Goal: Task Accomplishment & Management: Complete application form

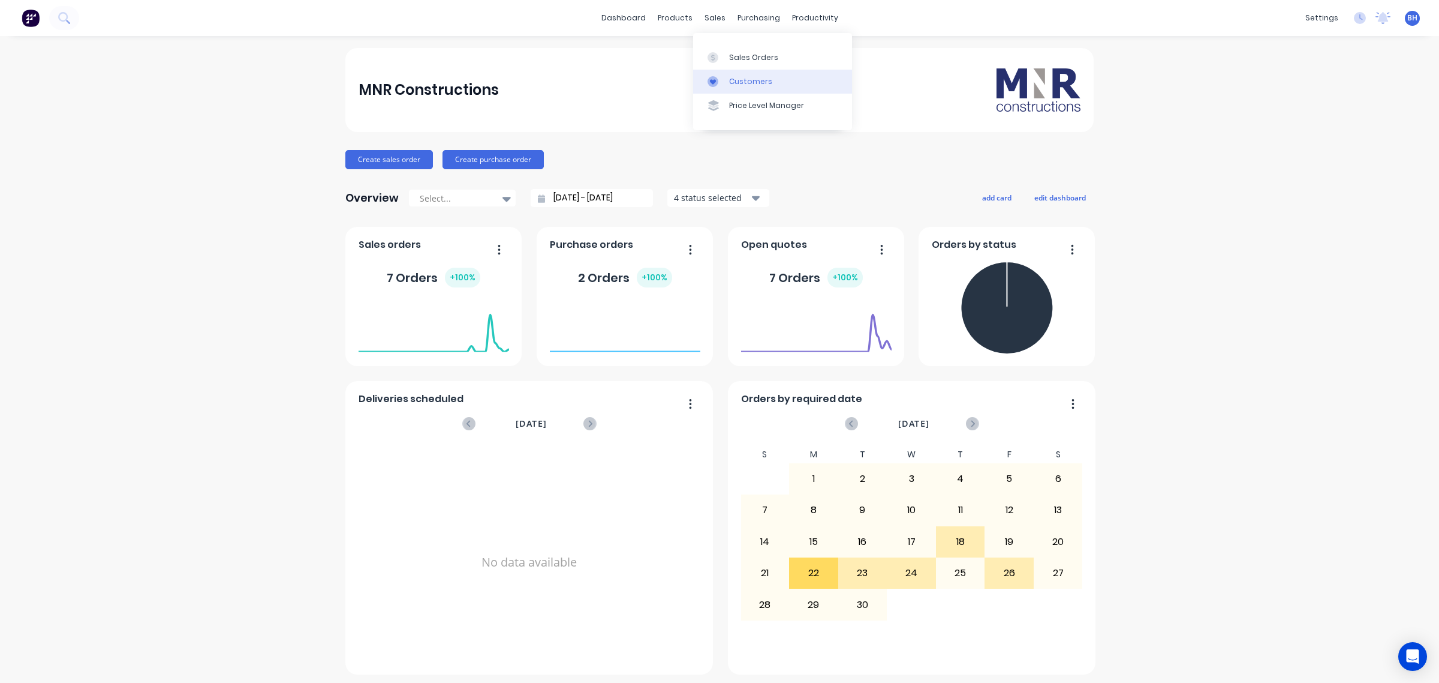
click at [729, 75] on link "Customers" at bounding box center [772, 82] width 159 height 24
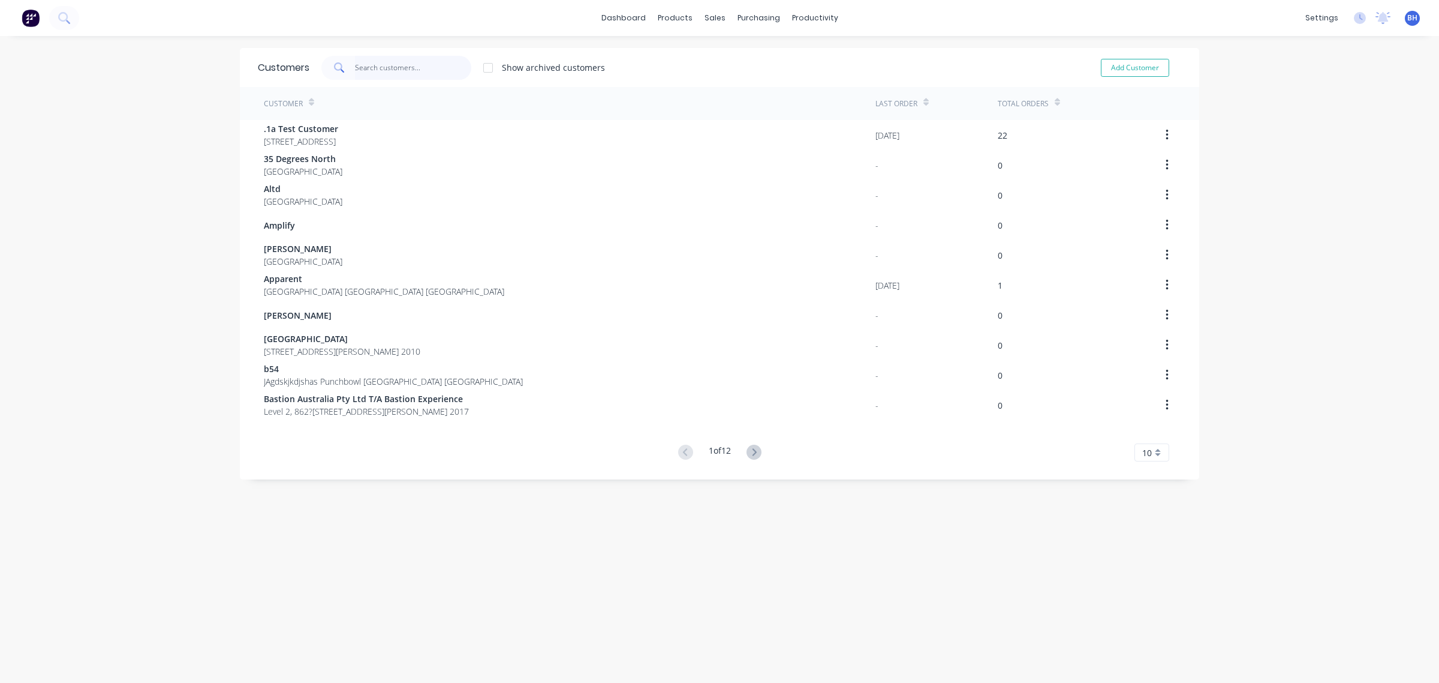
click at [399, 70] on input "text" at bounding box center [413, 68] width 117 height 24
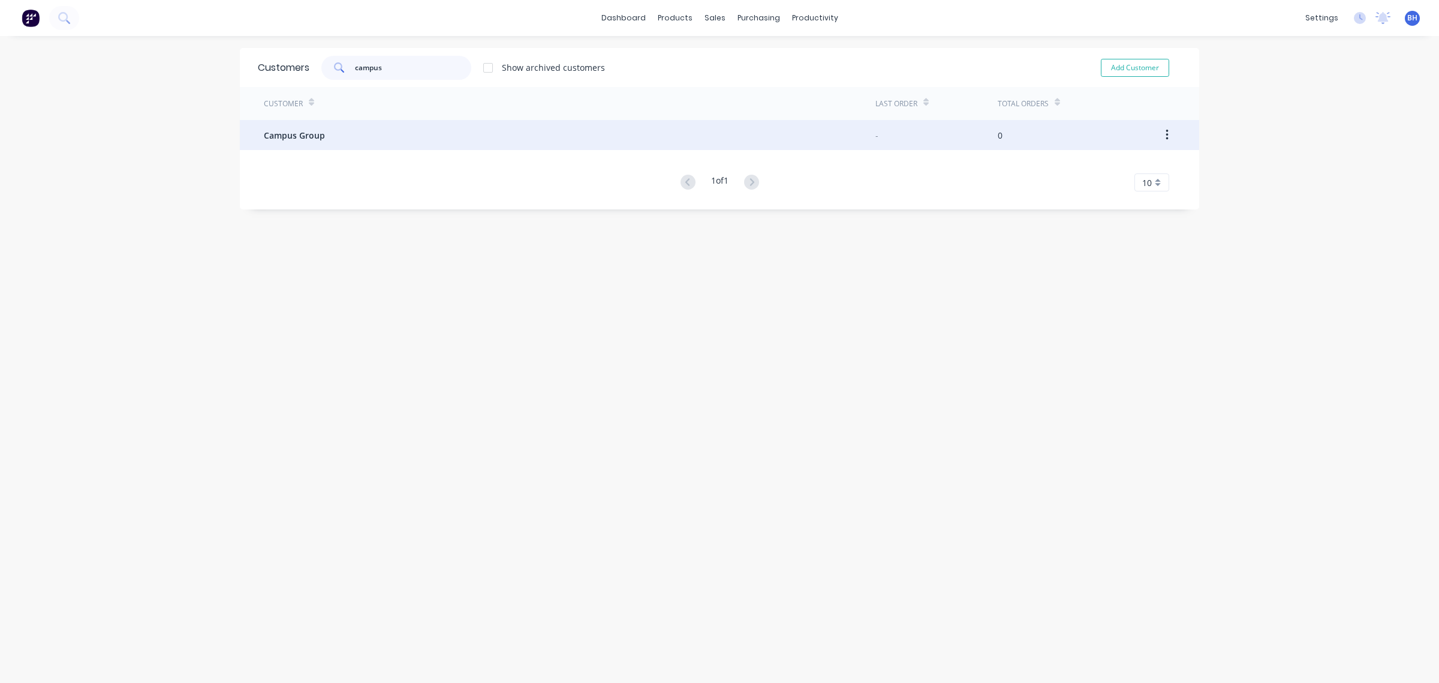
type input "campus"
click at [286, 141] on div "Campus Group" at bounding box center [570, 135] width 612 height 30
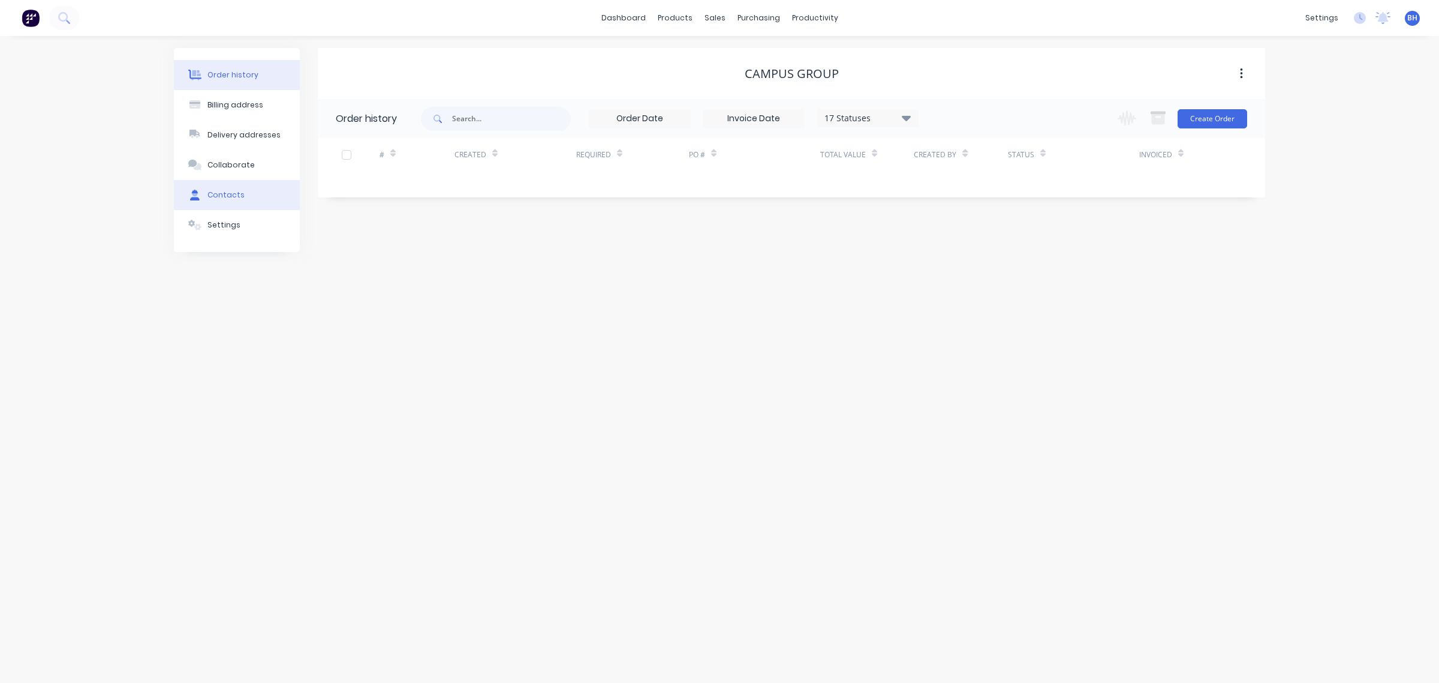
click at [227, 198] on div "Contacts" at bounding box center [226, 195] width 37 height 11
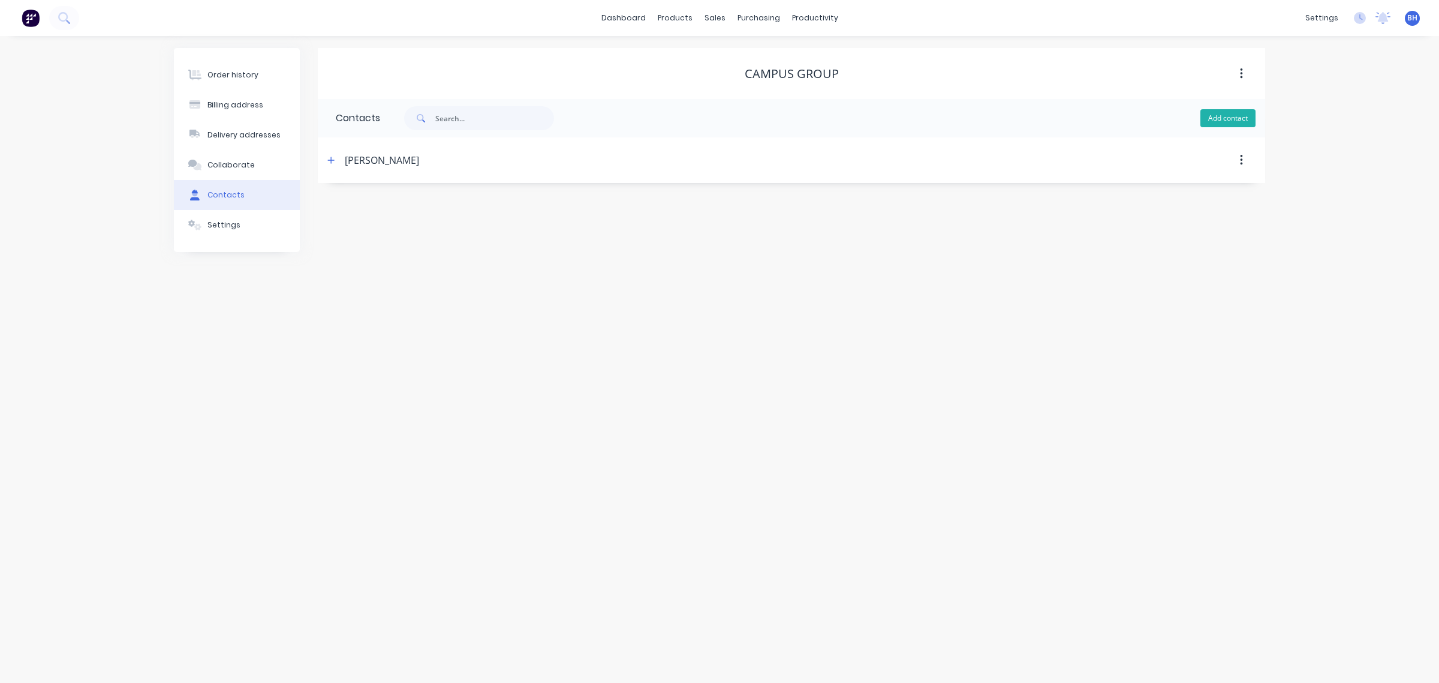
click at [1205, 118] on button "Add contact" at bounding box center [1228, 118] width 55 height 18
select select "AU"
click at [414, 202] on input "text" at bounding box center [434, 206] width 196 height 18
type input "[PERSON_NAME]"
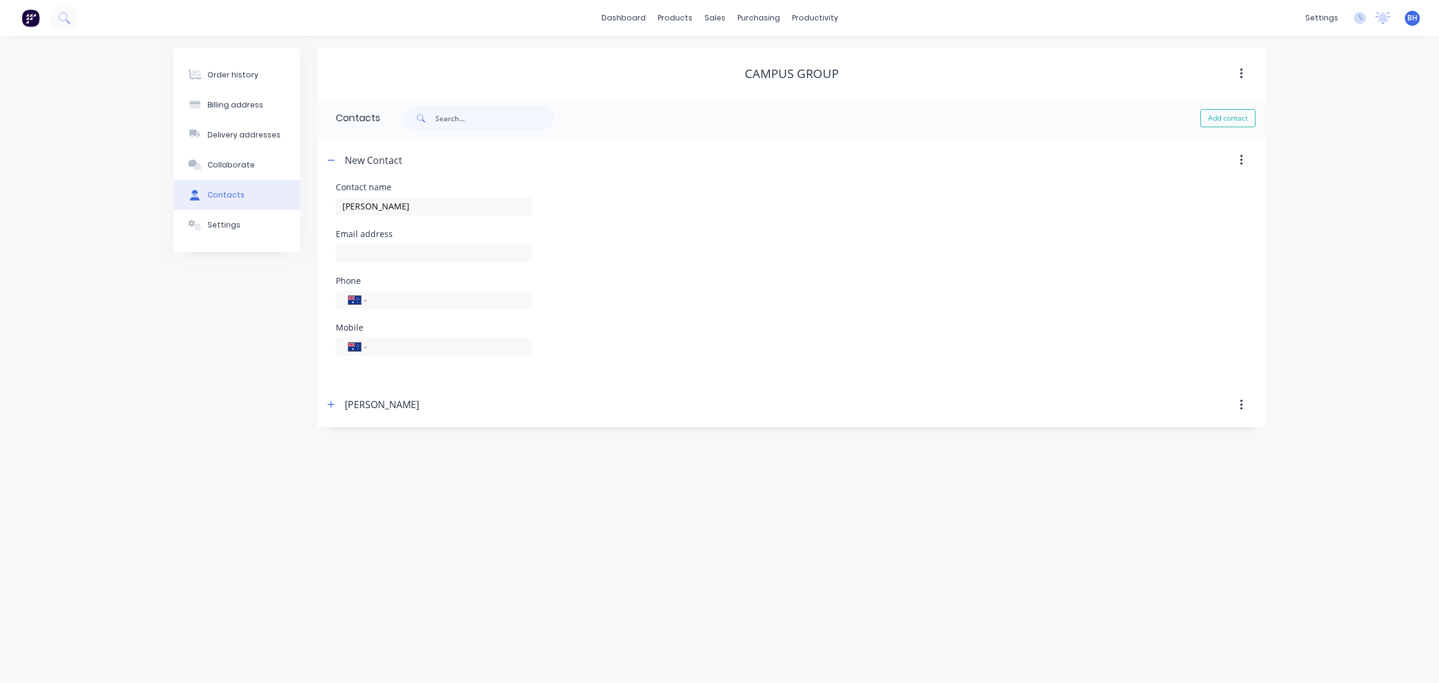
select select "AU"
click at [452, 163] on div "[PERSON_NAME]" at bounding box center [677, 160] width 706 height 22
click at [452, 157] on div "[PERSON_NAME]" at bounding box center [677, 160] width 706 height 22
click at [443, 157] on div "[PERSON_NAME]" at bounding box center [677, 160] width 706 height 22
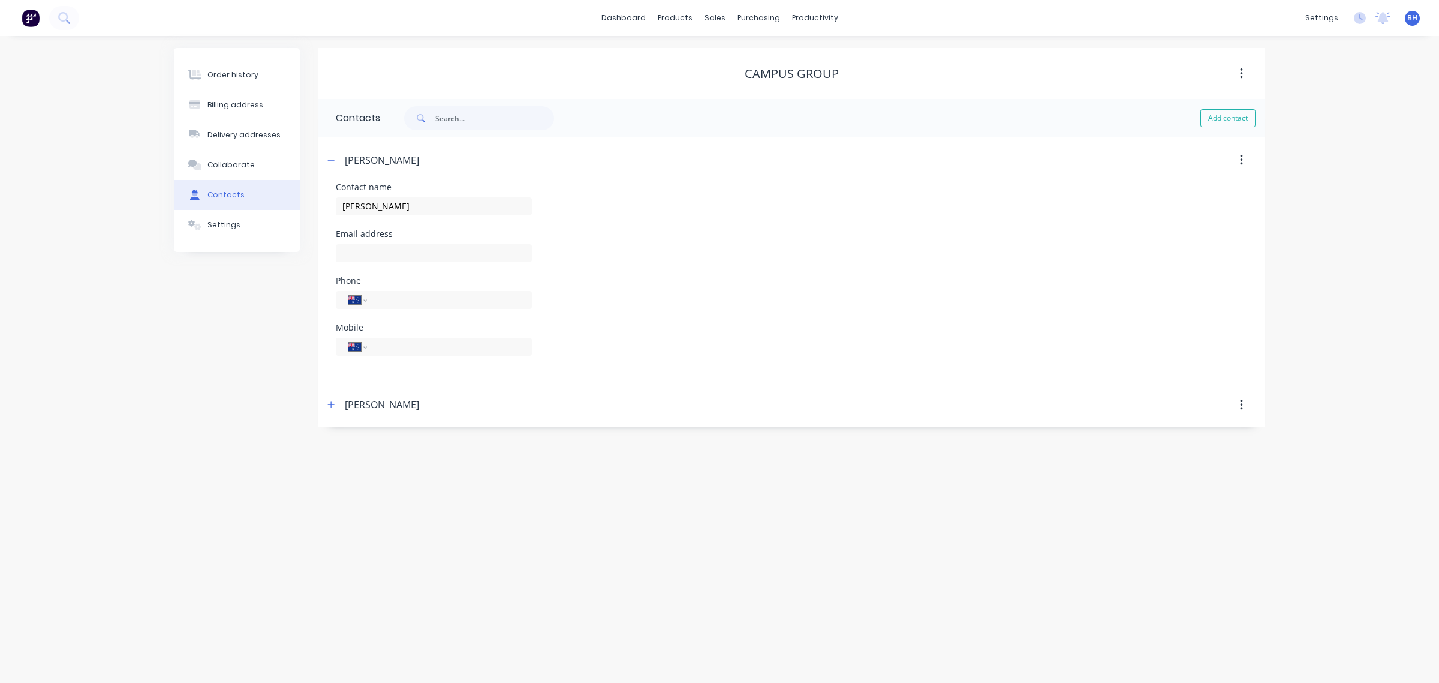
click at [419, 165] on div "[PERSON_NAME]" at bounding box center [382, 160] width 74 height 14
click at [419, 163] on div "[PERSON_NAME]" at bounding box center [382, 160] width 74 height 14
click at [419, 160] on div "[PERSON_NAME]" at bounding box center [382, 160] width 74 height 14
click at [418, 158] on div "[PERSON_NAME]" at bounding box center [382, 160] width 74 height 14
drag, startPoint x: 430, startPoint y: 159, endPoint x: 420, endPoint y: 160, distance: 9.7
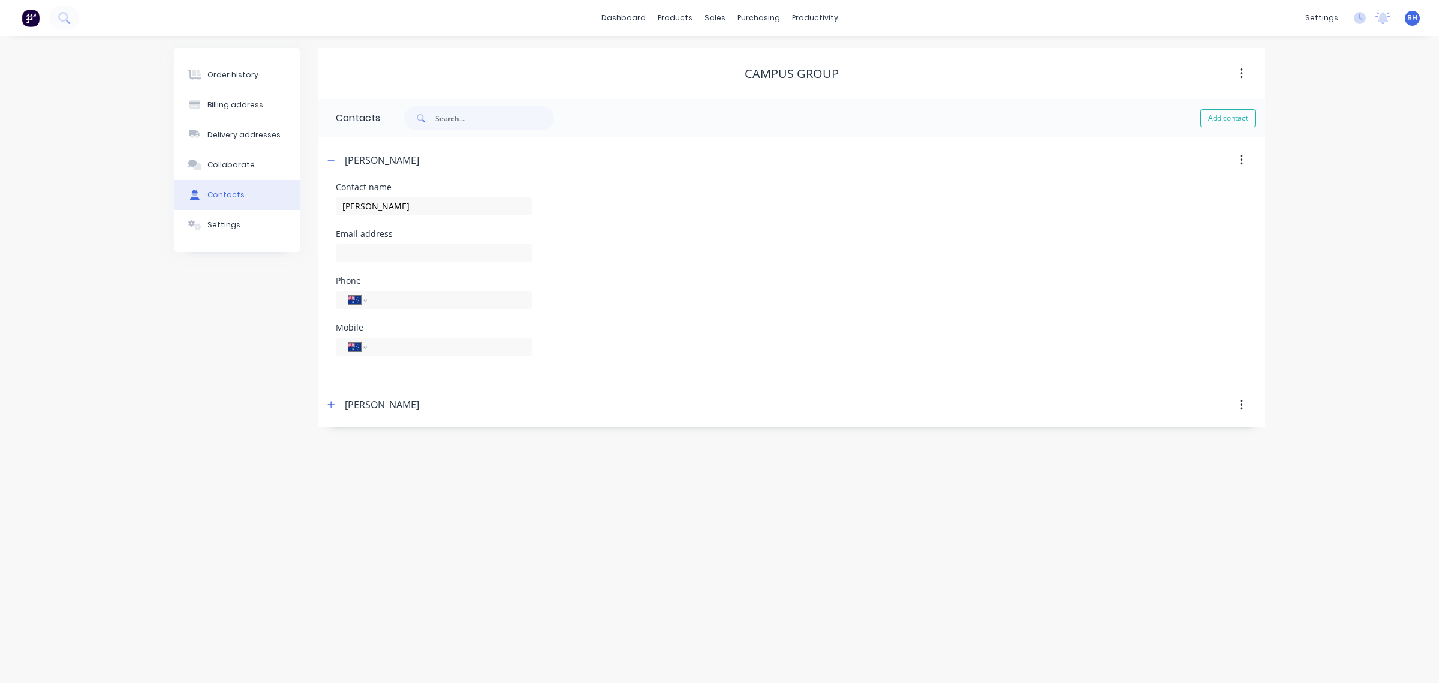
click at [419, 159] on div "[PERSON_NAME]" at bounding box center [382, 160] width 74 height 14
drag, startPoint x: 346, startPoint y: 159, endPoint x: 423, endPoint y: 160, distance: 77.4
click at [419, 160] on div "[PERSON_NAME]" at bounding box center [382, 160] width 74 height 14
drag, startPoint x: 432, startPoint y: 160, endPoint x: 444, endPoint y: 161, distance: 12.0
click at [432, 161] on div "[PERSON_NAME]" at bounding box center [677, 160] width 706 height 22
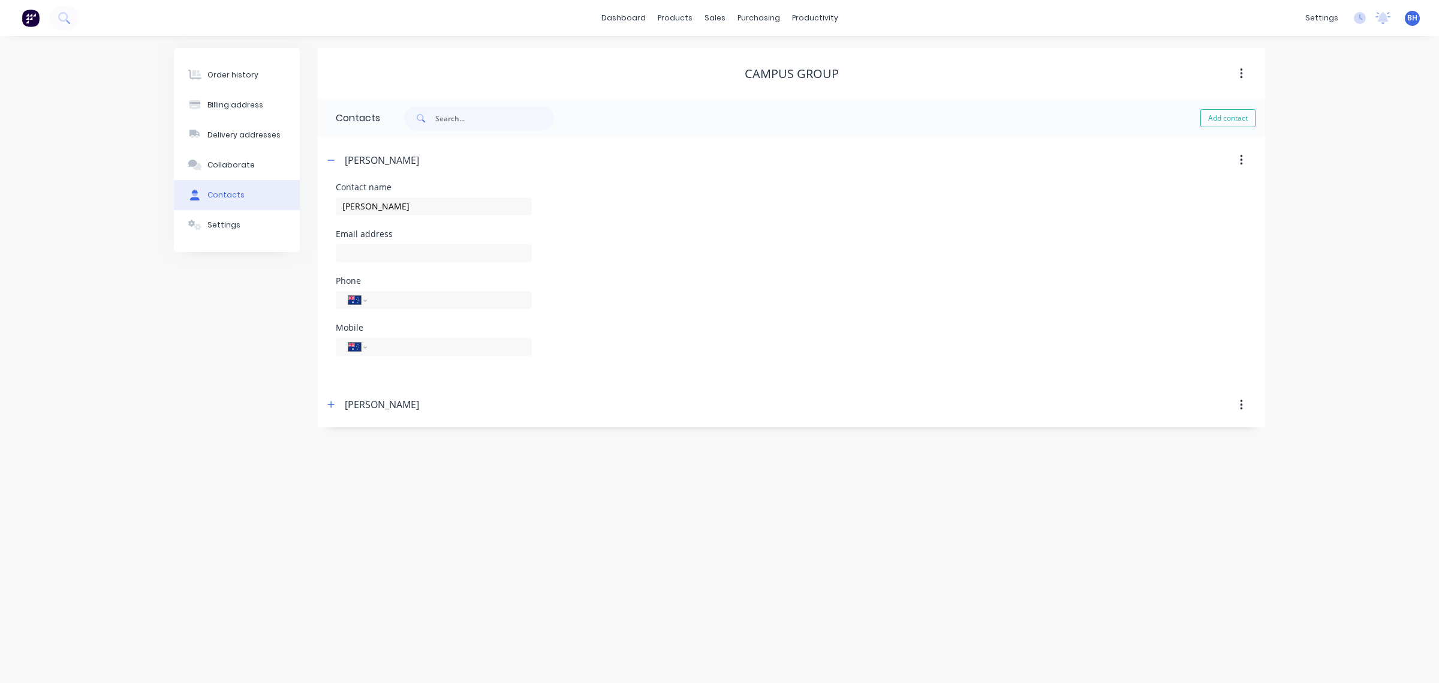
click at [433, 157] on div "[PERSON_NAME]" at bounding box center [677, 160] width 706 height 22
click at [385, 245] on input "text" at bounding box center [434, 253] width 196 height 18
paste input "[PERSON_NAME][EMAIL_ADDRESS][DOMAIN_NAME]"
type input "[PERSON_NAME][EMAIL_ADDRESS][DOMAIN_NAME]"
click at [419, 203] on input "[PERSON_NAME]" at bounding box center [434, 206] width 196 height 18
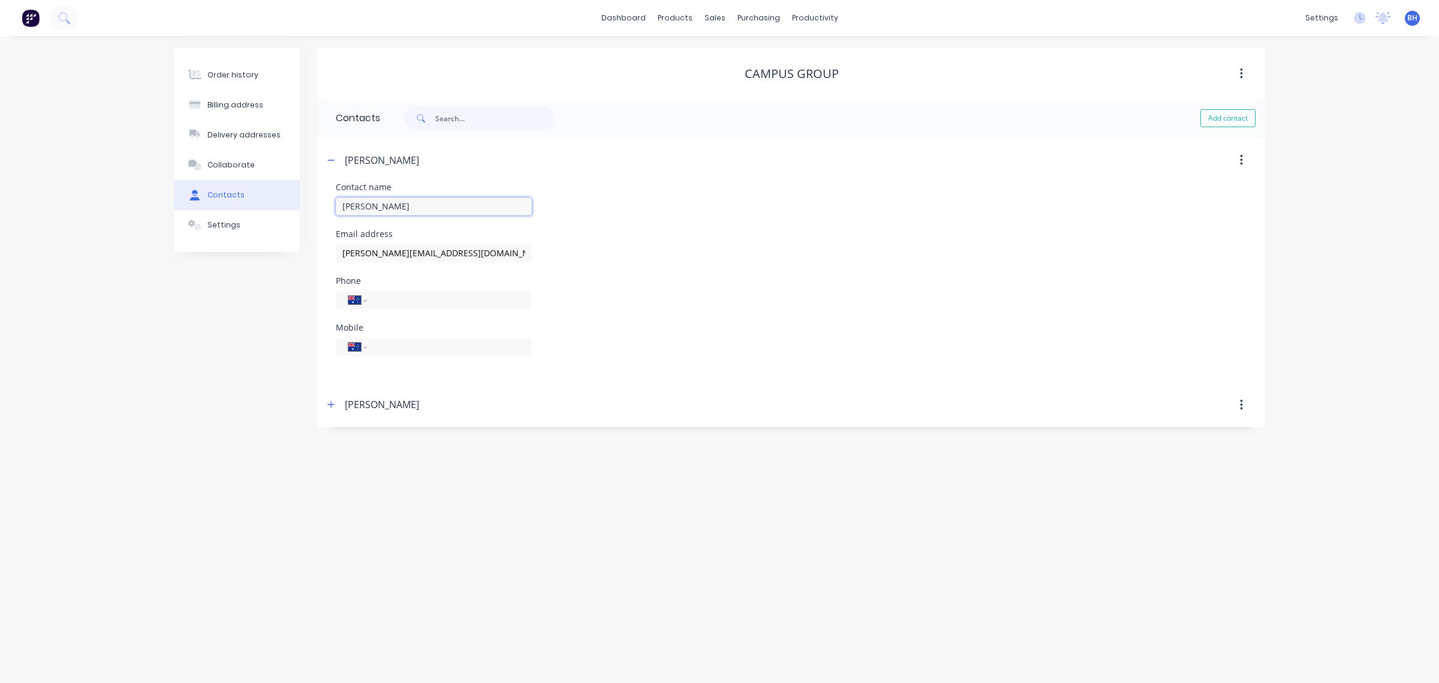
type input "[PERSON_NAME]"
click at [386, 345] on input "tel" at bounding box center [447, 346] width 144 height 14
paste input "0475 726 719"
type input "0475 726 719"
click at [586, 288] on div "Phone International [GEOGRAPHIC_DATA] [GEOGRAPHIC_DATA] [GEOGRAPHIC_DATA] [GEOG…" at bounding box center [792, 299] width 912 height 47
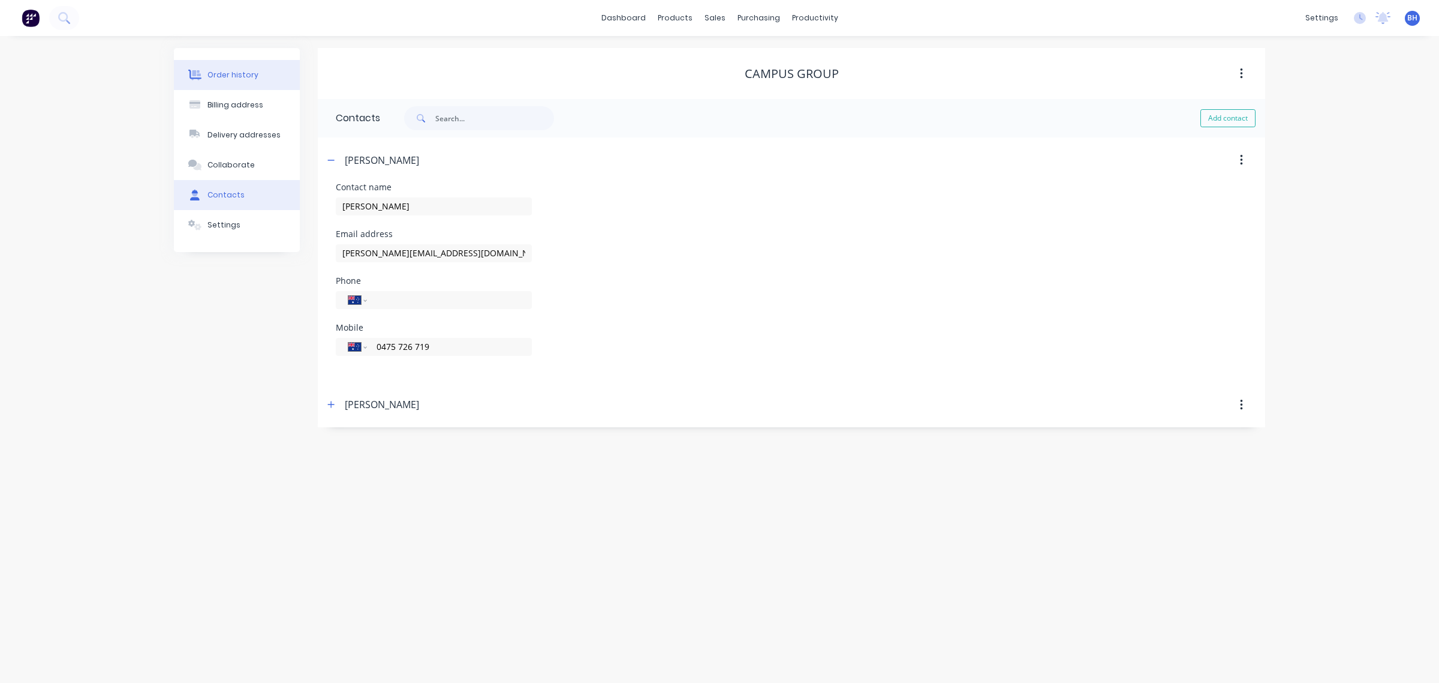
click at [231, 80] on div "Order history" at bounding box center [233, 75] width 51 height 11
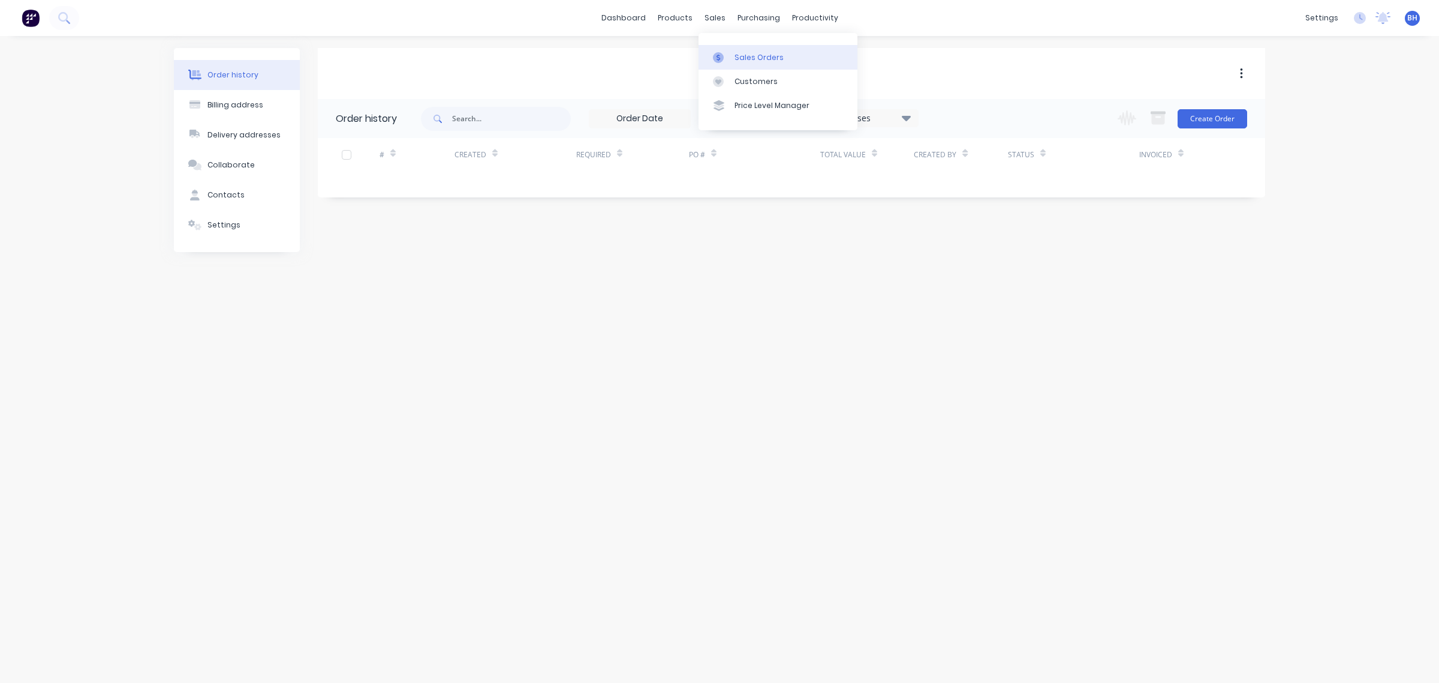
click at [748, 59] on div "Sales Orders" at bounding box center [759, 57] width 49 height 11
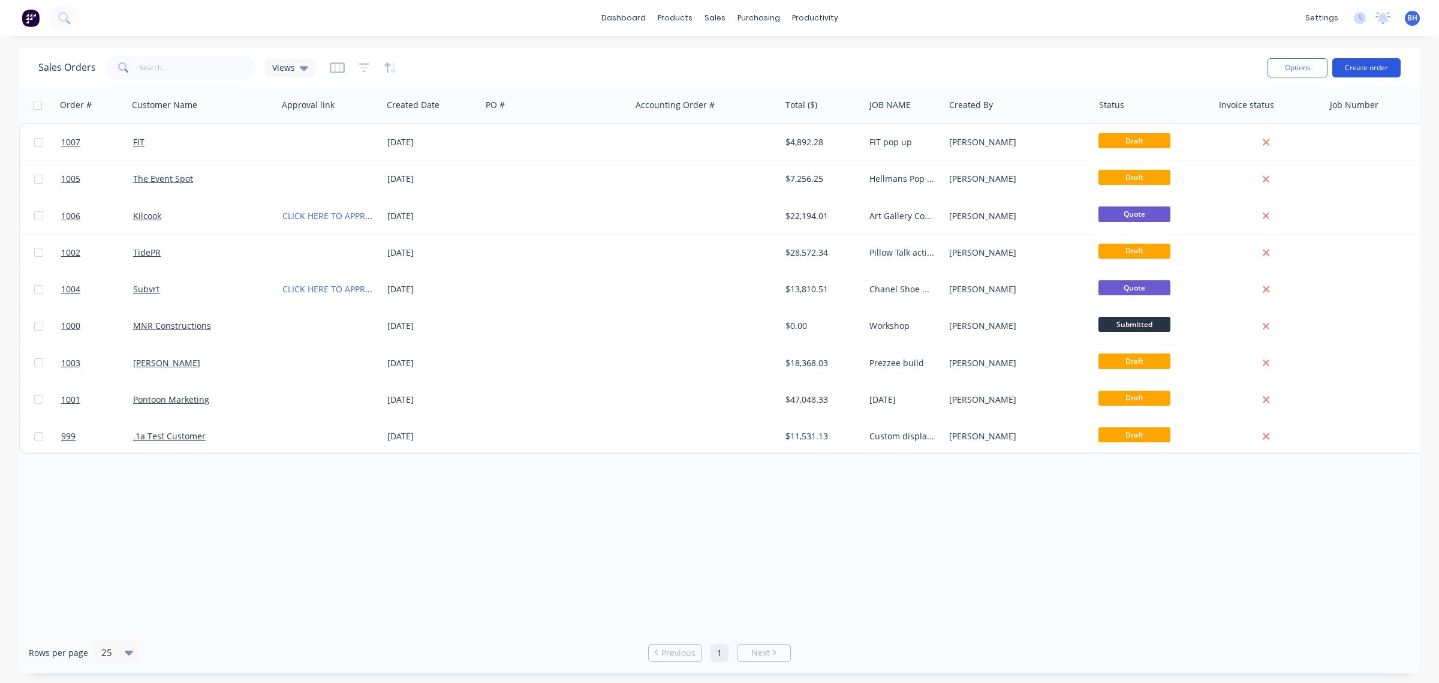
click at [1364, 70] on button "Create order" at bounding box center [1367, 67] width 68 height 19
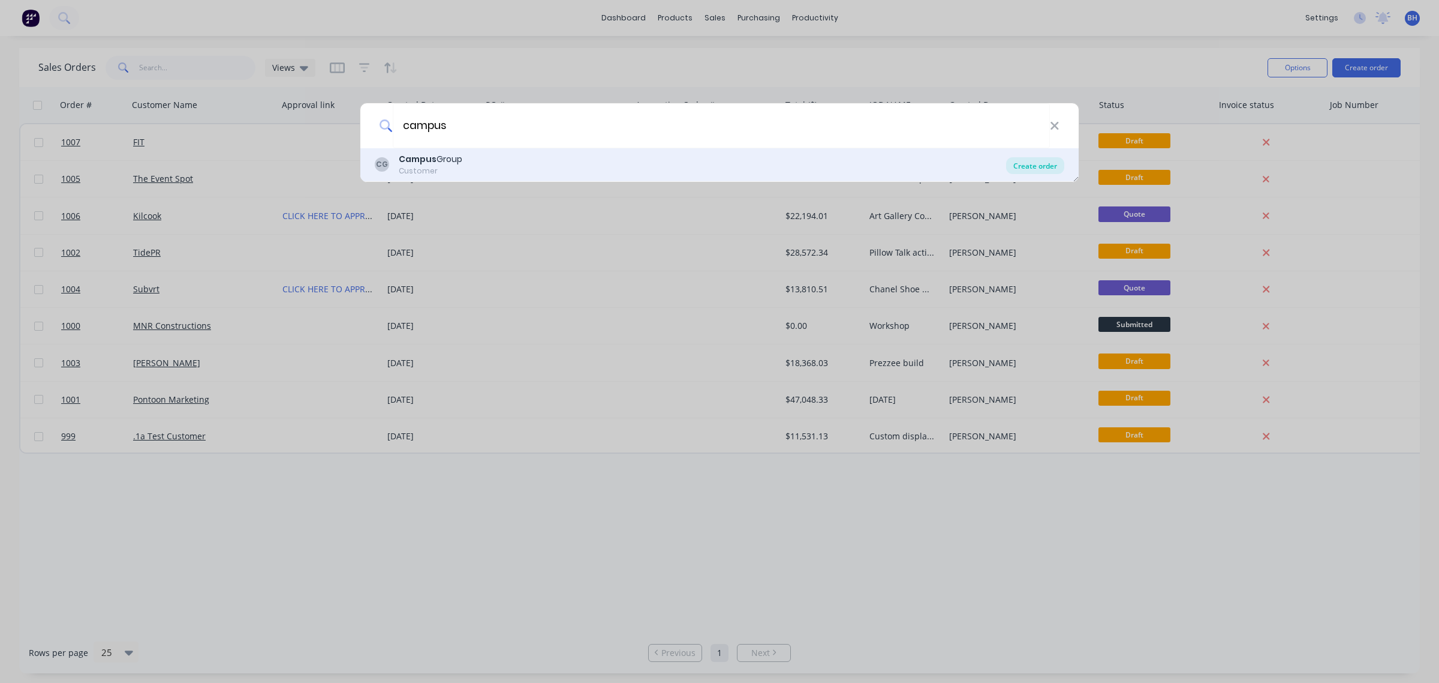
type input "campus"
click at [1029, 166] on div "Create order" at bounding box center [1035, 165] width 58 height 17
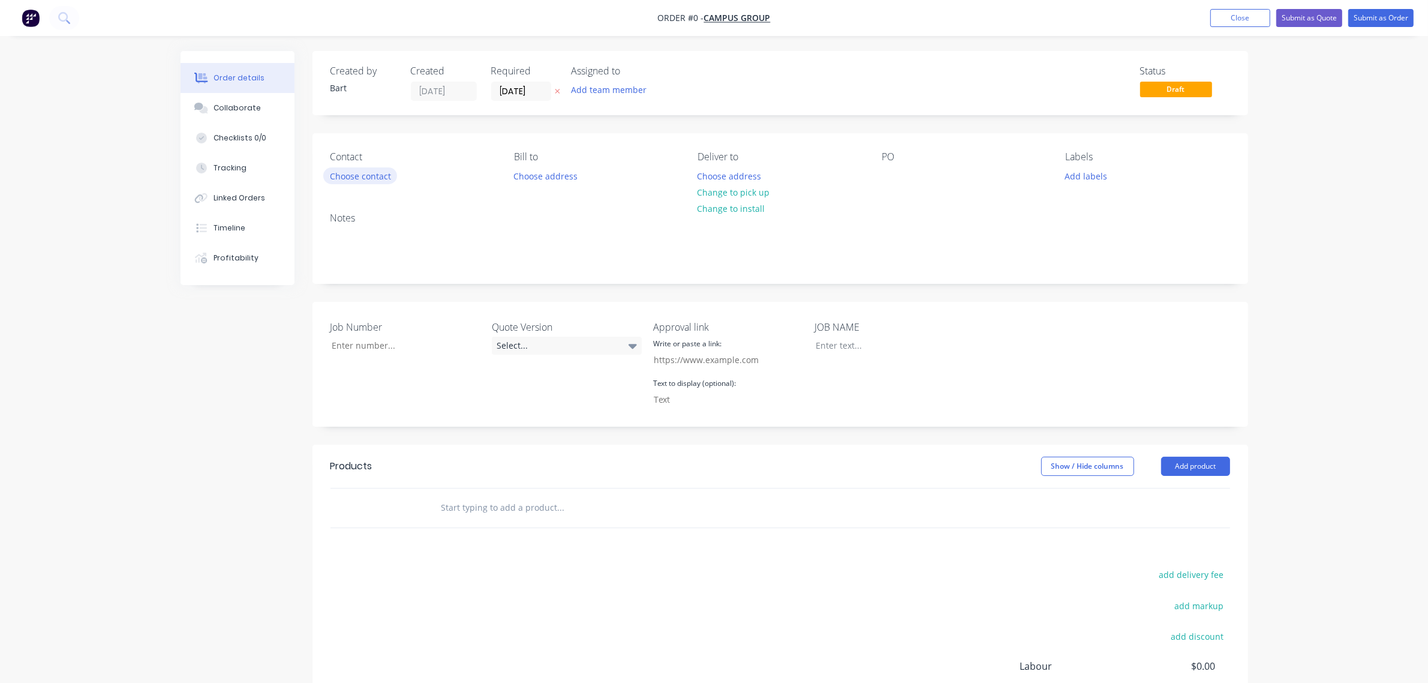
click at [375, 178] on button "Choose contact" at bounding box center [360, 175] width 74 height 16
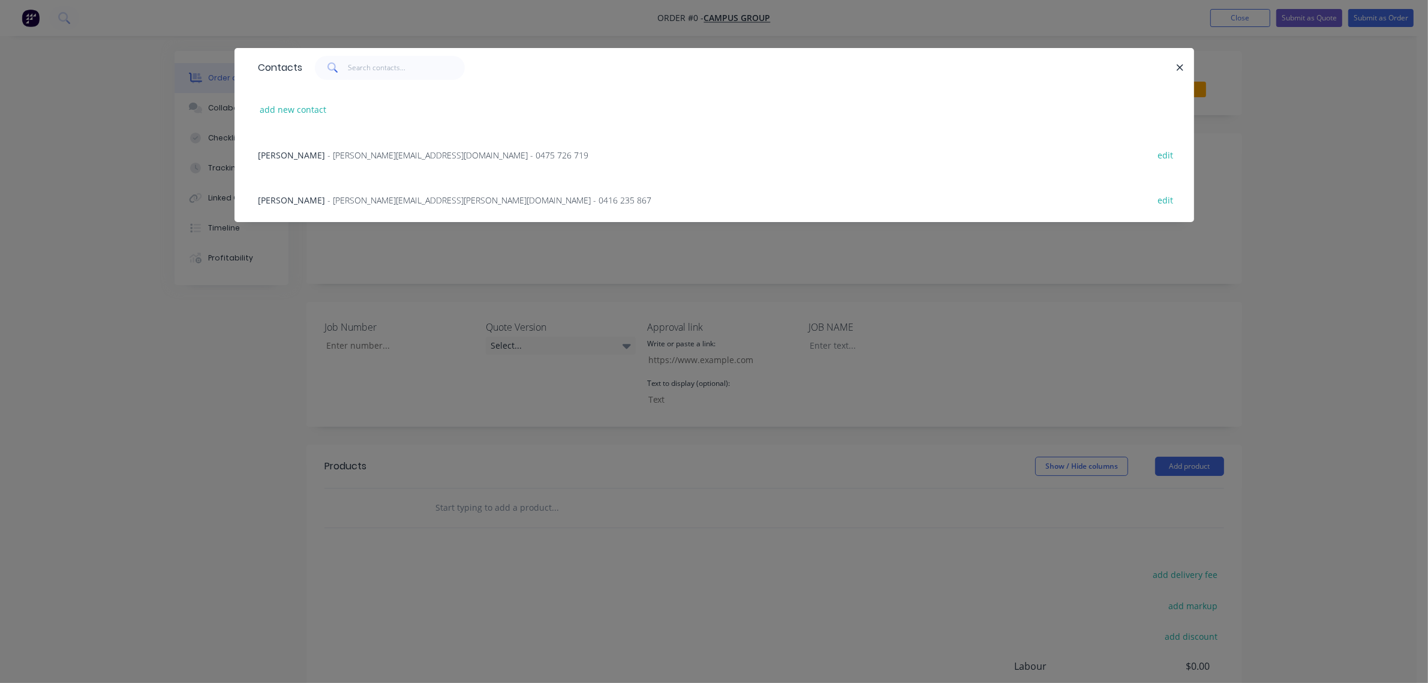
click at [354, 157] on span "- [PERSON_NAME][EMAIL_ADDRESS][DOMAIN_NAME] - 0475 726 719" at bounding box center [458, 154] width 261 height 11
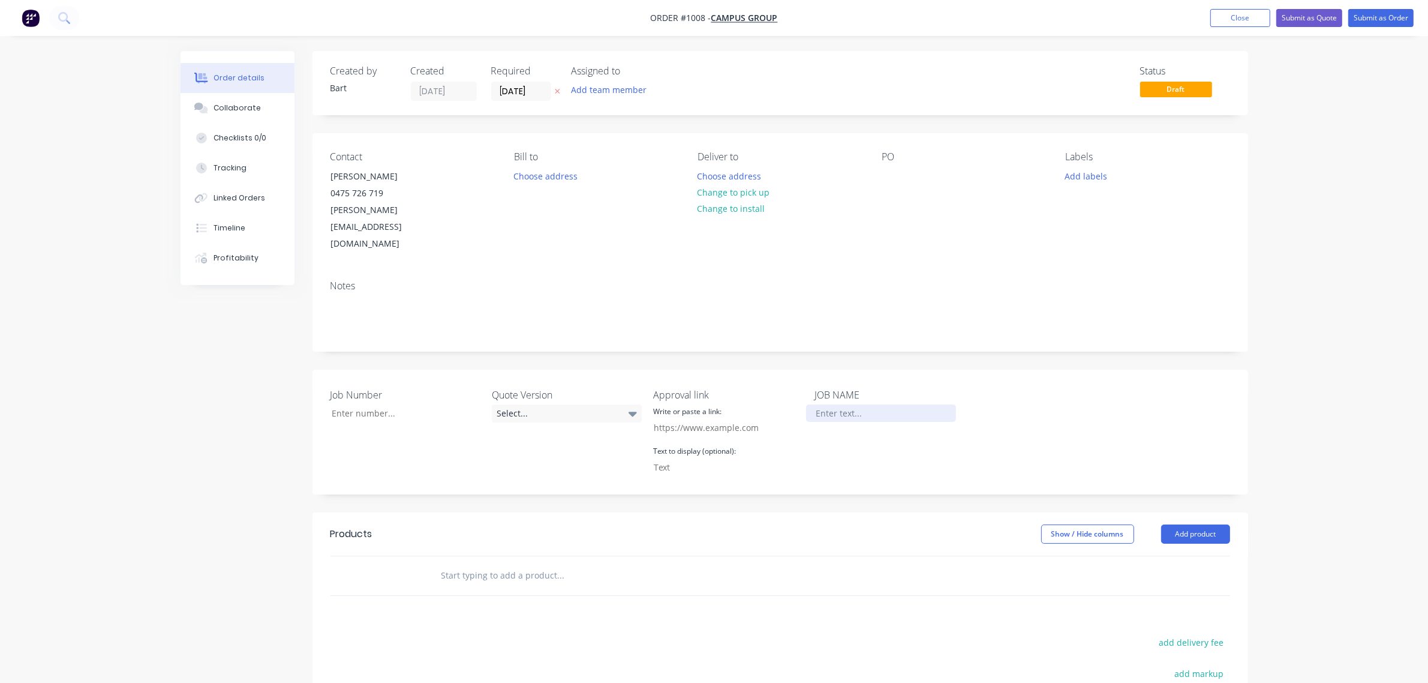
click at [843, 404] on div at bounding box center [881, 412] width 150 height 17
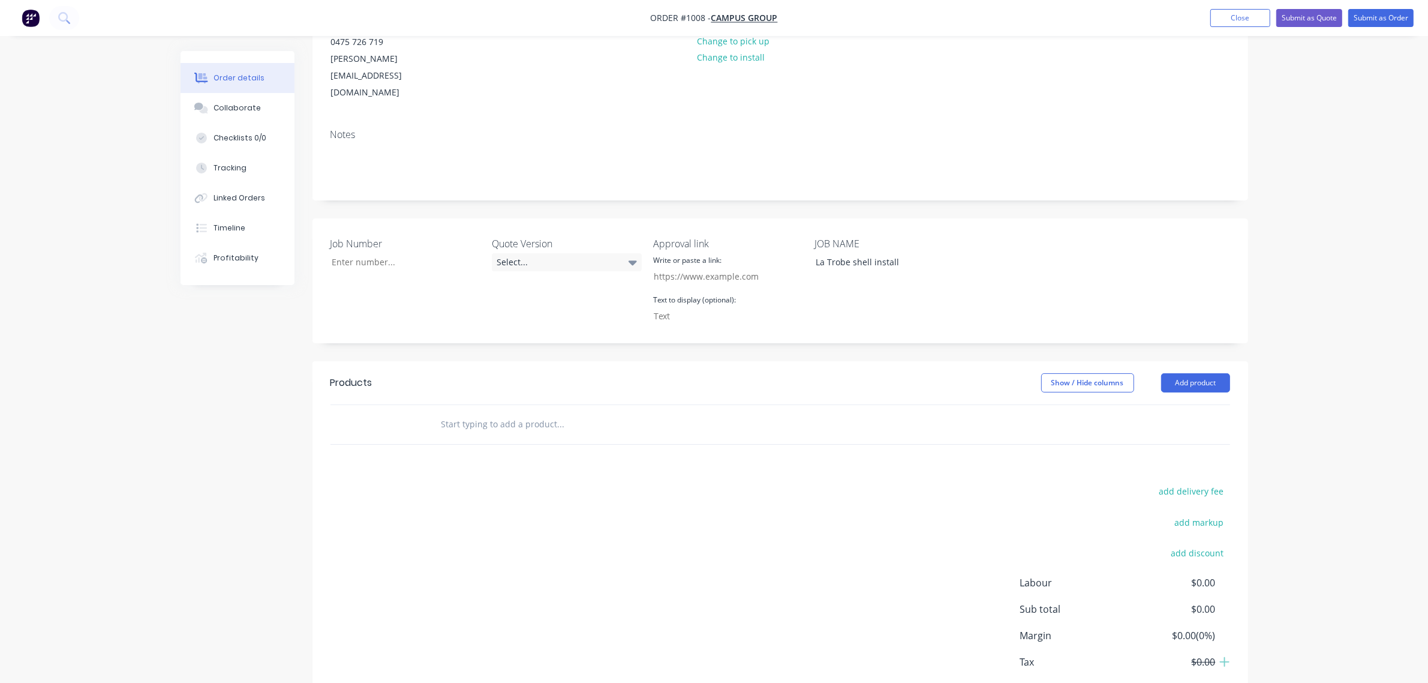
scroll to position [202, 0]
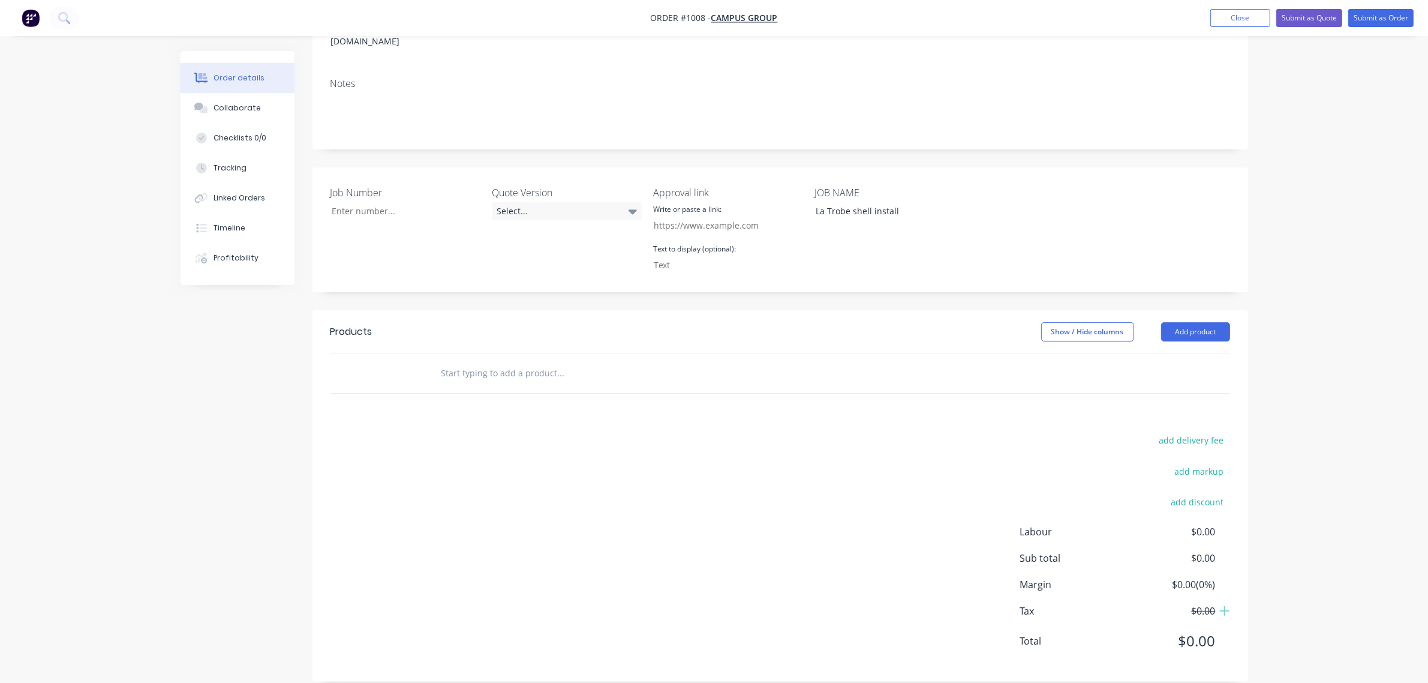
drag, startPoint x: 444, startPoint y: 351, endPoint x: 451, endPoint y: 352, distance: 6.6
click at [444, 361] on input "text" at bounding box center [561, 373] width 240 height 24
click at [447, 361] on input "2." at bounding box center [561, 373] width 240 height 24
type input "2"
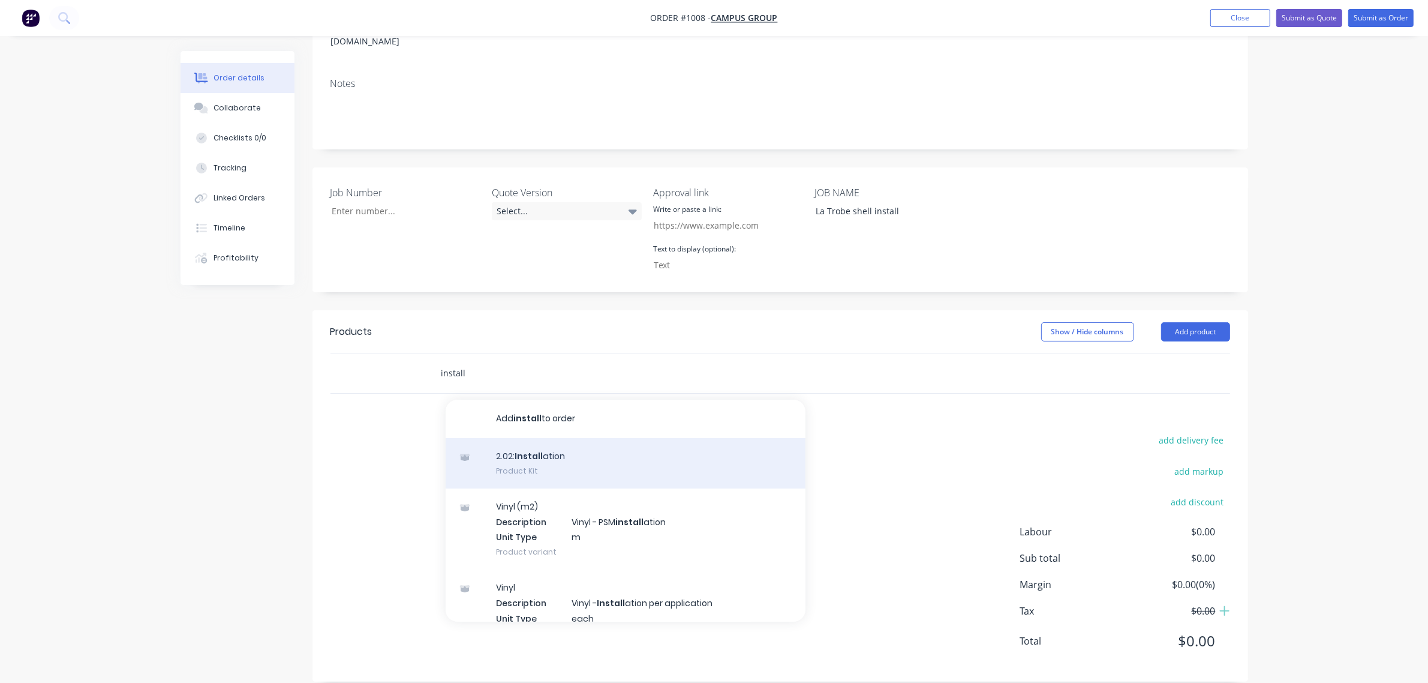
type input "install"
click at [517, 447] on div "2.02: Install ation Product Kit" at bounding box center [626, 463] width 360 height 50
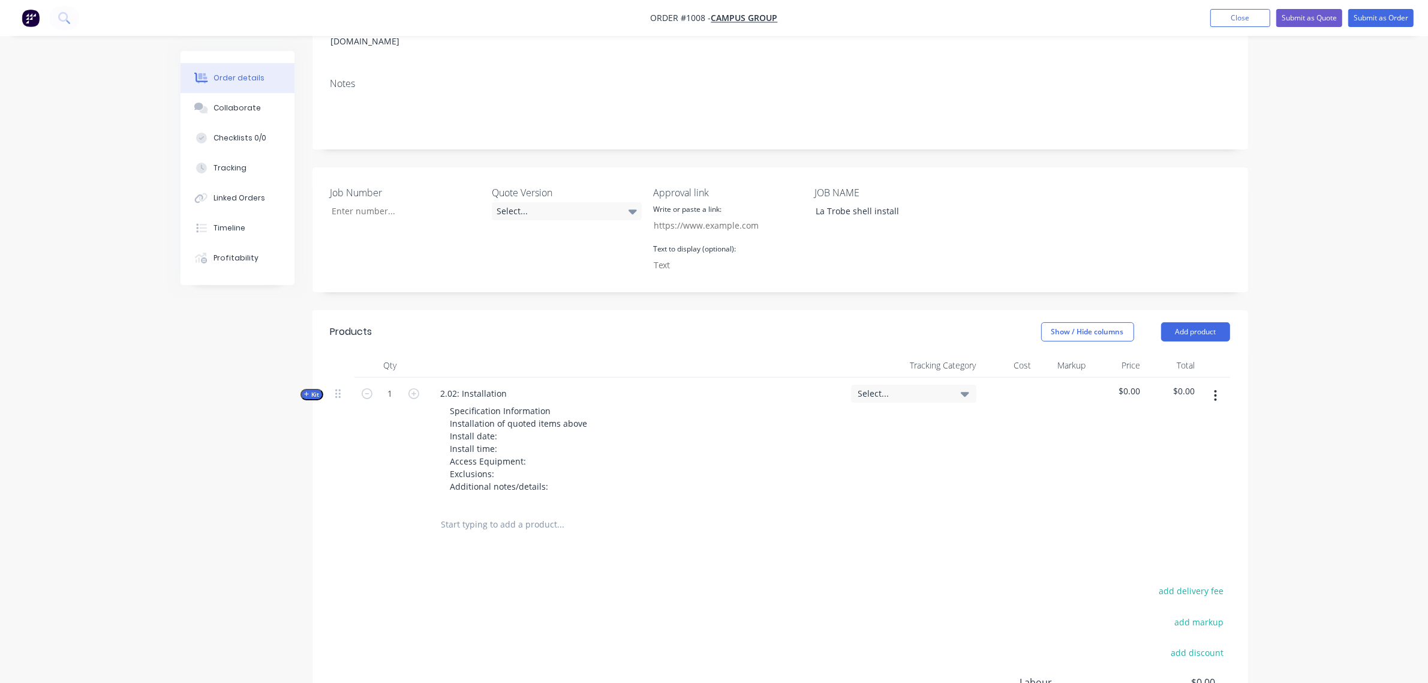
click at [519, 512] on input "text" at bounding box center [561, 524] width 240 height 24
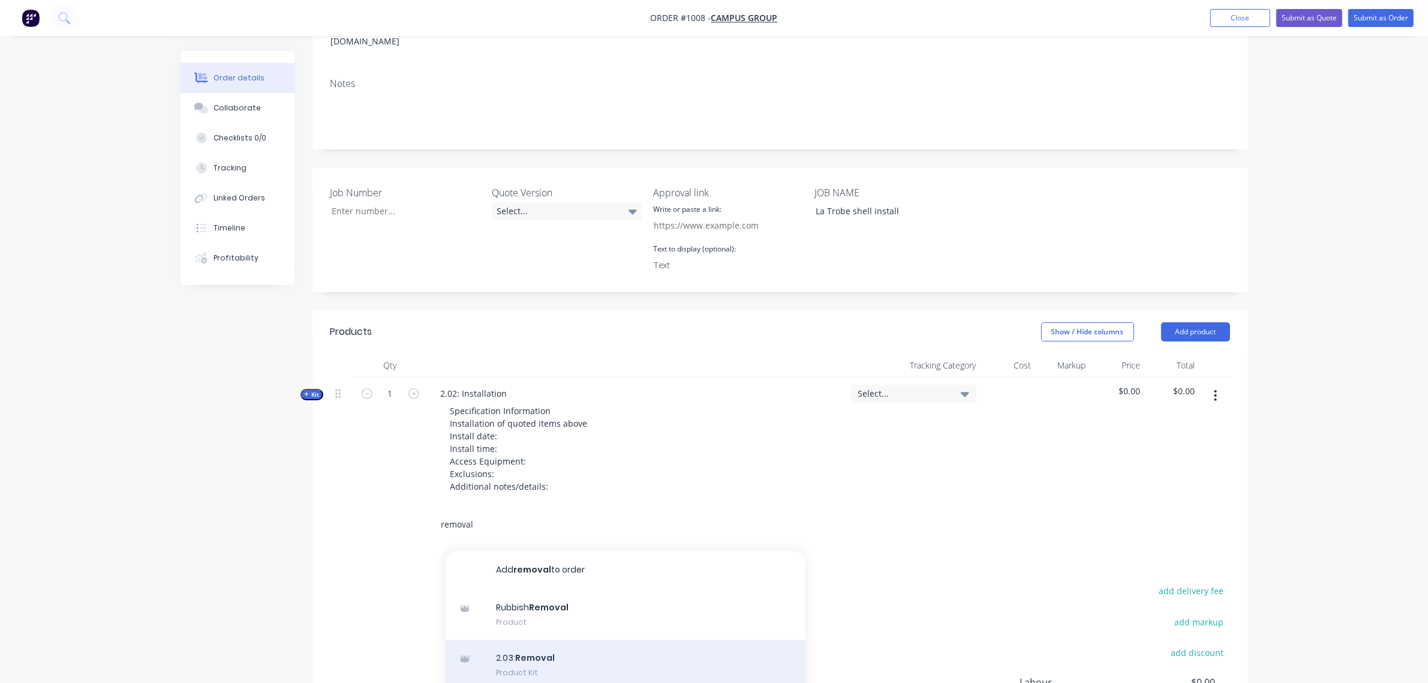
type input "removal"
click at [540, 643] on div "2.03: Removal Product Kit" at bounding box center [626, 664] width 360 height 50
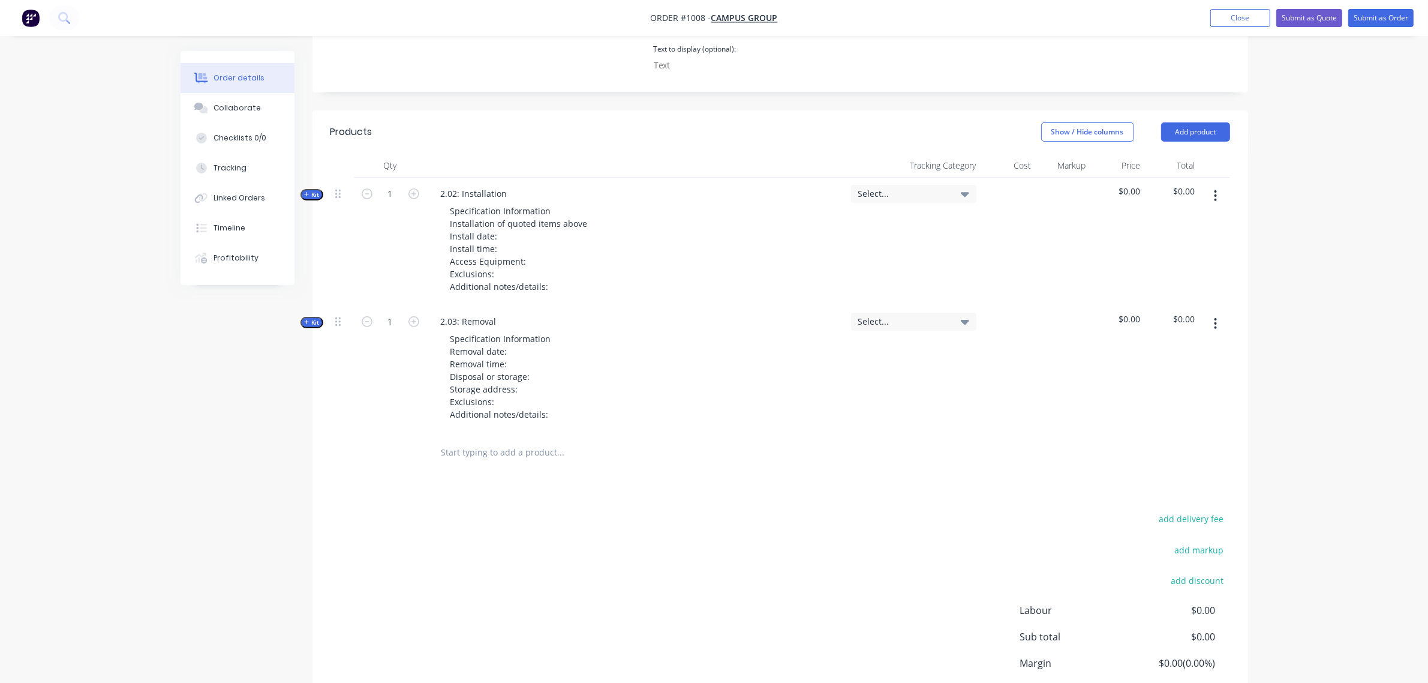
scroll to position [402, 0]
click at [492, 440] on input "text" at bounding box center [561, 452] width 240 height 24
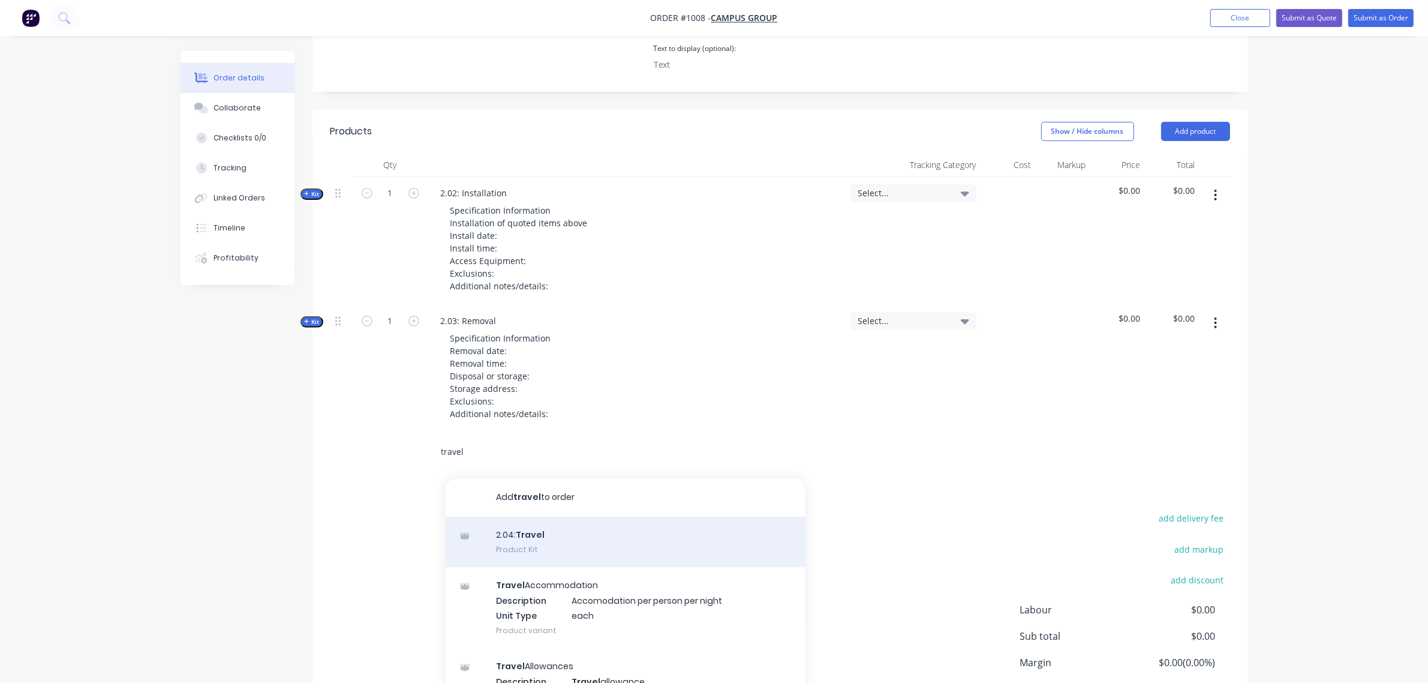
type input "travel"
click at [546, 521] on div "2.04: Travel Product Kit" at bounding box center [626, 541] width 360 height 50
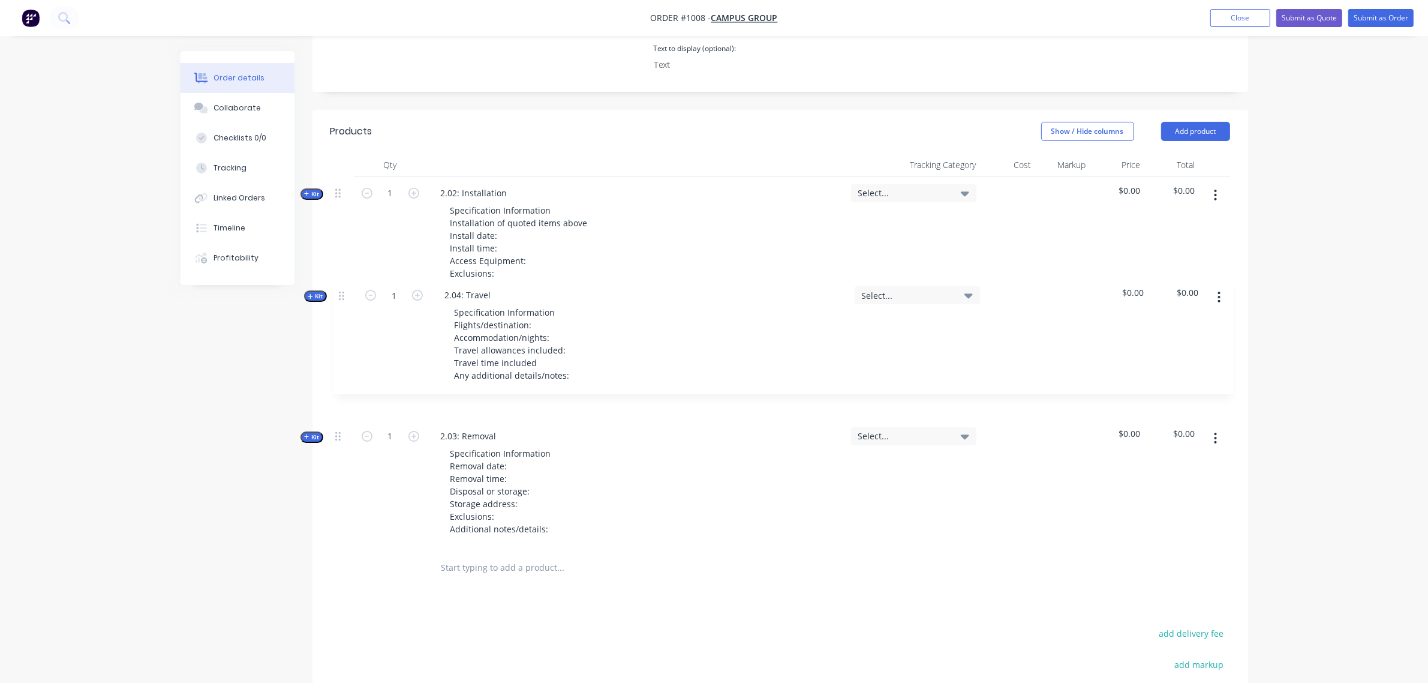
drag, startPoint x: 336, startPoint y: 430, endPoint x: 339, endPoint y: 285, distance: 144.6
click at [339, 285] on div "Kit 1 2.02: Installation Specification Information Installation of quoted items…" at bounding box center [780, 362] width 900 height 371
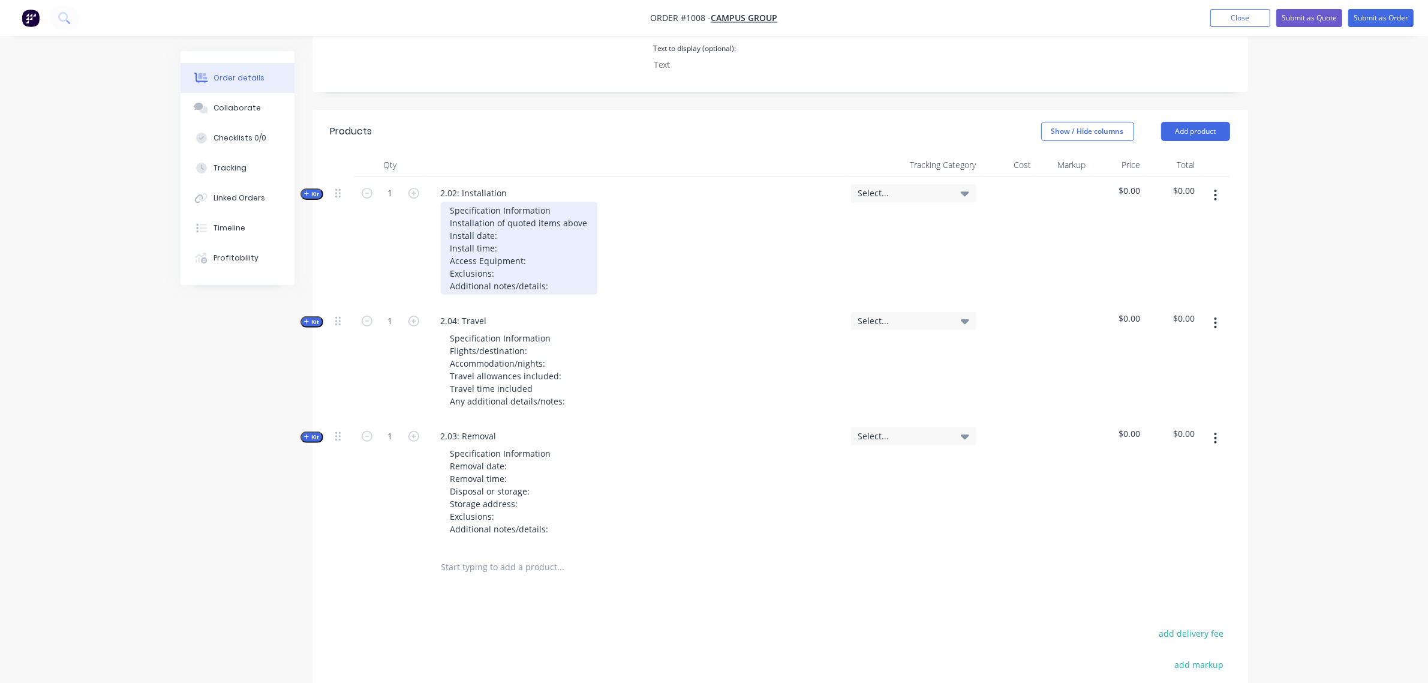
click at [530, 214] on div "Specification Information Installation of quoted items above Install date: Inst…" at bounding box center [519, 248] width 157 height 93
click at [523, 228] on div "Specification Information Installation of quoted items above Install date: [DAT…" at bounding box center [519, 248] width 157 height 93
click at [529, 242] on div "Specification Information Installation of quoted items above Install date: [DAT…" at bounding box center [519, 248] width 157 height 93
click at [573, 265] on div "Specification Information Installation of quoted items above Install date: [DAT…" at bounding box center [519, 248] width 157 height 93
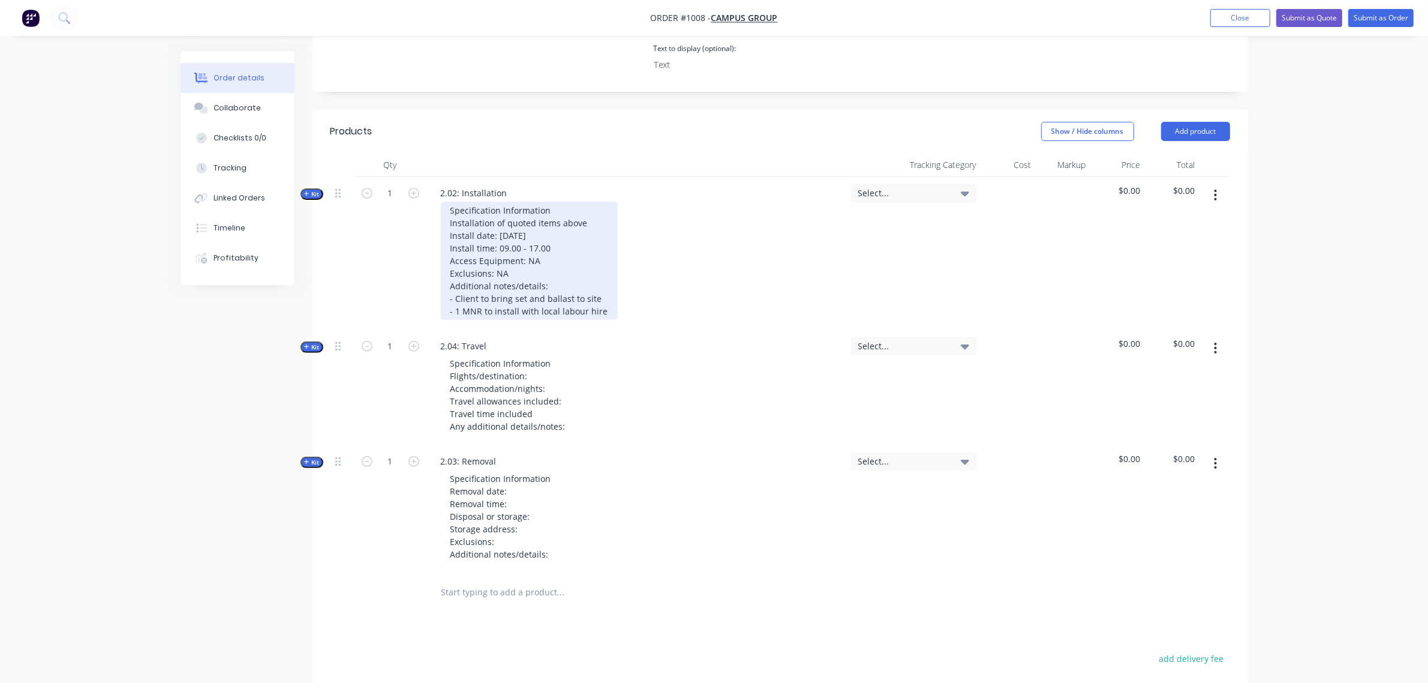
click at [607, 292] on div "Specification Information Installation of quoted items above Install date: [DAT…" at bounding box center [529, 261] width 177 height 118
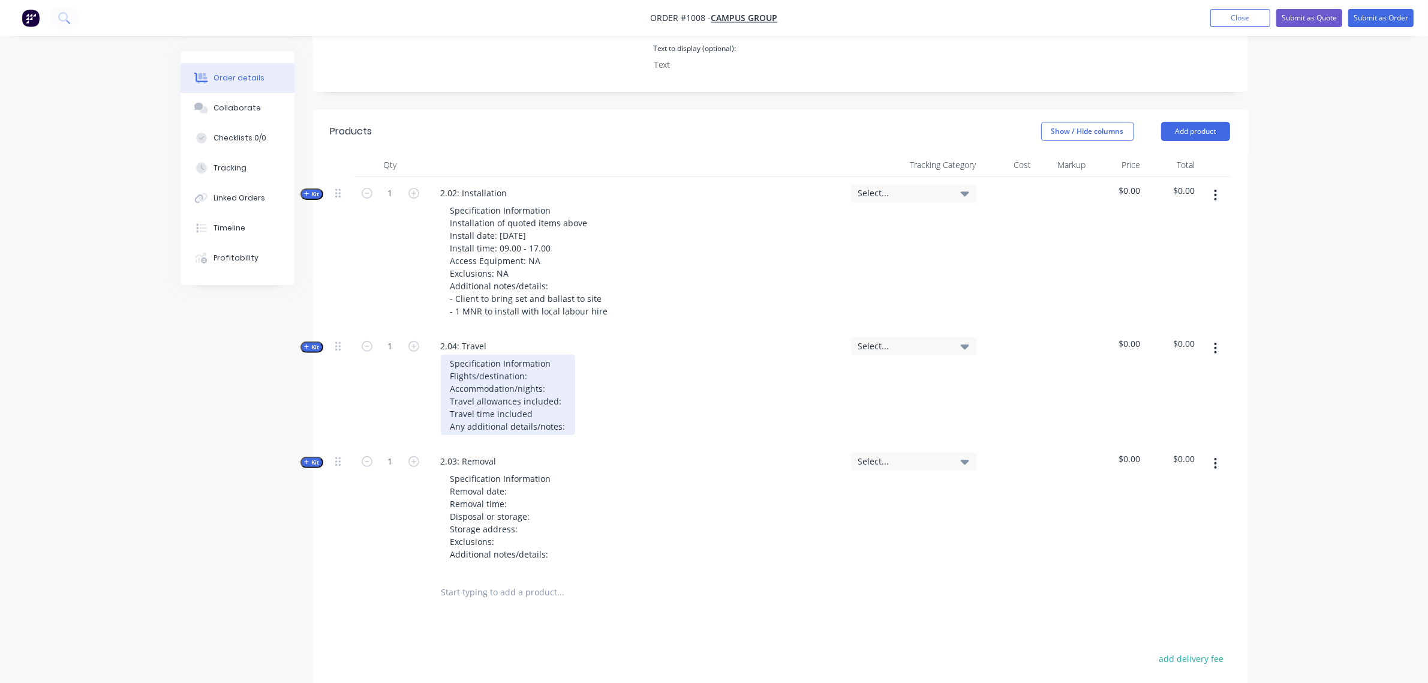
click at [550, 362] on div "Specification Information Flights/destination: Accommodation/nights: Travel all…" at bounding box center [508, 394] width 134 height 80
click at [572, 411] on div "Specification Information Flights/destination: [GEOGRAPHIC_DATA] Accommodation/…" at bounding box center [532, 394] width 182 height 80
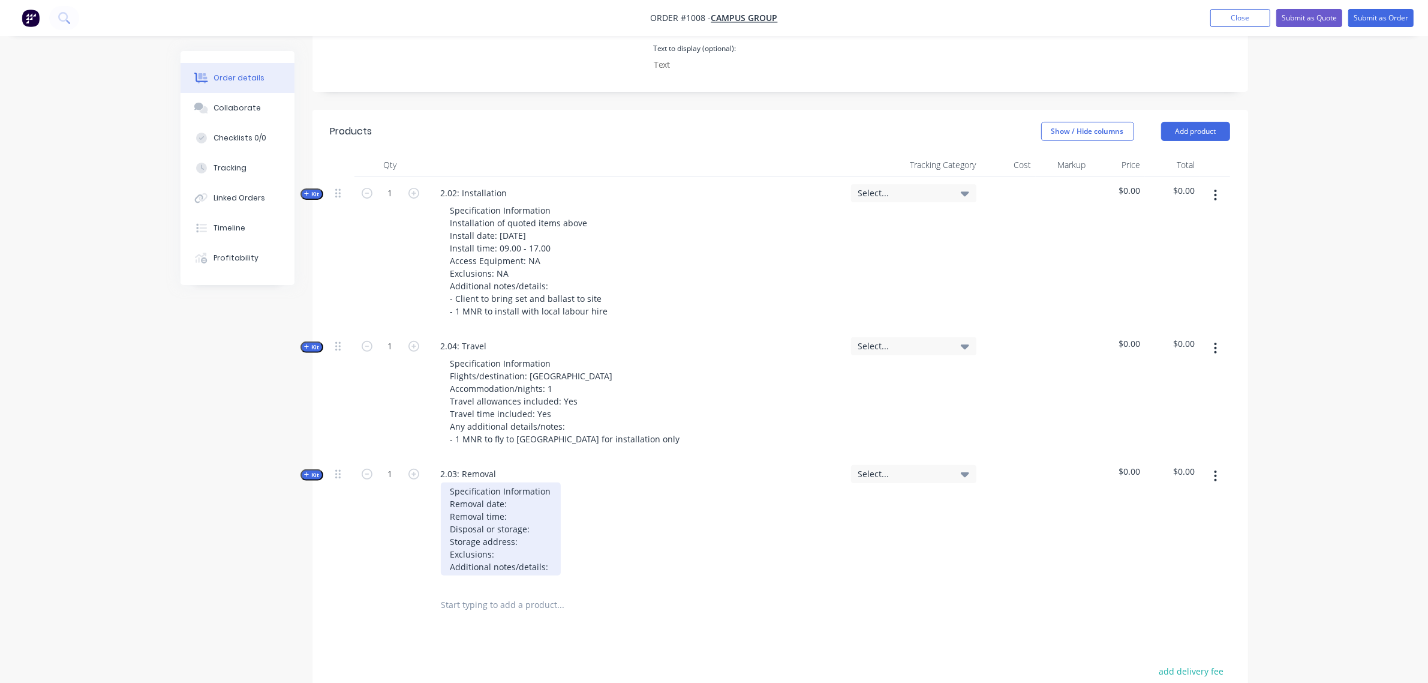
click at [535, 489] on div "Specification Information Removal date: Removal time: Disposal or storage: Stor…" at bounding box center [501, 528] width 120 height 93
click at [525, 487] on div "Specification Information Removal date: Removal time: Disposal or storage: Stor…" at bounding box center [501, 528] width 120 height 93
click at [526, 498] on div "Specification Information Removal date: [DATE] Removal time: Disposal or storag…" at bounding box center [501, 528] width 120 height 93
click at [539, 515] on div "Specification Information Removal date: [DATE] Removal time: 09.00 - 17.00 Disp…" at bounding box center [506, 528] width 130 height 93
click at [555, 549] on div "Specification Information Removal date: [DATE] Removal time: 09.00 - 17.00 Disp…" at bounding box center [532, 528] width 182 height 93
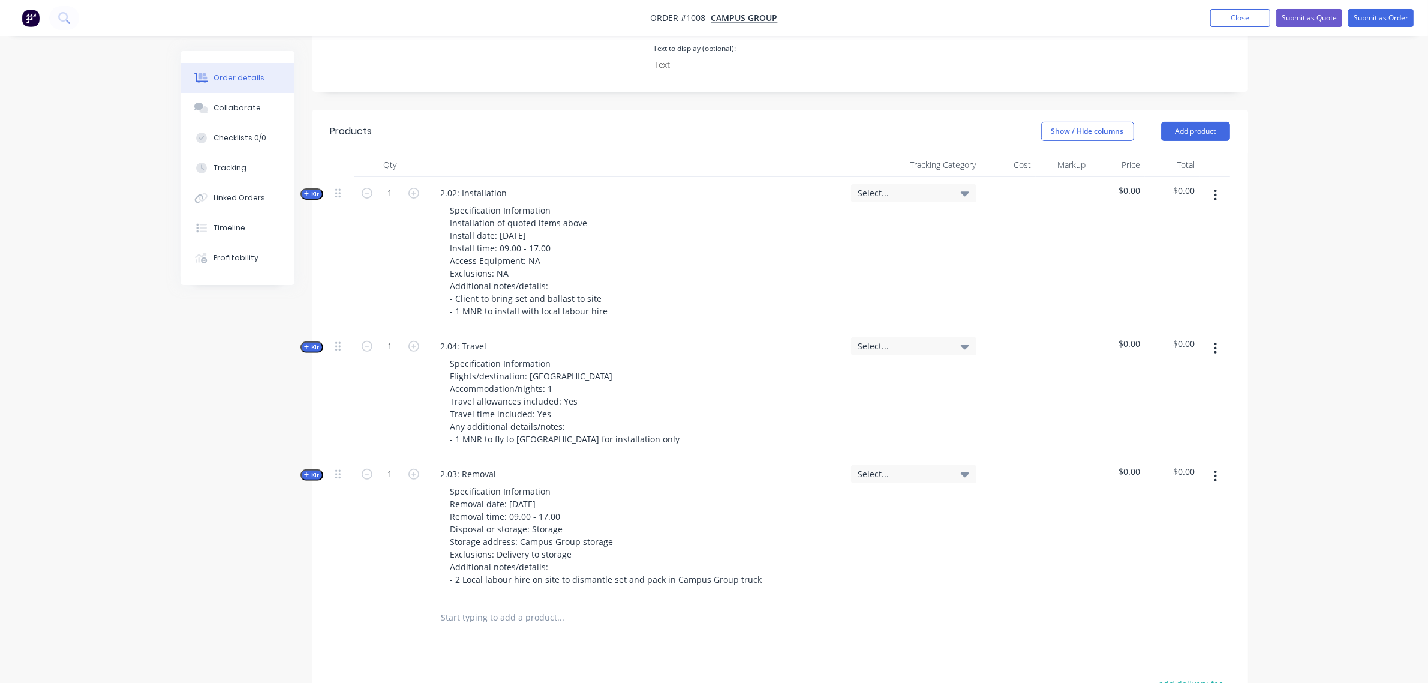
click at [311, 470] on span "Kit" at bounding box center [312, 474] width 16 height 9
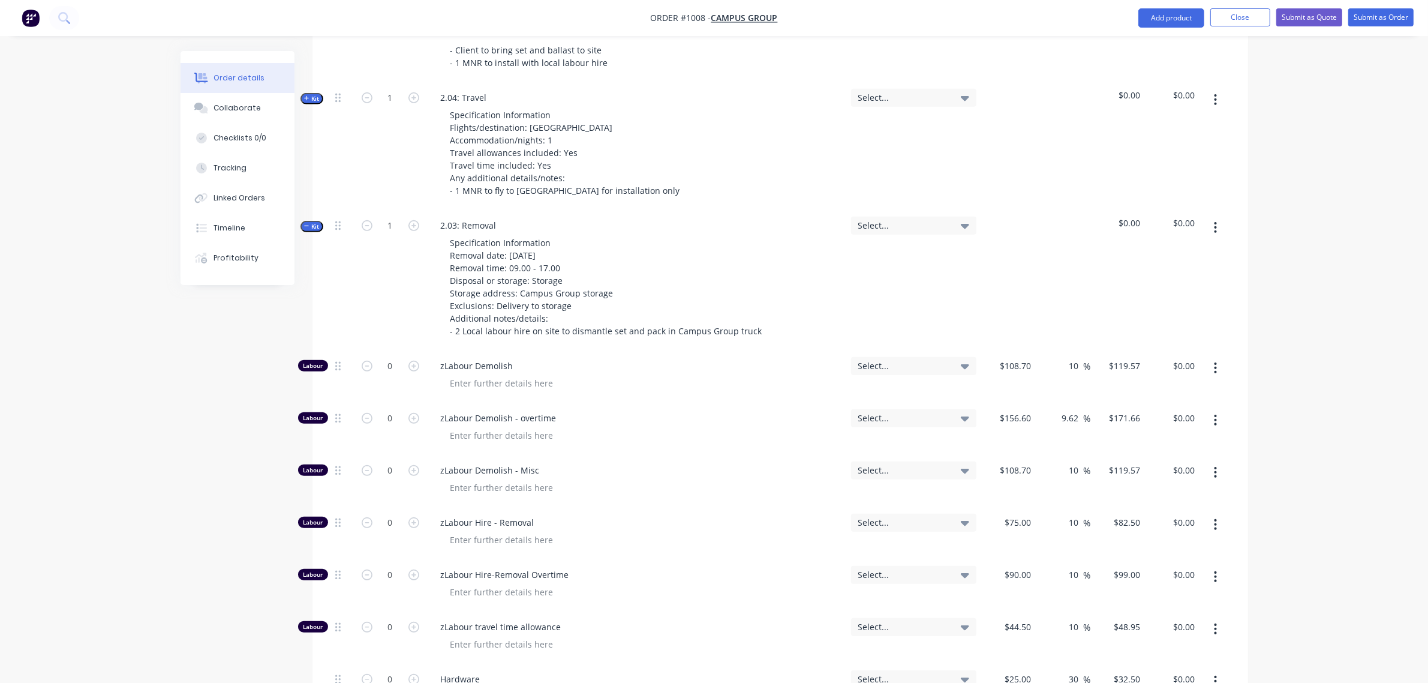
scroll to position [651, 0]
click at [387, 356] on input "0" at bounding box center [390, 365] width 31 height 18
click at [383, 408] on input "0" at bounding box center [390, 417] width 31 height 18
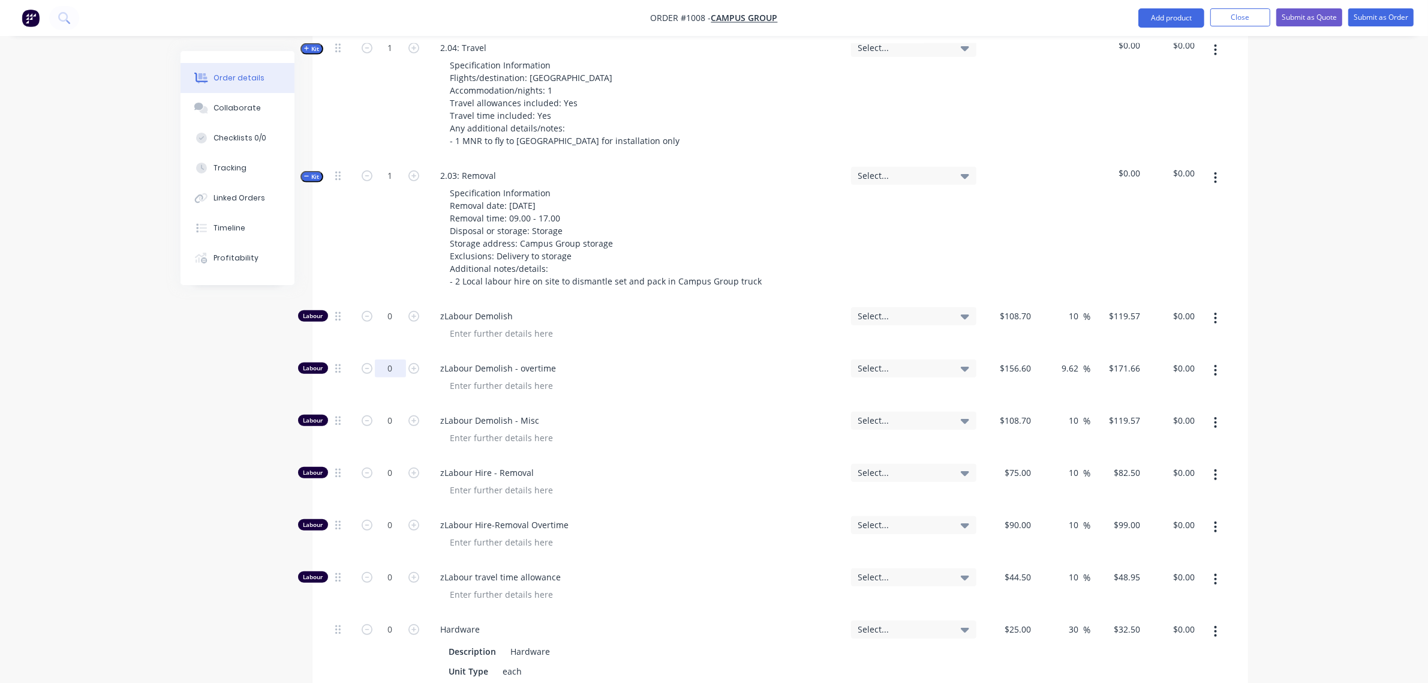
scroll to position [702, 0]
click at [392, 515] on input "0" at bounding box center [390, 524] width 31 height 18
type input "8"
type input "90"
type input "$792.00"
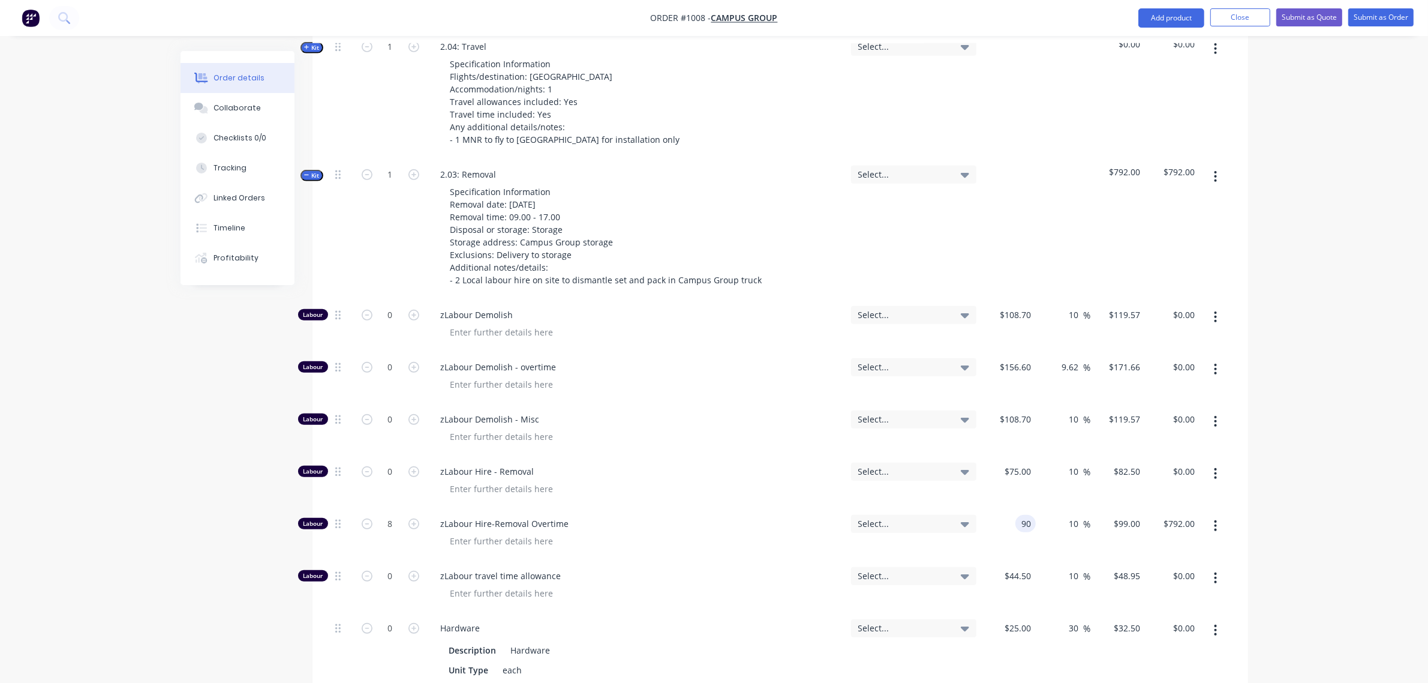
click at [1018, 515] on div "90 90" at bounding box center [1025, 523] width 20 height 17
type input "$95.00"
type input "$104.50"
type input "$836.00"
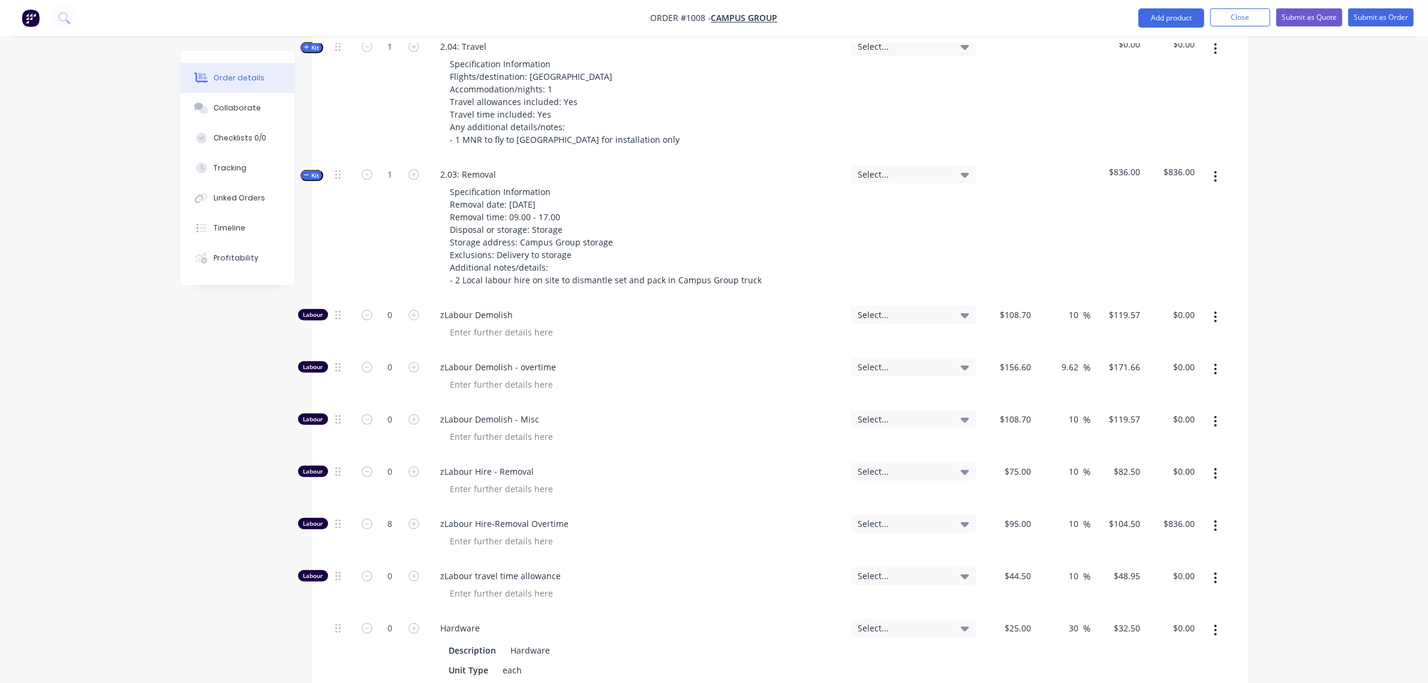
click at [1032, 483] on div "$75.00 $75.00" at bounding box center [1008, 481] width 55 height 52
click at [307, 171] on span "Kit" at bounding box center [312, 175] width 16 height 9
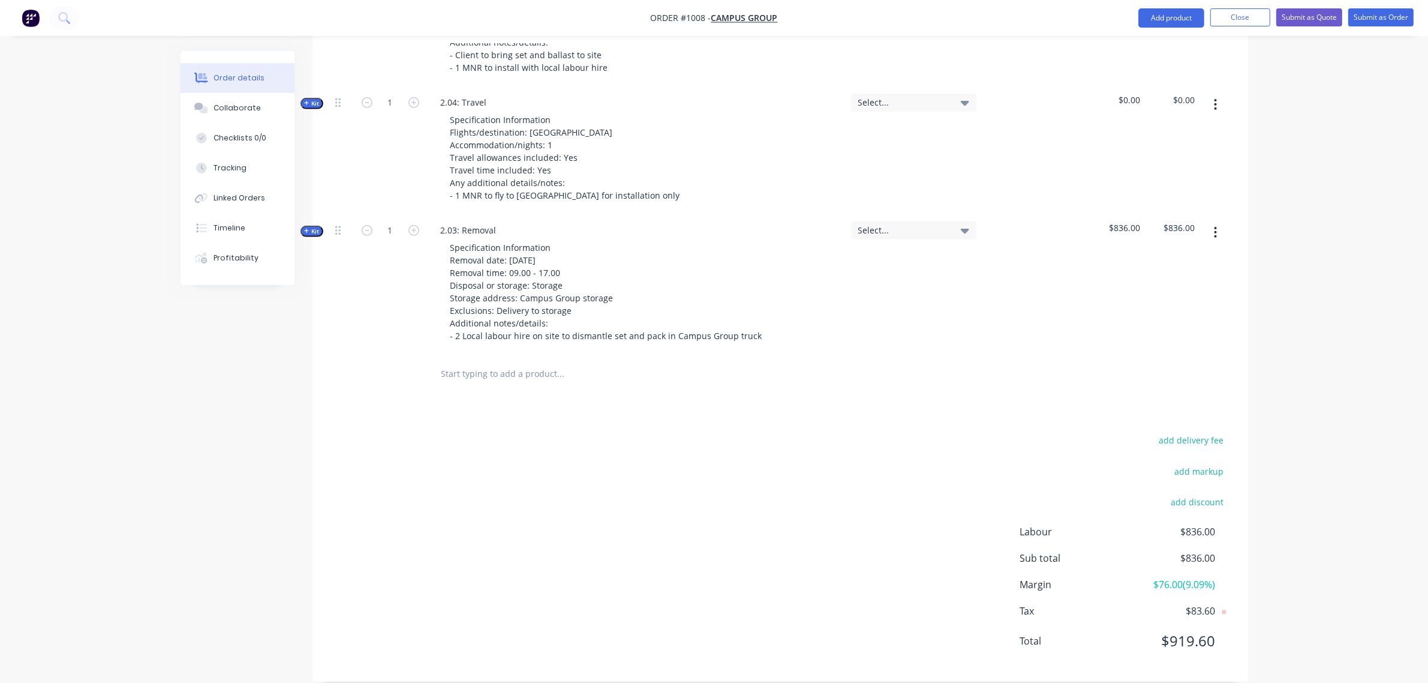
click at [312, 227] on span "Kit" at bounding box center [312, 231] width 16 height 9
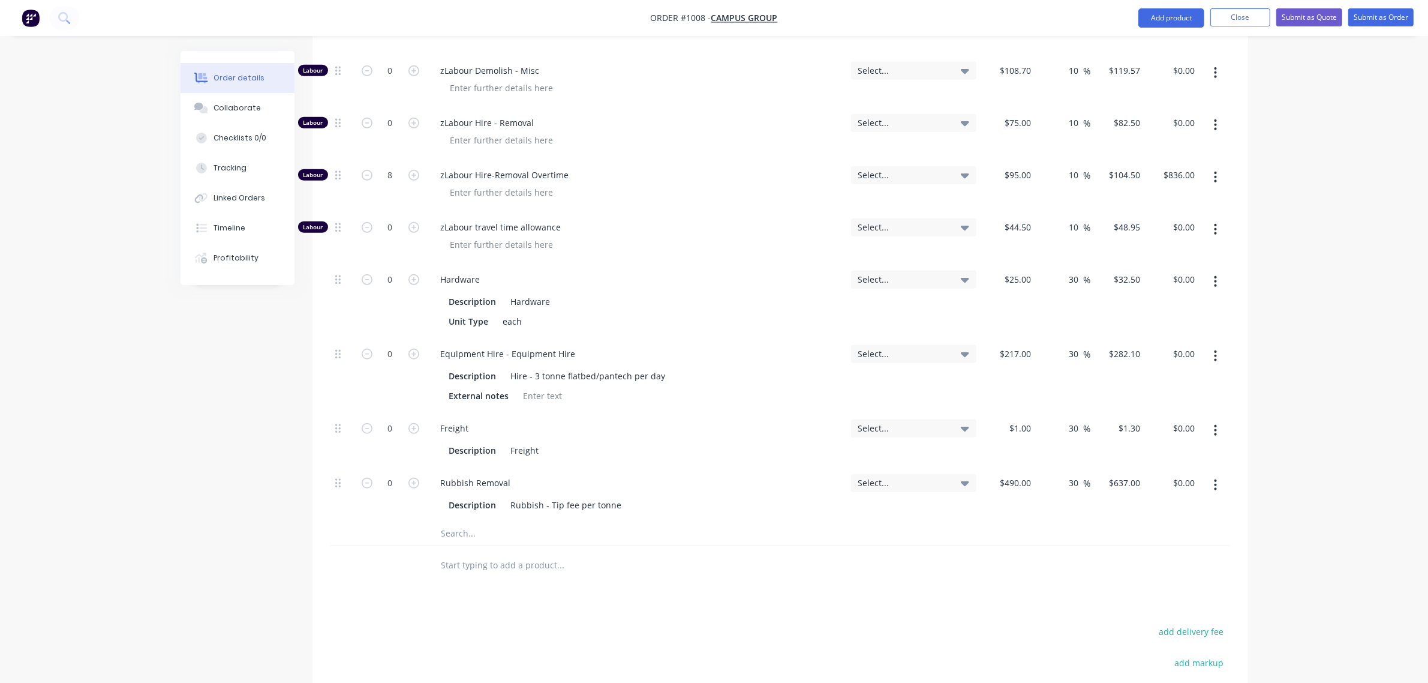
scroll to position [1051, 0]
click at [386, 270] on input "0" at bounding box center [390, 279] width 31 height 18
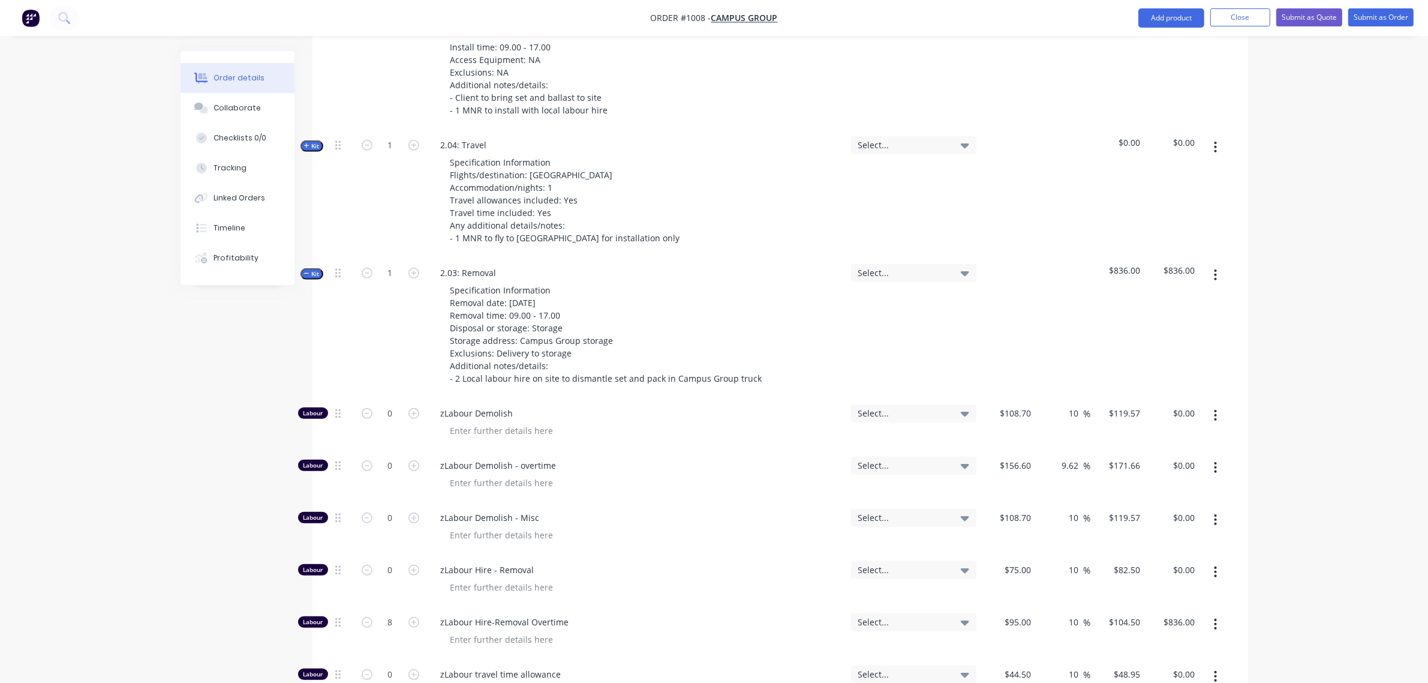
scroll to position [602, 0]
click at [312, 271] on span "Kit" at bounding box center [312, 275] width 16 height 9
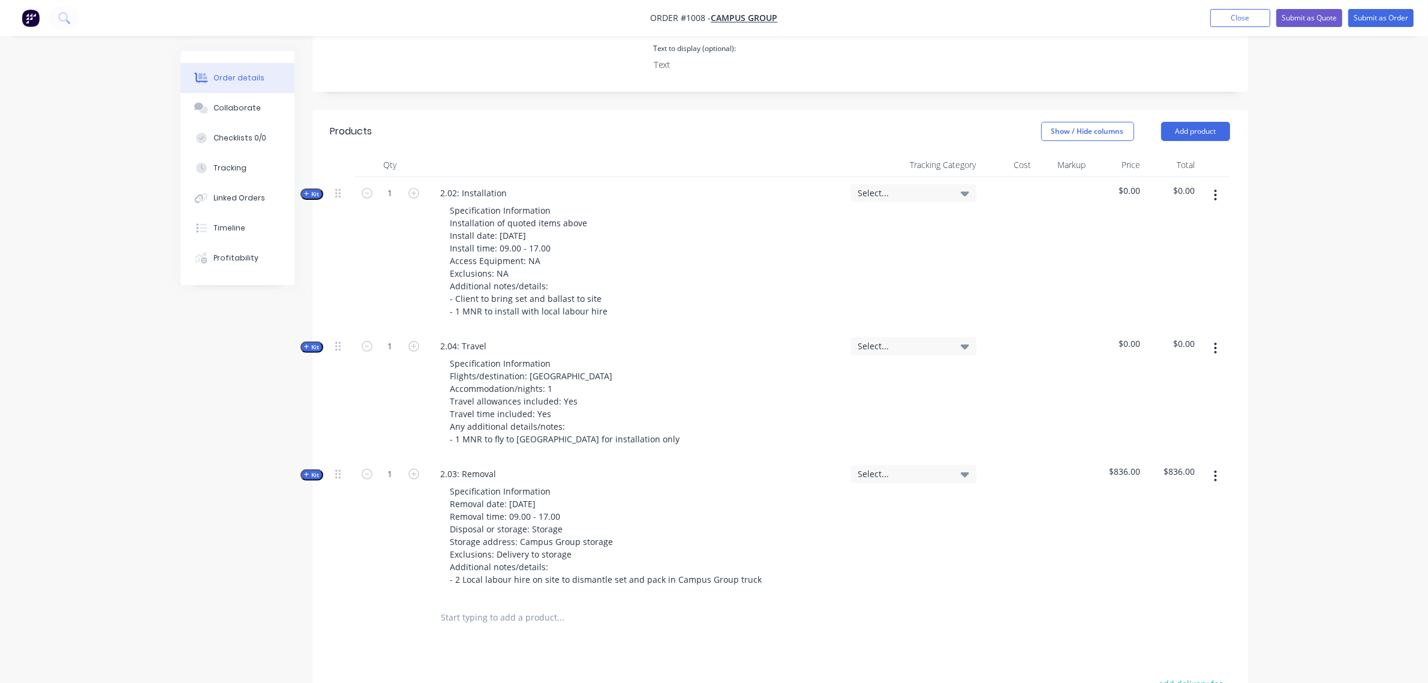
click at [315, 342] on span "Kit" at bounding box center [312, 346] width 16 height 9
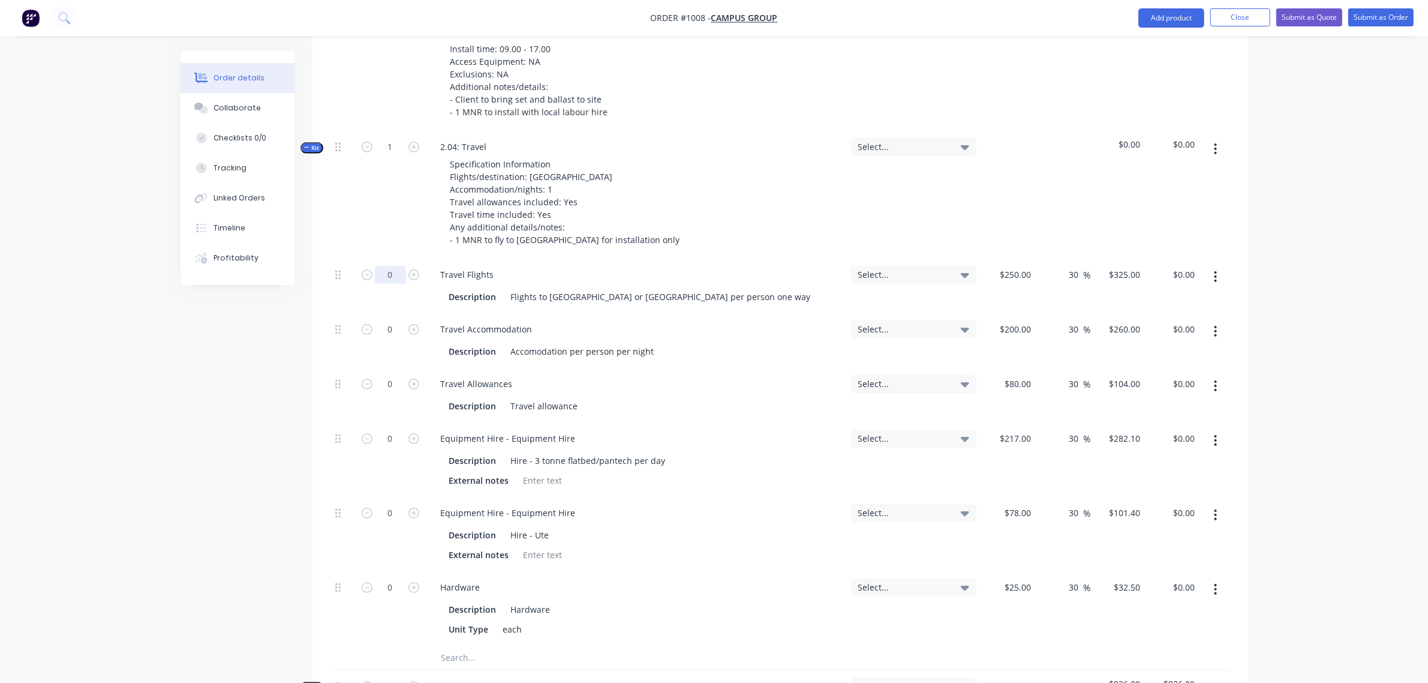
click at [401, 266] on input "0" at bounding box center [390, 275] width 31 height 18
type input "2"
type input "$650.00"
click at [387, 320] on input "0" at bounding box center [390, 329] width 31 height 18
type input "1"
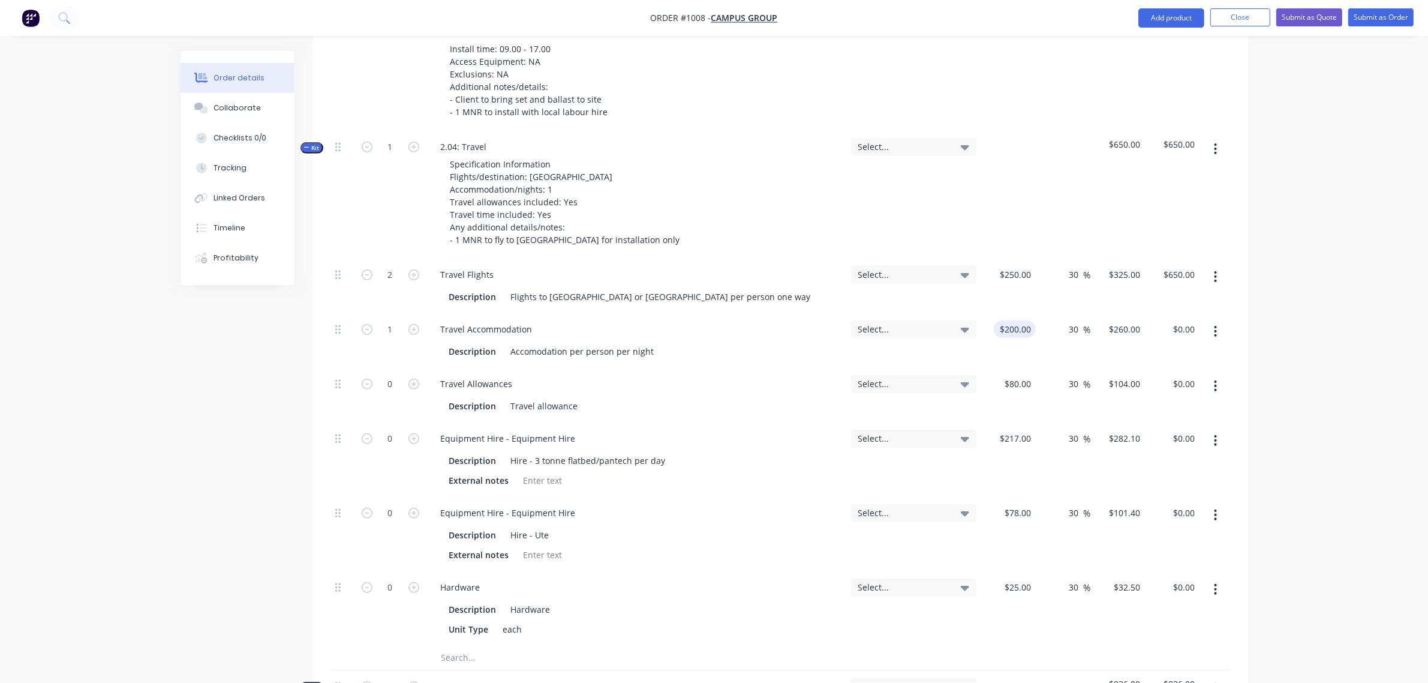
type input "200"
type input "$260.00"
click at [1024, 320] on input "200" at bounding box center [1017, 328] width 37 height 17
click at [1024, 320] on input "200" at bounding box center [1025, 328] width 20 height 17
type input "$250.00"
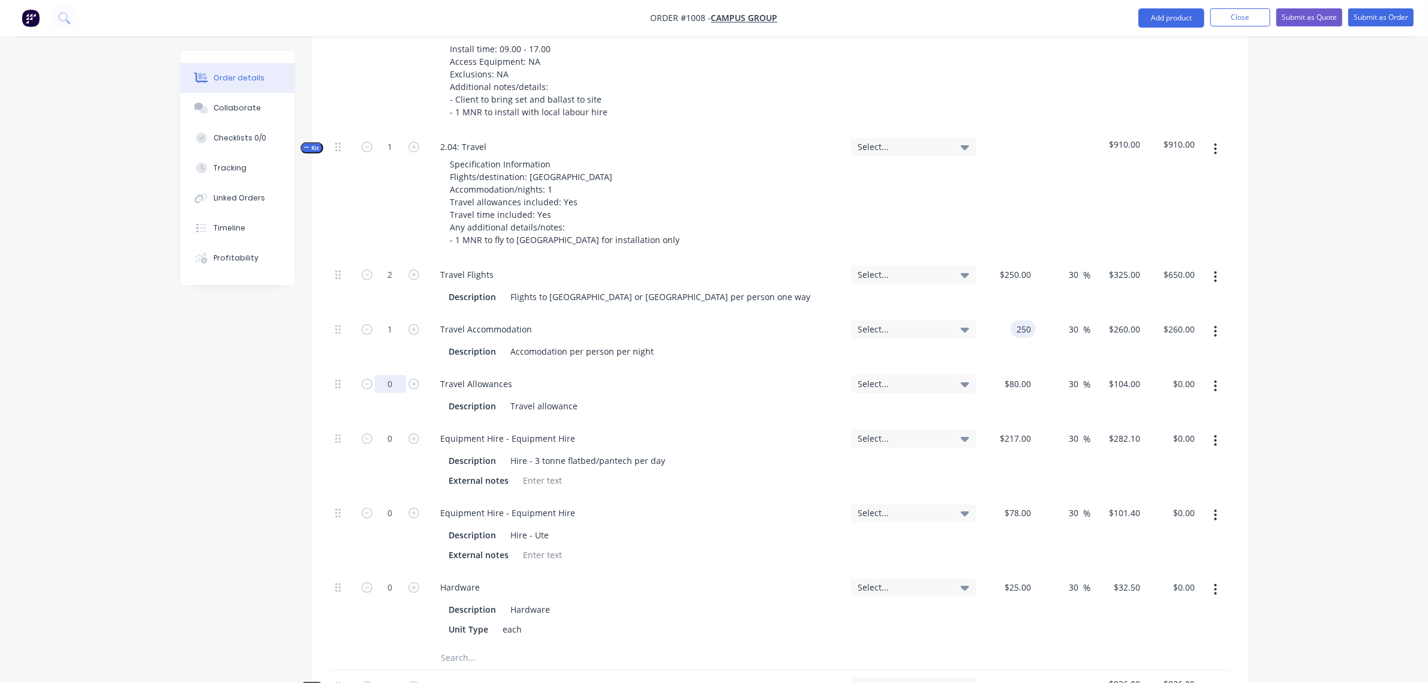
type input "$325.00"
click at [390, 375] on input "0" at bounding box center [390, 384] width 31 height 18
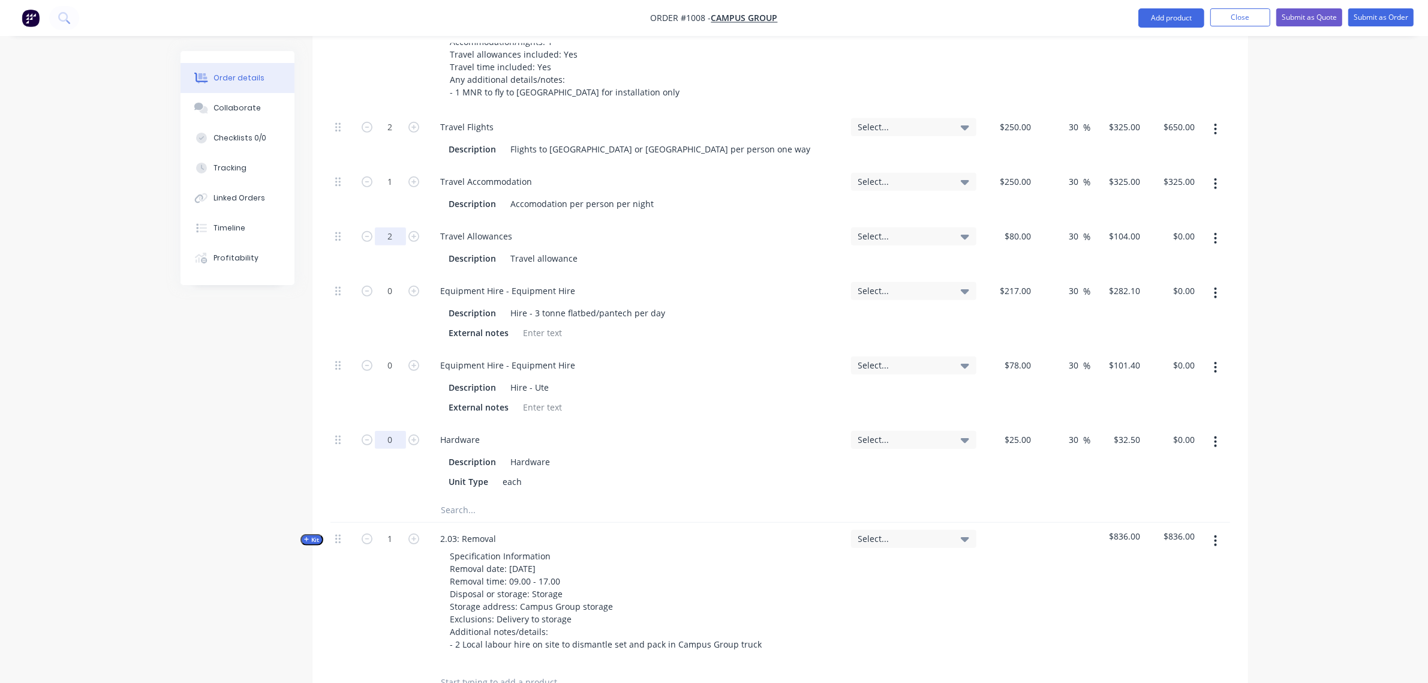
type input "2"
type input "$208.00"
click at [385, 430] on input "0" at bounding box center [390, 439] width 31 height 18
type input "10"
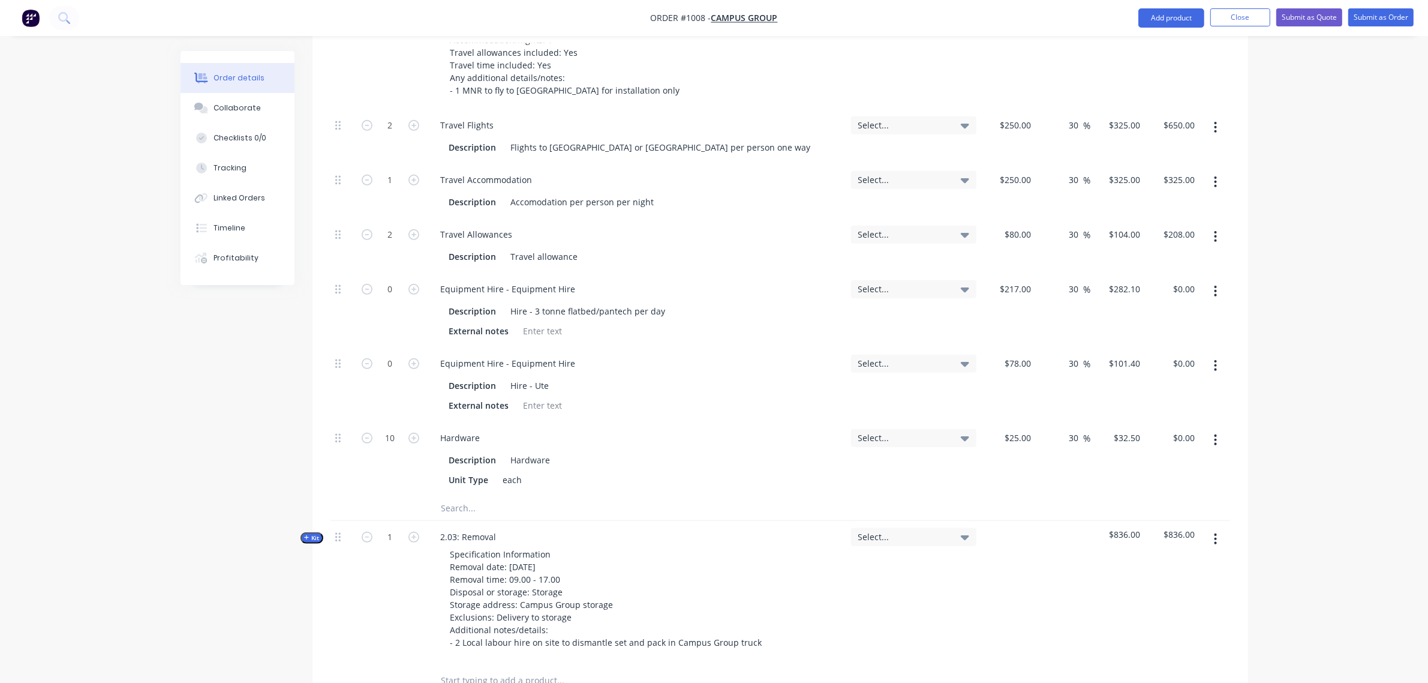
type input "$325.00"
click at [386, 396] on div "0" at bounding box center [390, 384] width 72 height 74
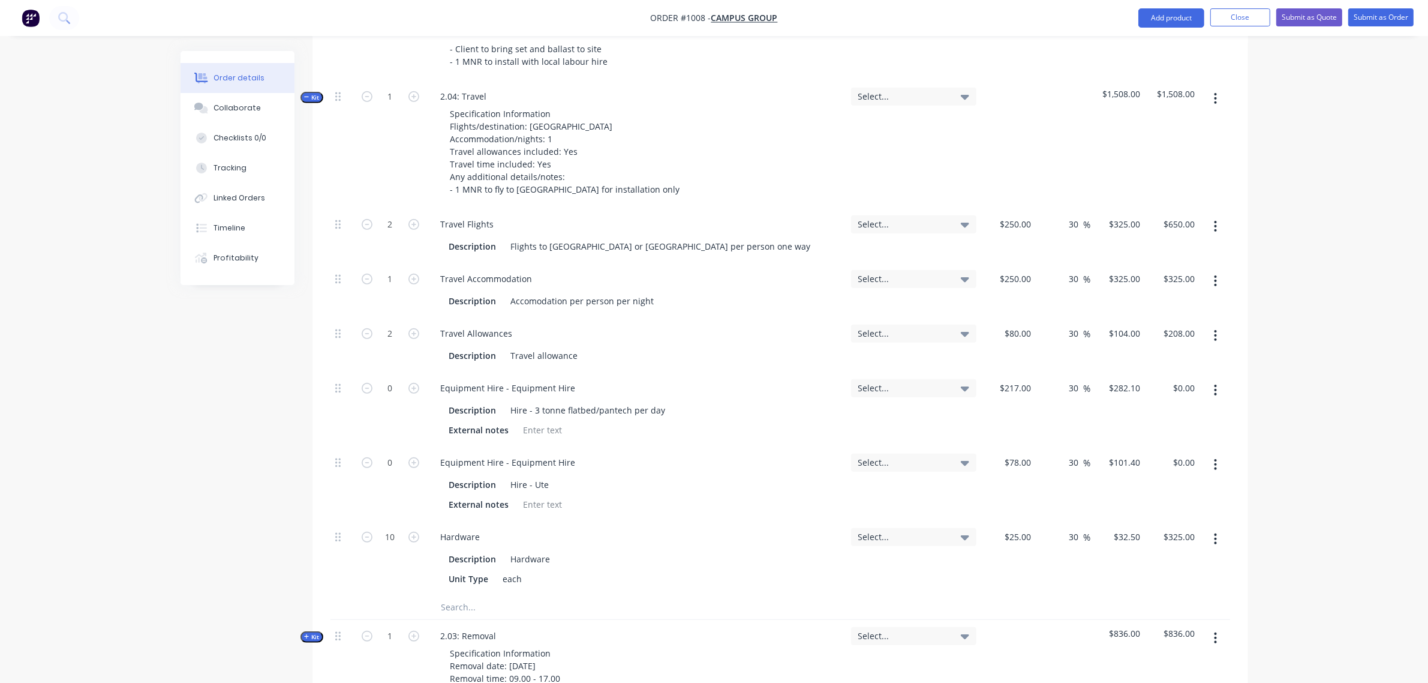
click at [614, 372] on div "Equipment Hire - Equipment Hire Description Hire - 3 tonne flatbed/pantech per …" at bounding box center [636, 409] width 420 height 74
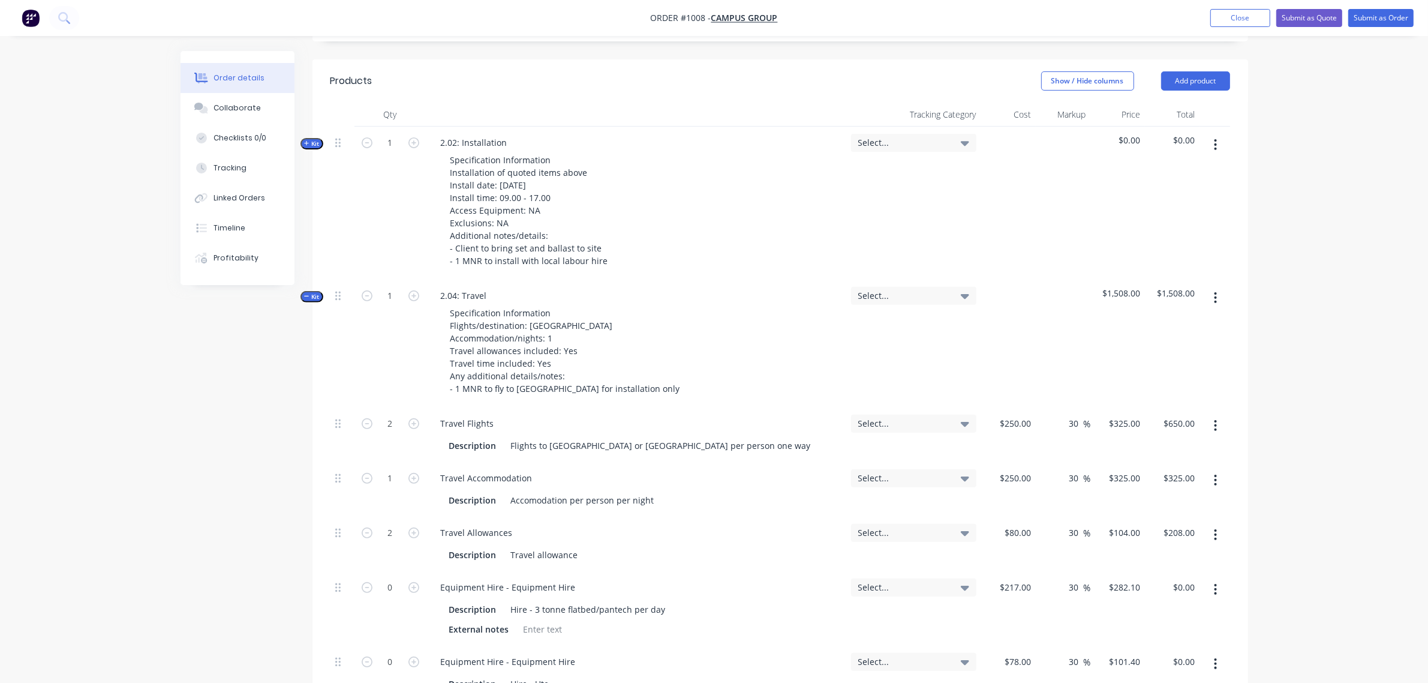
click at [313, 292] on span "Kit" at bounding box center [312, 296] width 16 height 9
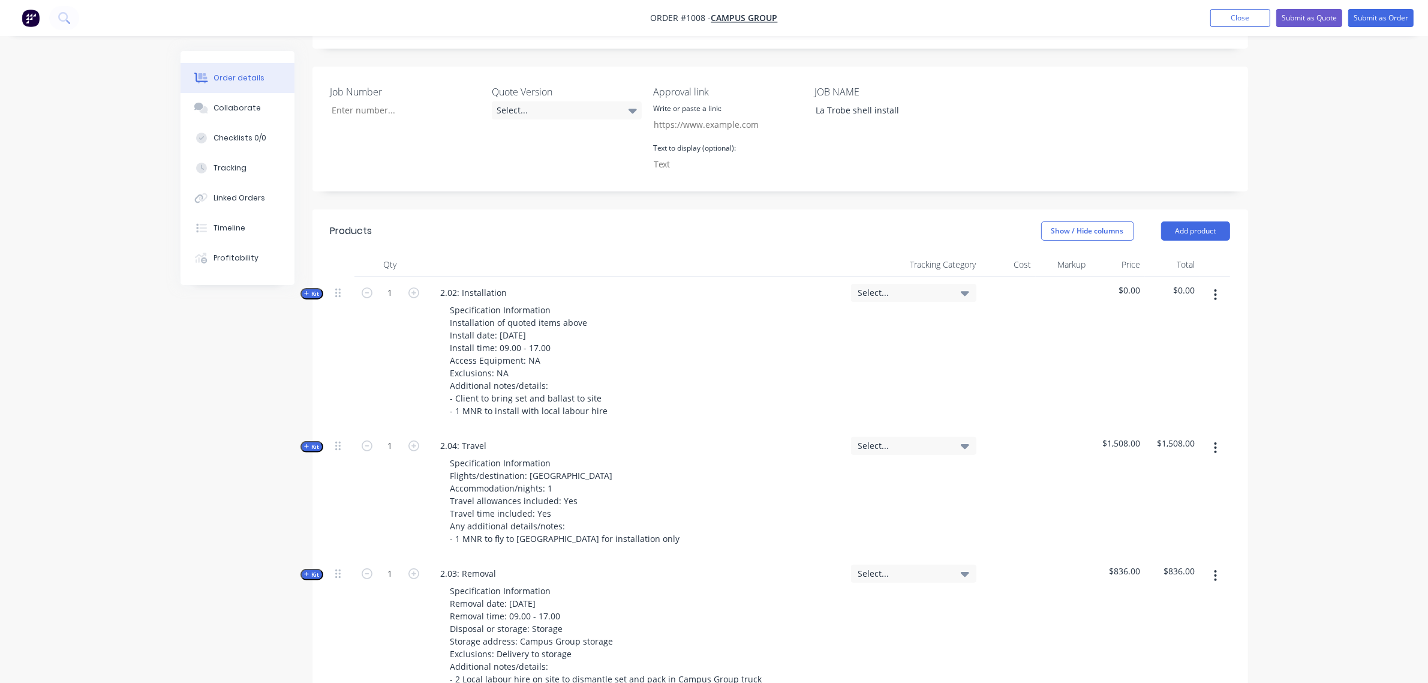
scroll to position [302, 0]
click at [318, 290] on span "Kit" at bounding box center [312, 294] width 16 height 9
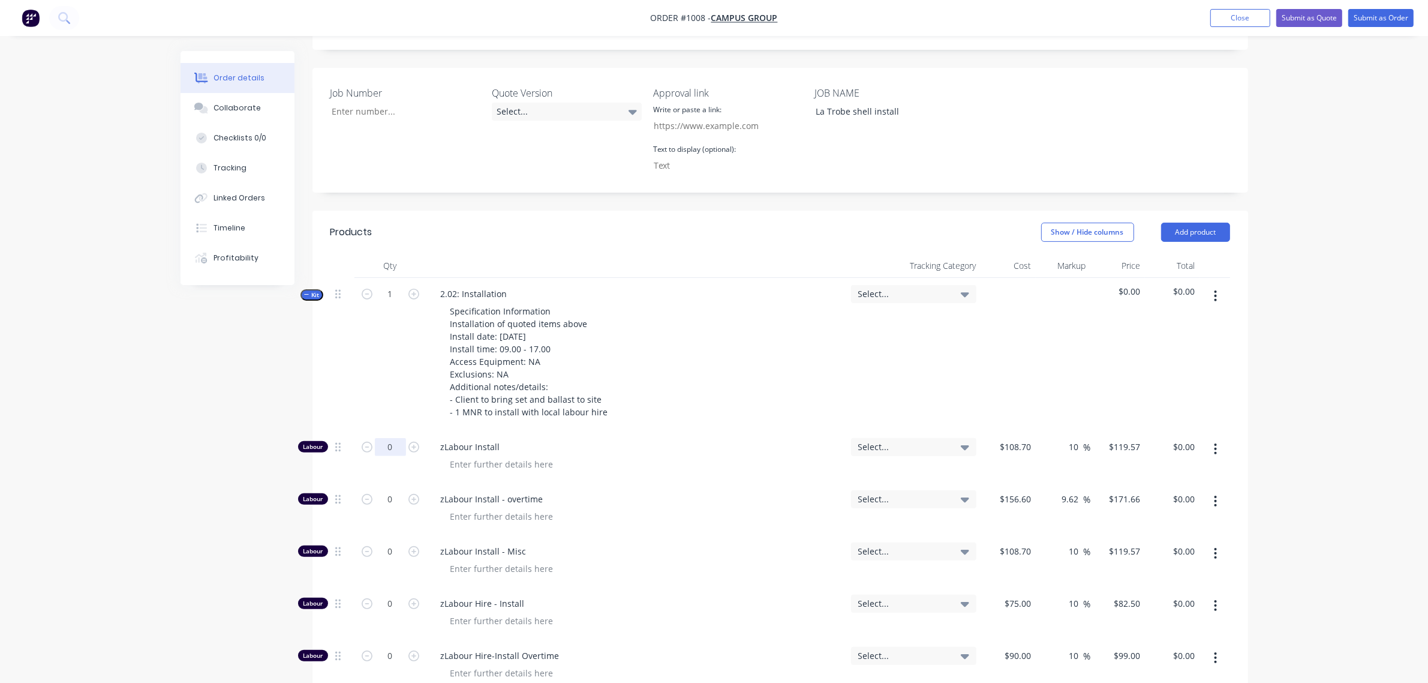
click at [387, 438] on input "0" at bounding box center [390, 447] width 31 height 18
type input "6"
type input "$717.42"
click at [385, 594] on input "0" at bounding box center [390, 603] width 31 height 18
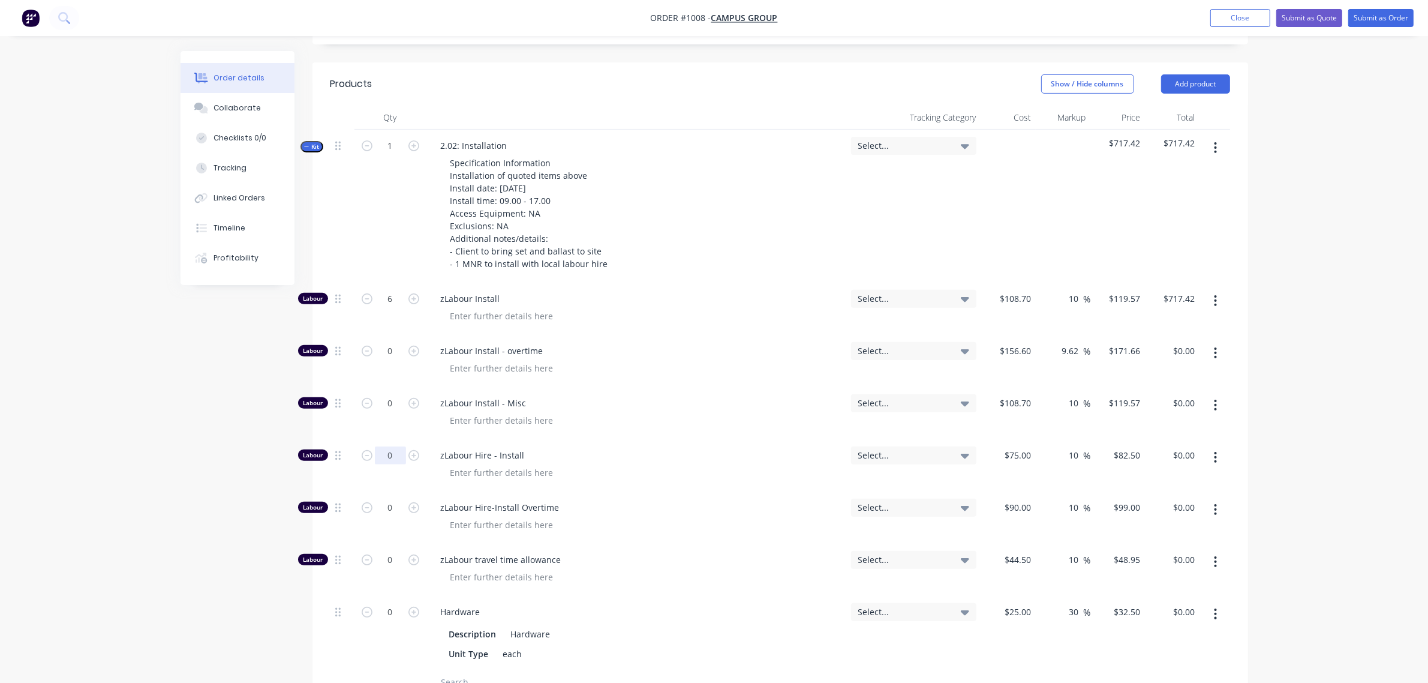
scroll to position [451, 0]
click at [395, 497] on input "0" at bounding box center [390, 506] width 31 height 18
type input "6"
type input "$594.00"
click at [264, 375] on div "Created by [PERSON_NAME] Created [DATE] Required [DATE] Assigned to Add team me…" at bounding box center [715, 453] width 1068 height 1706
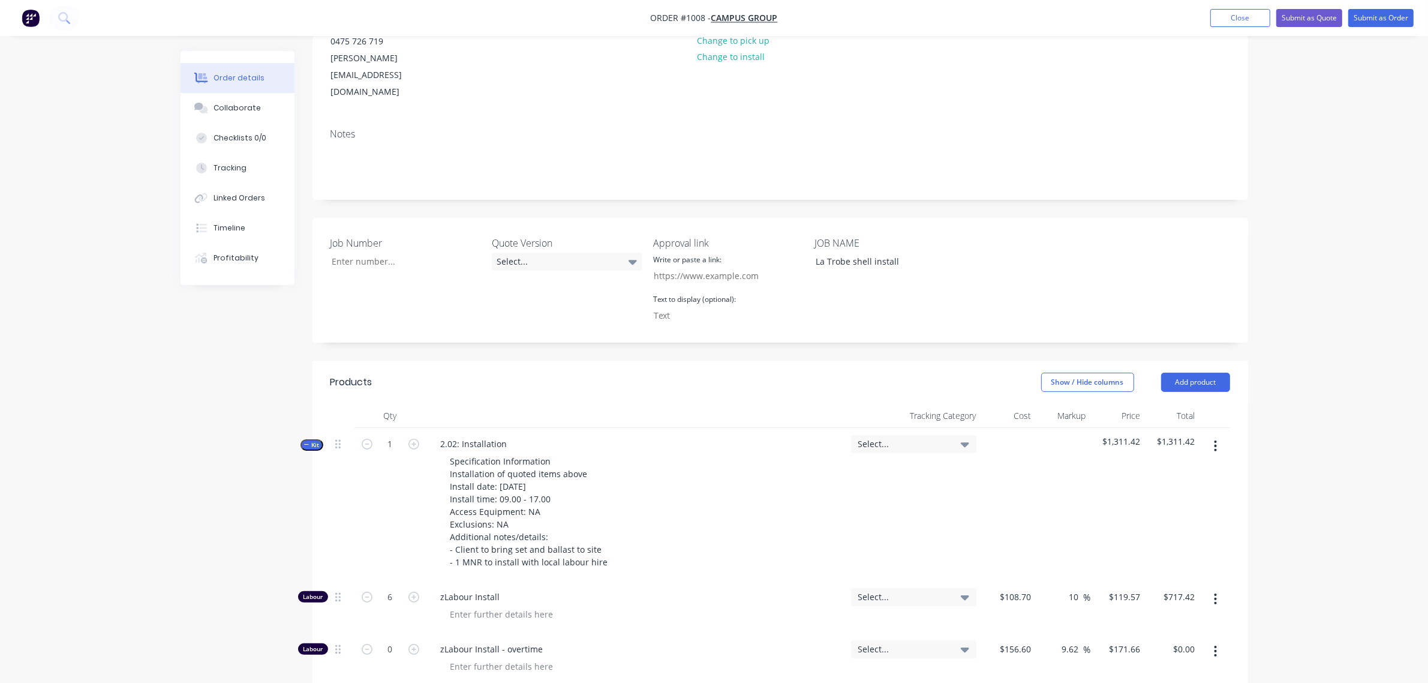
click at [312, 440] on span "Kit" at bounding box center [312, 444] width 16 height 9
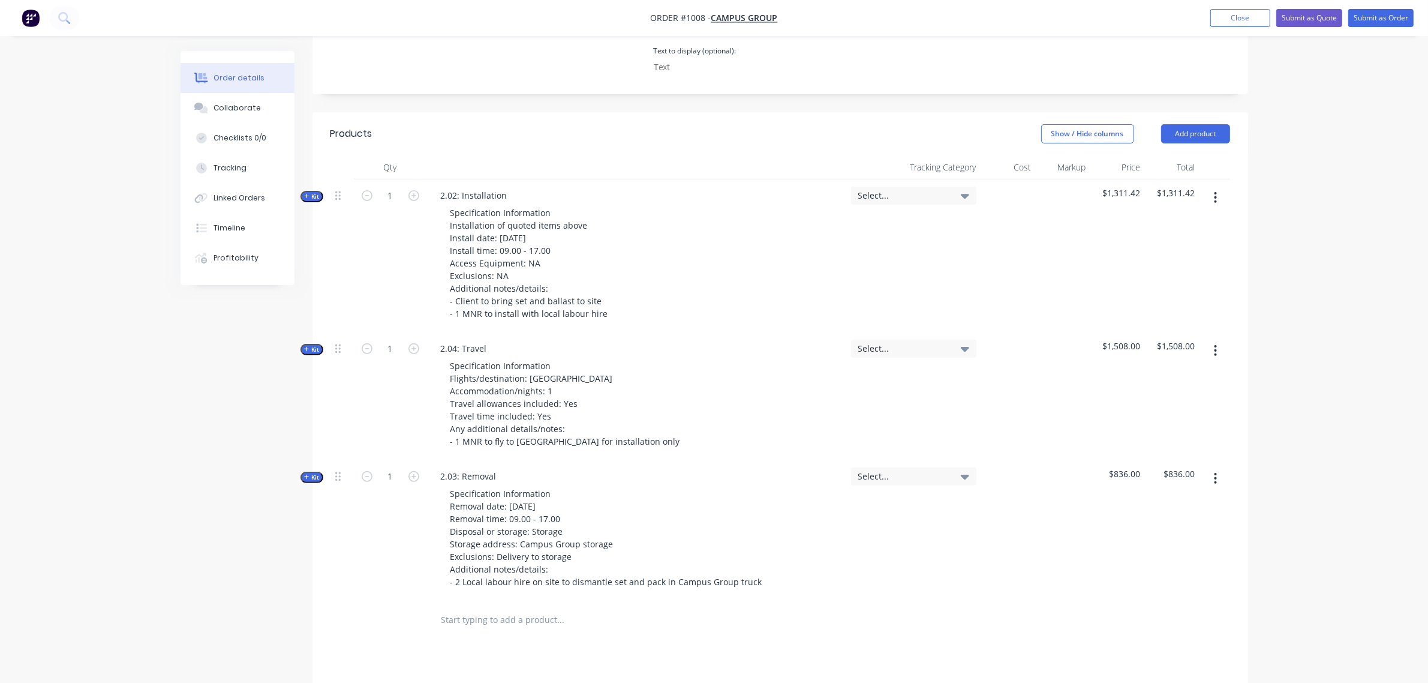
scroll to position [401, 0]
click at [313, 191] on span "Kit" at bounding box center [312, 195] width 16 height 9
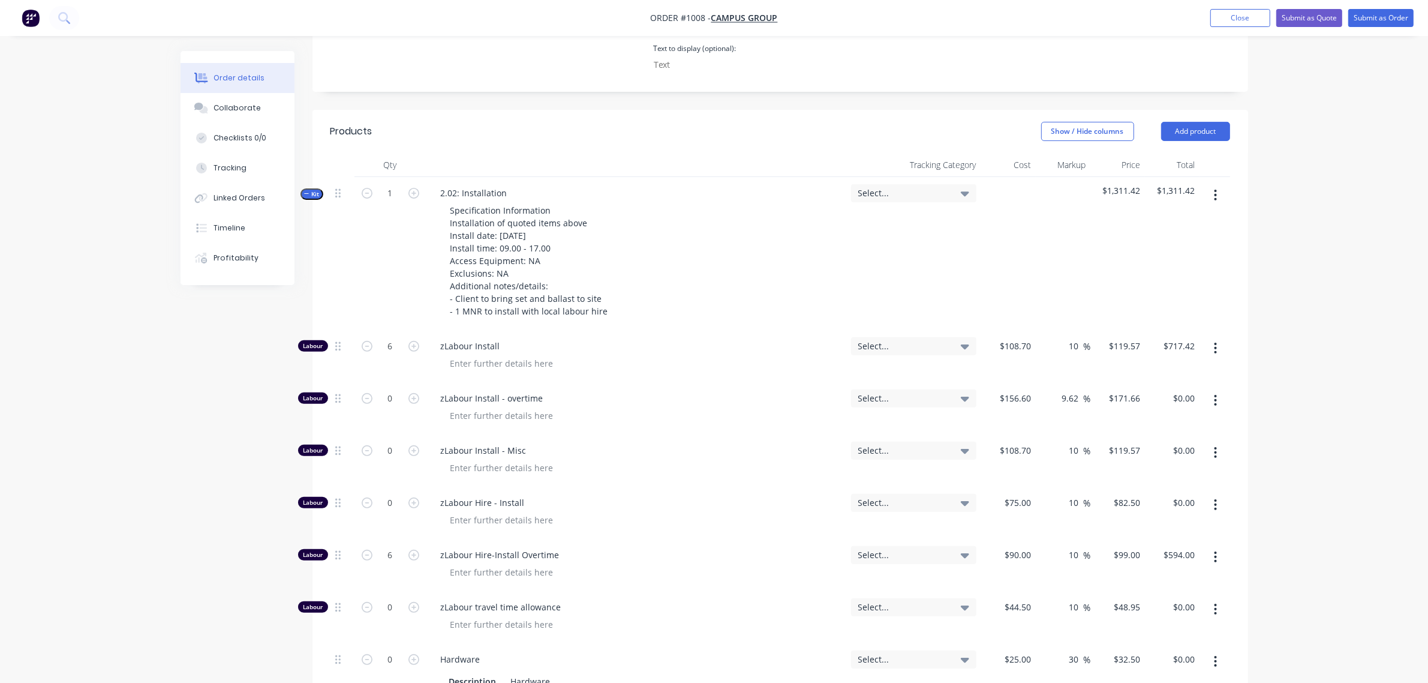
scroll to position [402, 0]
click at [311, 190] on span "Kit" at bounding box center [312, 194] width 16 height 9
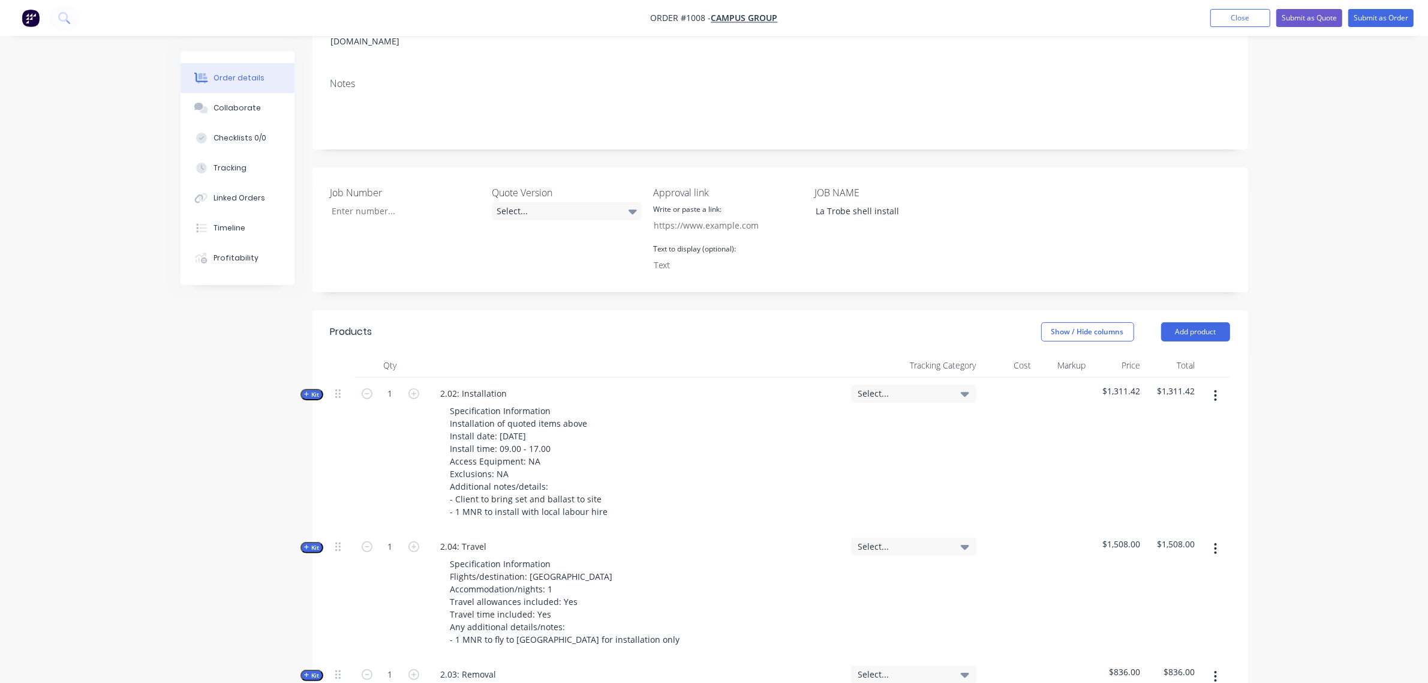
scroll to position [202, 0]
click at [1188, 323] on button "Add product" at bounding box center [1195, 332] width 69 height 19
click at [1169, 522] on div "Notes (External)" at bounding box center [1173, 530] width 92 height 17
click at [1193, 323] on button "Add product" at bounding box center [1195, 332] width 69 height 19
click at [1171, 522] on div "Notes (External)" at bounding box center [1173, 530] width 92 height 17
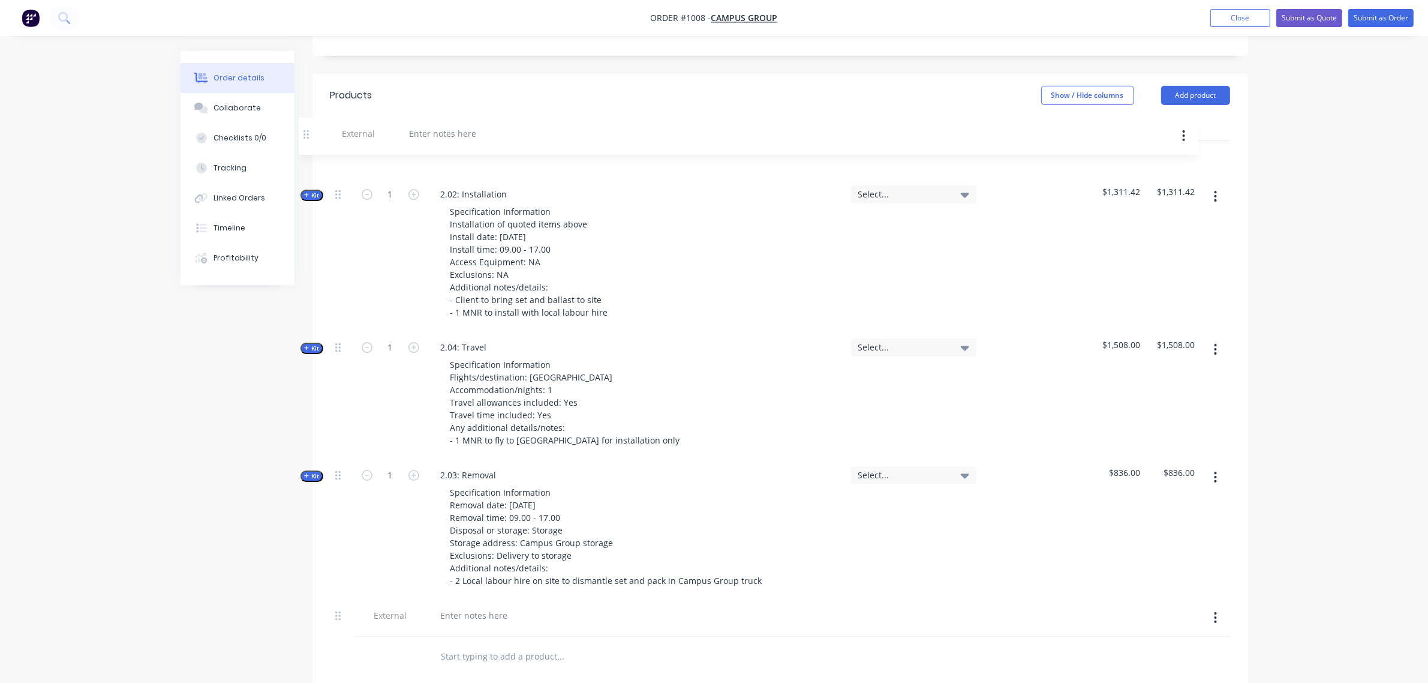
drag, startPoint x: 309, startPoint y: 432, endPoint x: 315, endPoint y: 139, distance: 292.7
click at [315, 139] on div "Qty Tracking Category Cost Markup Price Total Kit 1 2.02: Installation Specific…" at bounding box center [780, 396] width 936 height 558
click at [472, 153] on div at bounding box center [474, 161] width 86 height 17
paste div
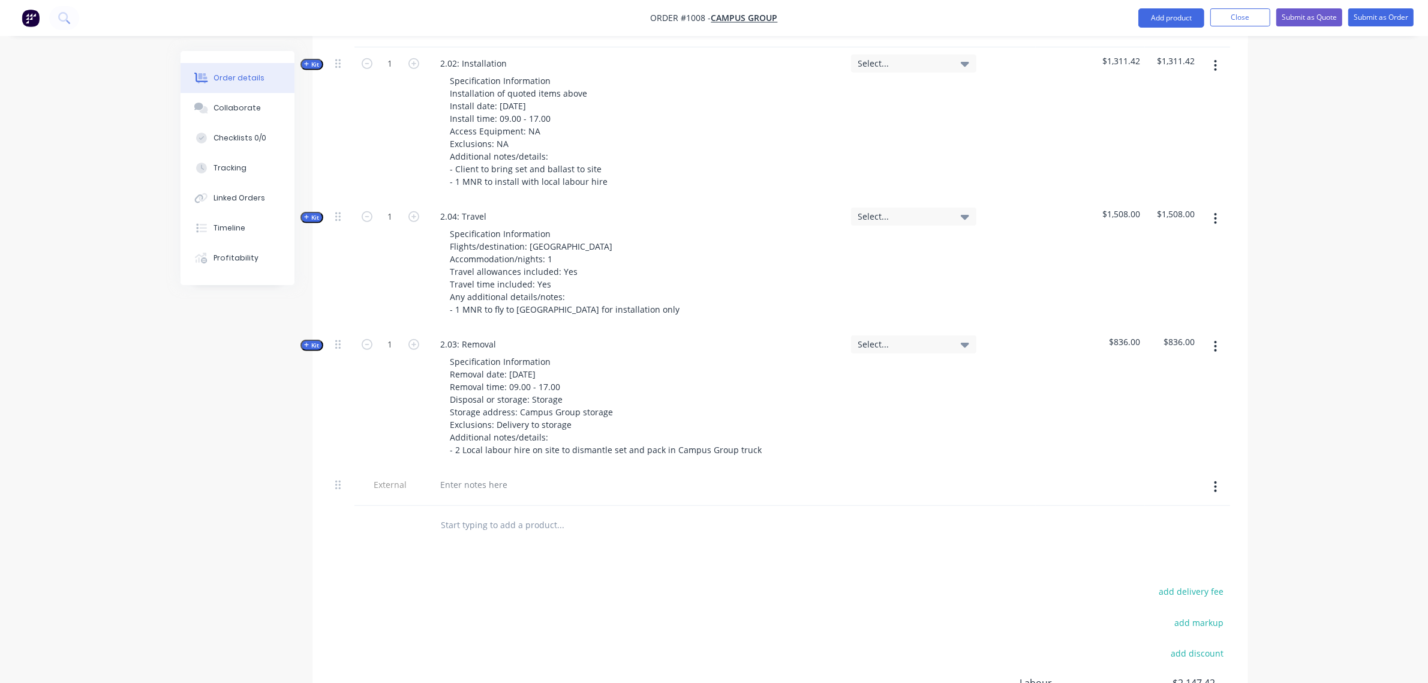
scroll to position [784, 0]
click at [519, 475] on div at bounding box center [636, 483] width 410 height 17
click at [516, 475] on div at bounding box center [636, 483] width 410 height 17
click at [478, 475] on div at bounding box center [474, 483] width 86 height 17
paste div
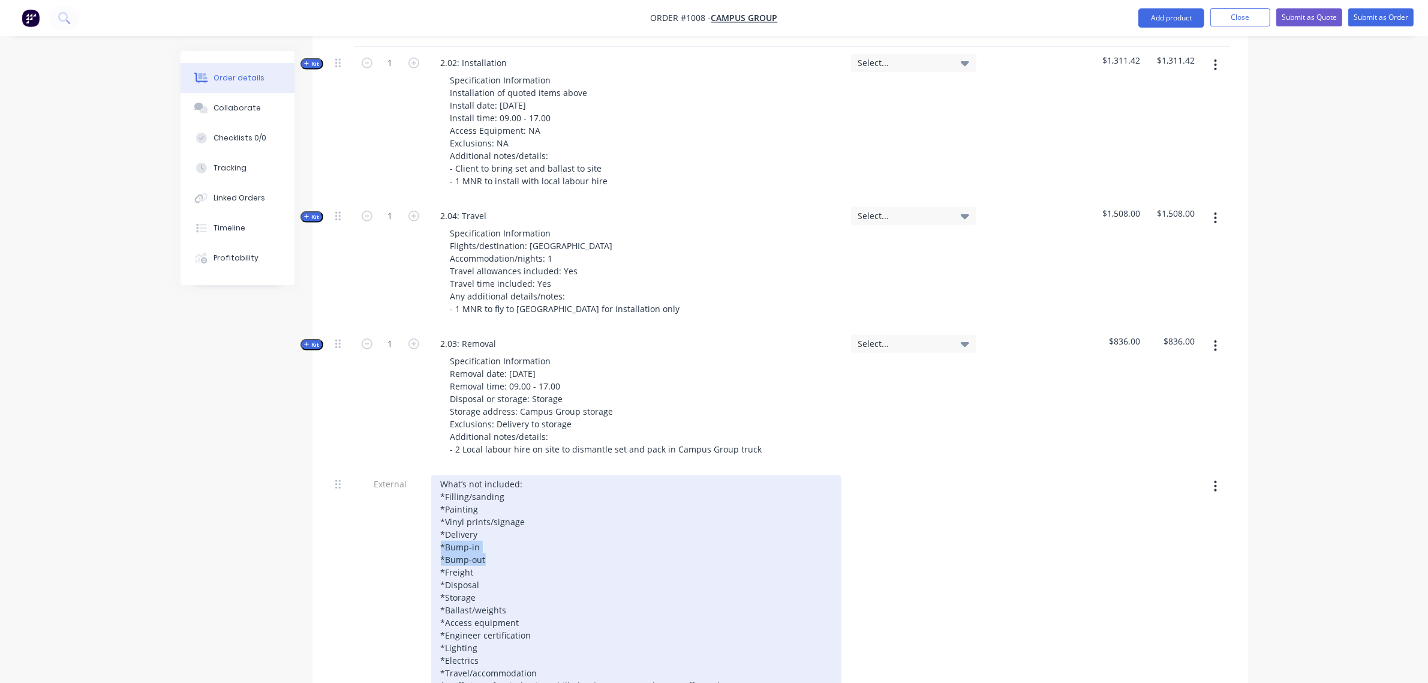
drag, startPoint x: 483, startPoint y: 539, endPoint x: 440, endPoint y: 531, distance: 43.9
click at [440, 531] on div "What’s not included: *Filling/sanding *Painting *Vinyl prints/signage *Delivery…" at bounding box center [636, 660] width 410 height 370
drag, startPoint x: 540, startPoint y: 633, endPoint x: 438, endPoint y: 636, distance: 102.0
click at [438, 636] on div "What’s not included: *Filling/sanding *Painting *Vinyl prints/signage *Delivery…" at bounding box center [636, 647] width 410 height 345
click at [537, 588] on div "What’s not included: *Filling/sanding *Painting *Vinyl prints/signage *Delivery…" at bounding box center [636, 641] width 410 height 332
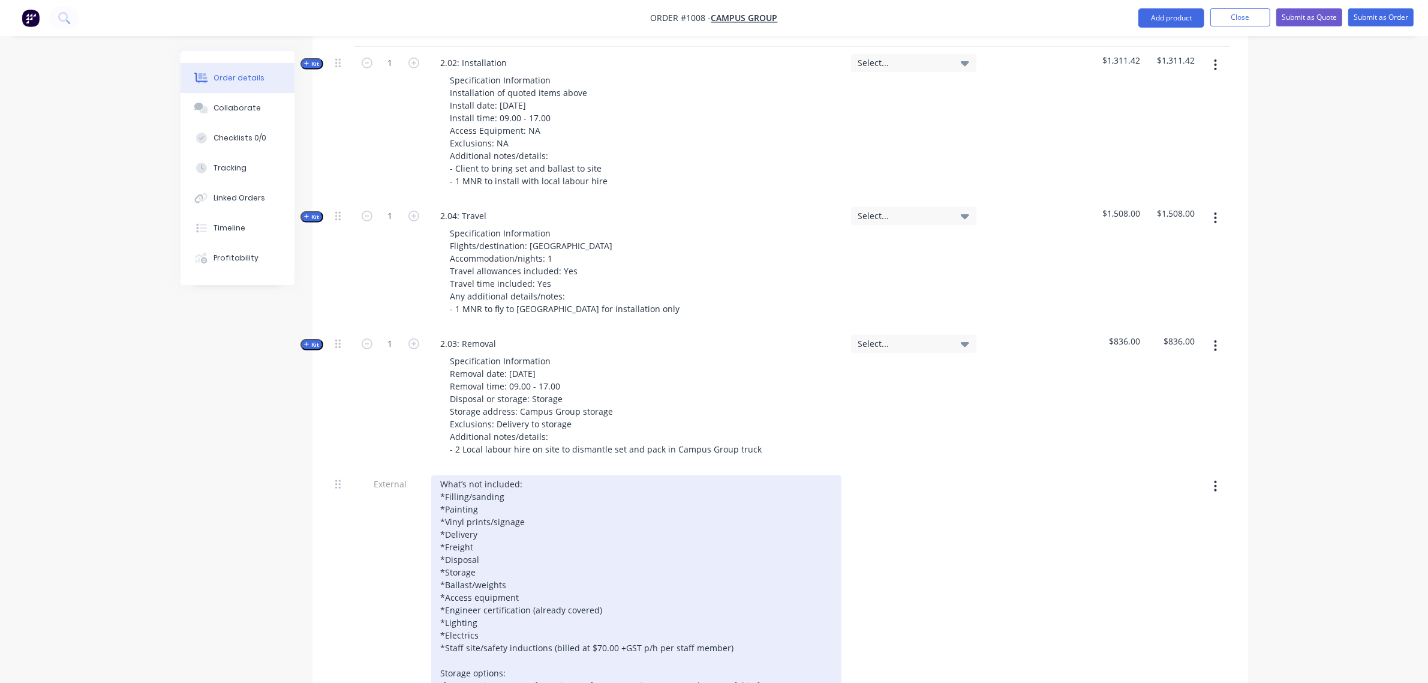
click at [534, 569] on div "What’s not included: *Filling/sanding *Painting *Vinyl prints/signage *Delivery…" at bounding box center [636, 641] width 410 height 332
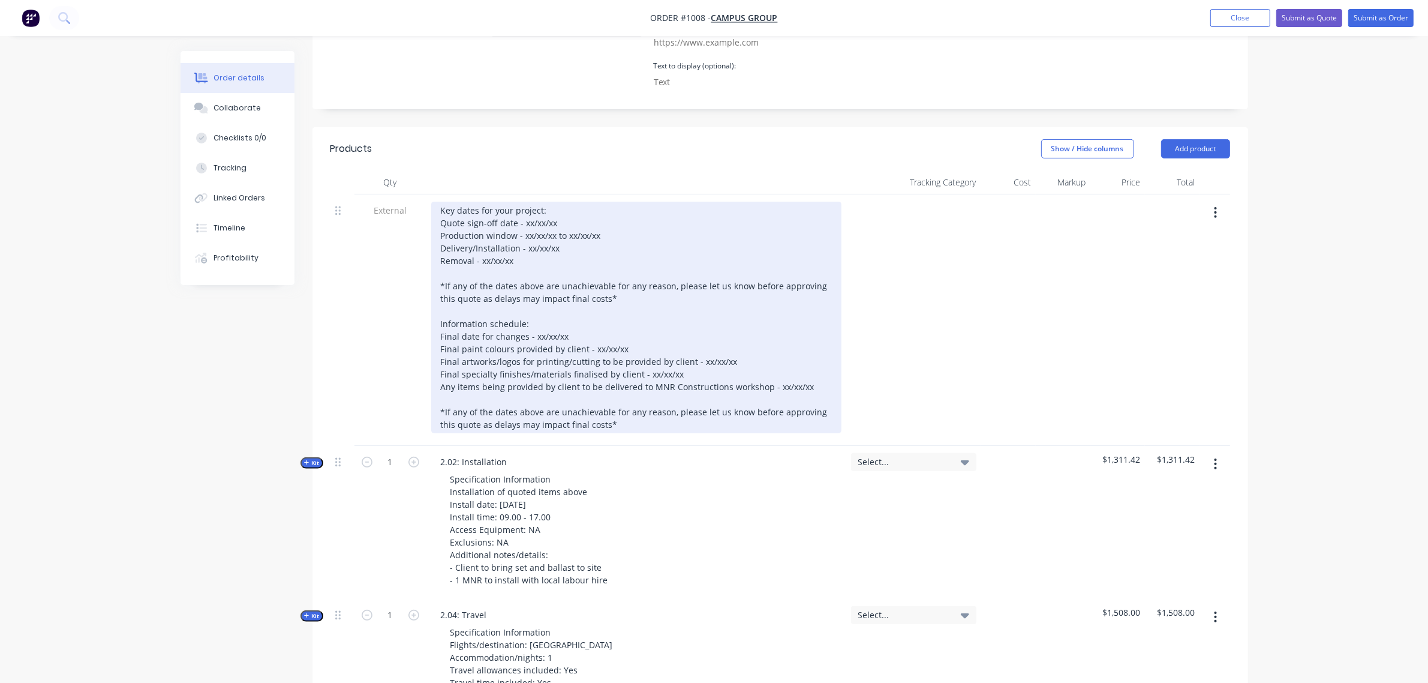
scroll to position [384, 0]
drag, startPoint x: 558, startPoint y: 202, endPoint x: 523, endPoint y: 210, distance: 36.2
click at [523, 210] on div "Key dates for your project: Quote sign-off date - xx/xx/xx Production window - …" at bounding box center [636, 317] width 410 height 231
drag, startPoint x: 604, startPoint y: 215, endPoint x: 523, endPoint y: 221, distance: 81.2
click at [523, 221] on div "Key dates for your project: Quote sign-off date - [DATE] Production window - xx…" at bounding box center [636, 317] width 410 height 231
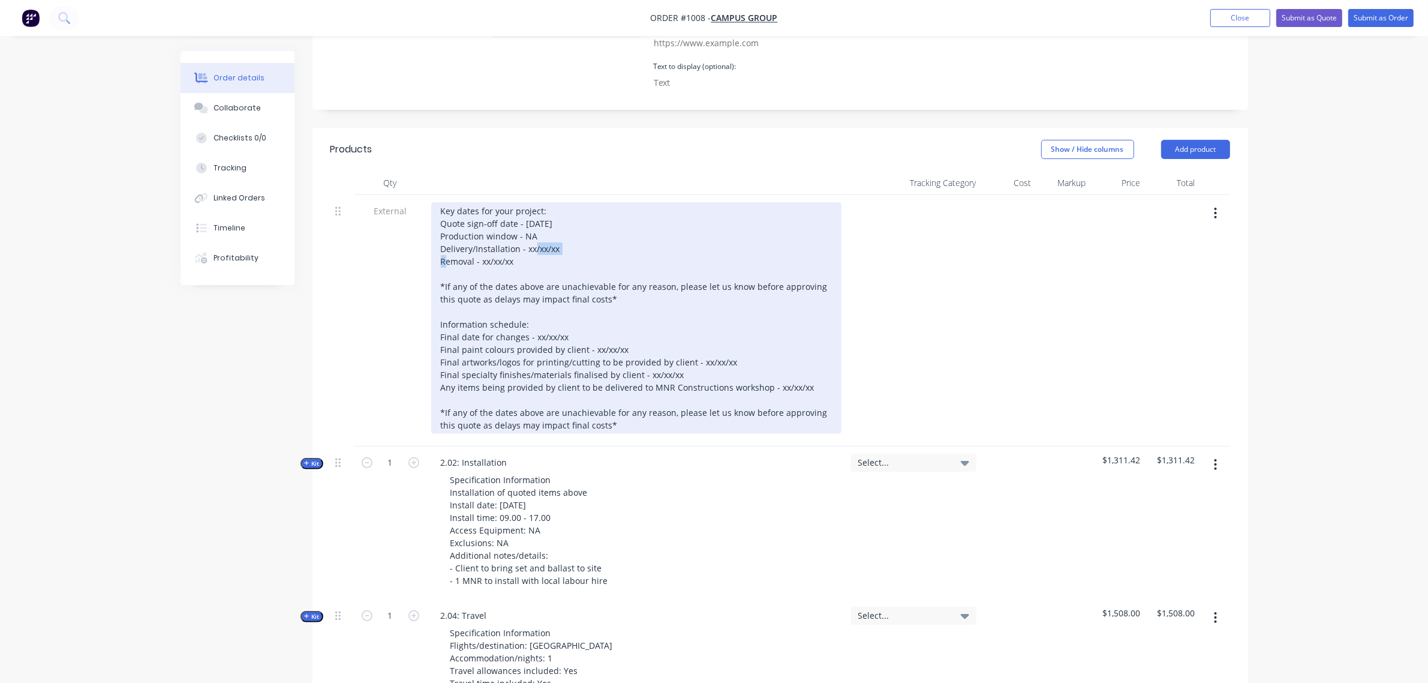
drag, startPoint x: 556, startPoint y: 230, endPoint x: 528, endPoint y: 231, distance: 28.2
click at [528, 231] on div "Key dates for your project: Quote sign-off date - [DATE] Production window - NA…" at bounding box center [636, 317] width 410 height 231
drag, startPoint x: 512, startPoint y: 246, endPoint x: 483, endPoint y: 249, distance: 28.9
click at [483, 249] on div "Key dates for your project: Quote sign-off date - [DATE] Production window - NA…" at bounding box center [636, 317] width 410 height 231
drag, startPoint x: 570, startPoint y: 315, endPoint x: 534, endPoint y: 316, distance: 36.0
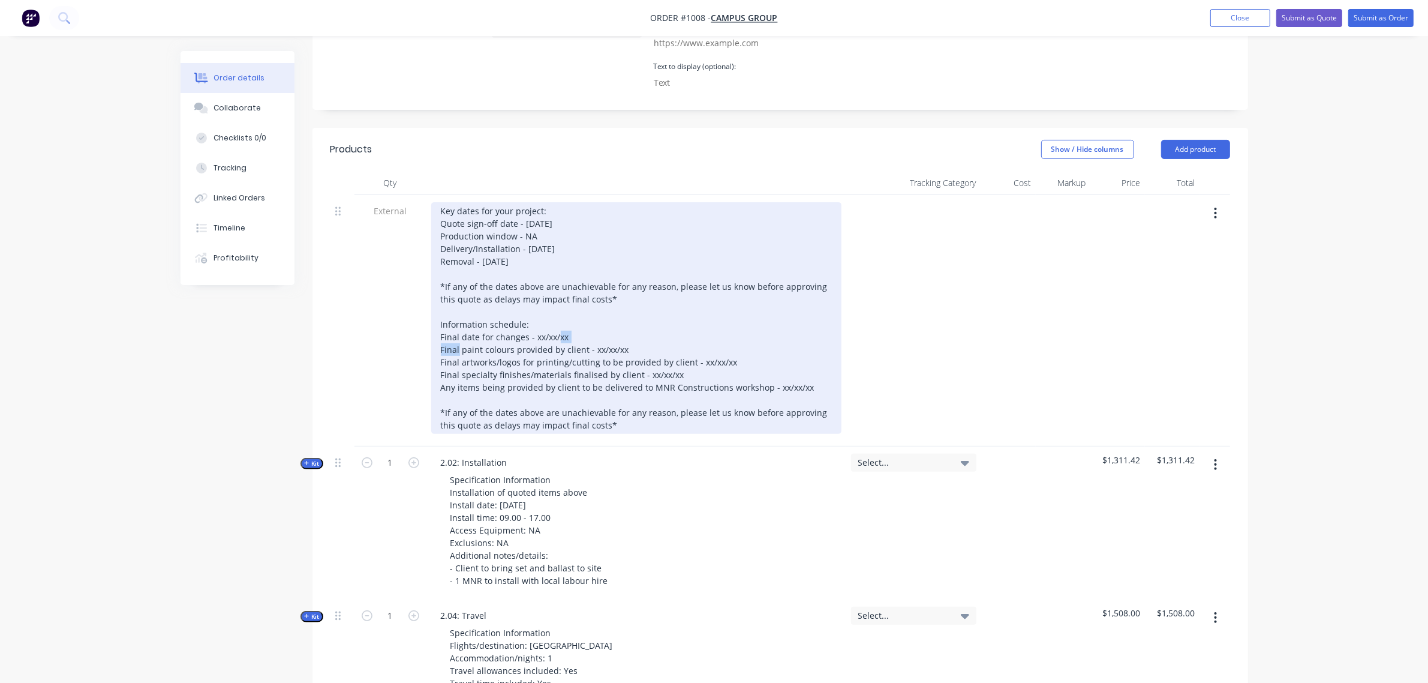
click at [534, 316] on div "Key dates for your project: Quote sign-off date - [DATE] Production window - NA…" at bounding box center [636, 317] width 410 height 231
drag, startPoint x: 629, startPoint y: 332, endPoint x: 589, endPoint y: 333, distance: 39.6
click at [589, 333] on div "Key dates for your project: Quote sign-off date - [DATE] Production window - NA…" at bounding box center [636, 317] width 410 height 231
drag, startPoint x: 733, startPoint y: 348, endPoint x: 697, endPoint y: 348, distance: 36.6
click at [697, 348] on div "Key dates for your project: Quote sign-off date - [DATE] Production window - NA…" at bounding box center [636, 317] width 410 height 231
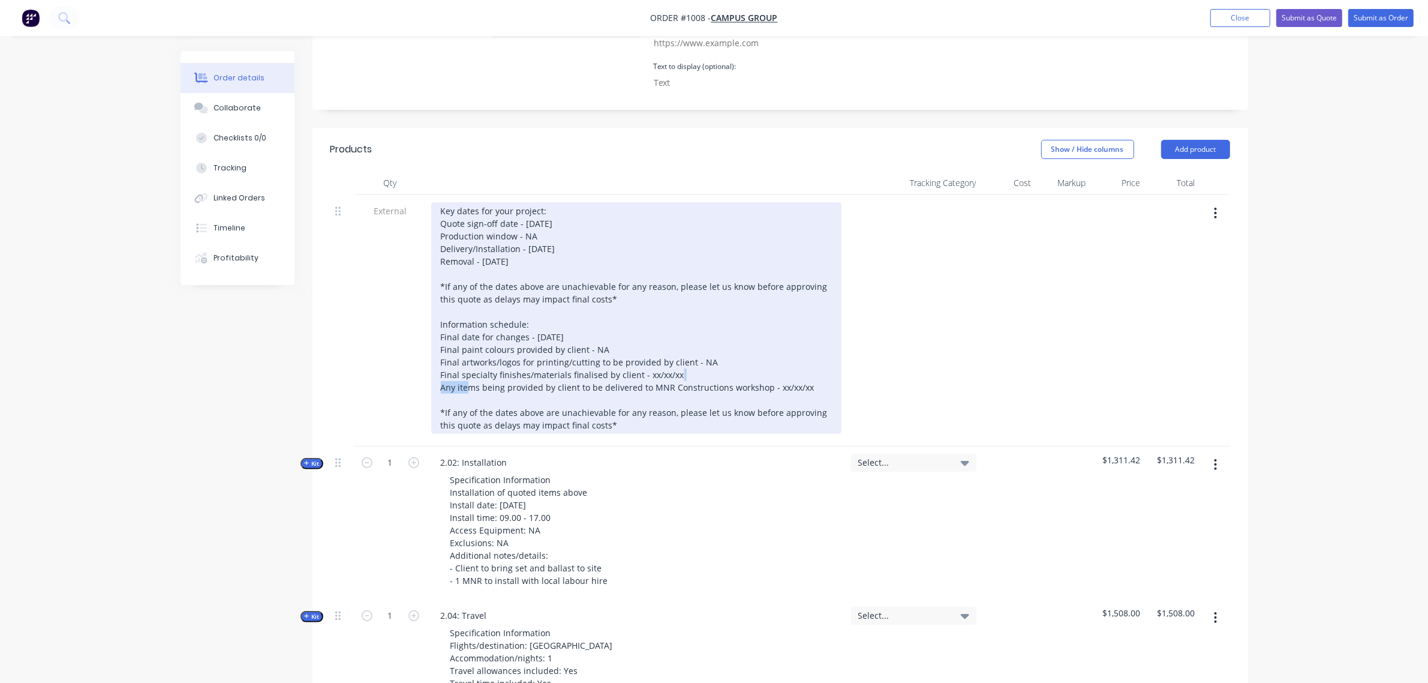
drag, startPoint x: 679, startPoint y: 360, endPoint x: 645, endPoint y: 359, distance: 33.6
click at [645, 359] on div "Key dates for your project: Quote sign-off date - [DATE] Production window - NA…" at bounding box center [636, 317] width 410 height 231
drag, startPoint x: 807, startPoint y: 368, endPoint x: 771, endPoint y: 368, distance: 36.0
click at [771, 368] on div "Key dates for your project: Quote sign-off date - [DATE] Production window - NA…" at bounding box center [636, 317] width 410 height 231
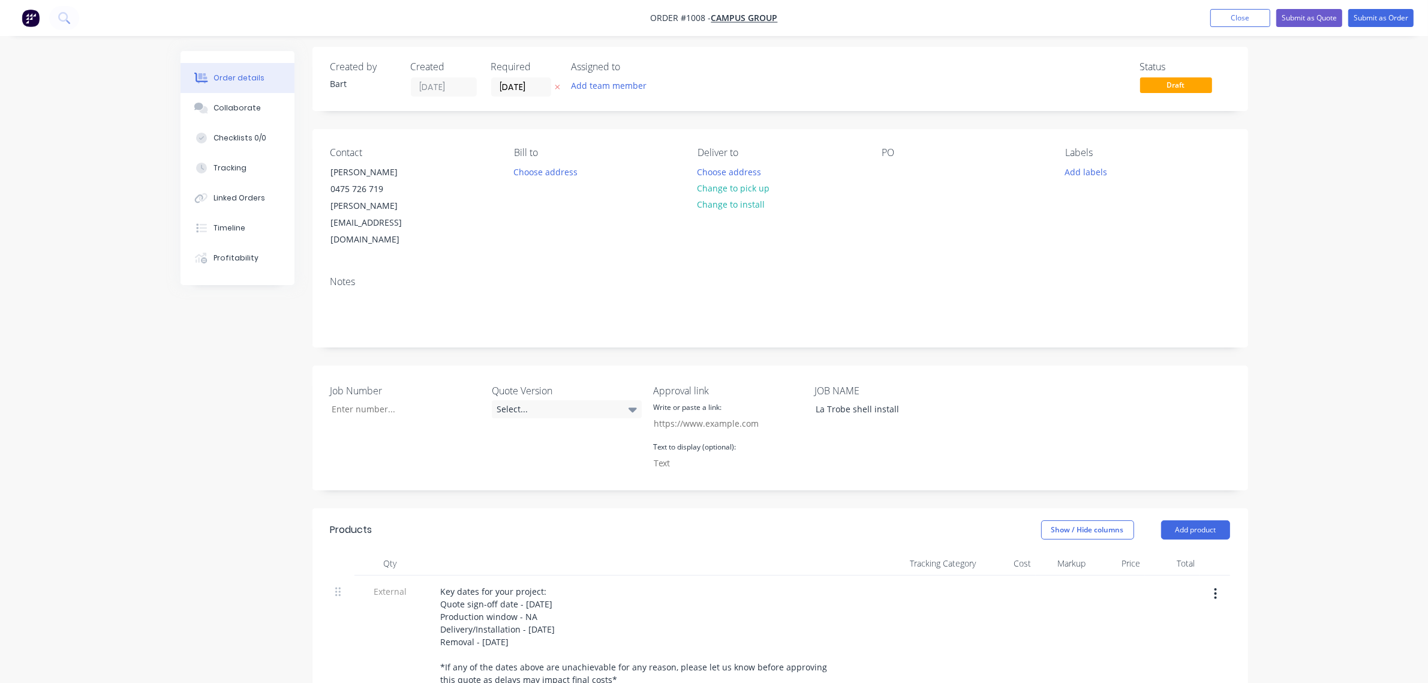
scroll to position [0, 0]
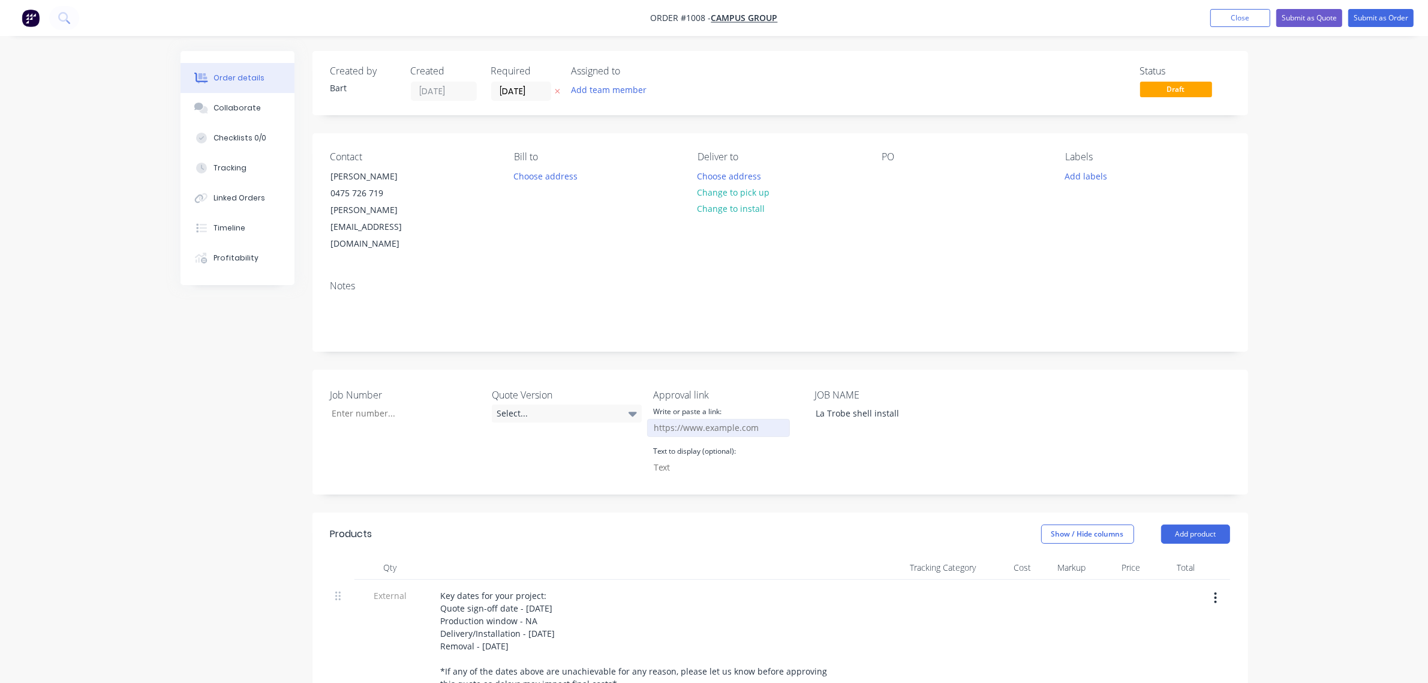
click at [691, 419] on input "Job Number" at bounding box center [718, 428] width 143 height 18
paste input "[URL][DOMAIN_NAME]"
type input "[URL][DOMAIN_NAME]"
click at [685, 458] on input "Job Number" at bounding box center [718, 467] width 143 height 18
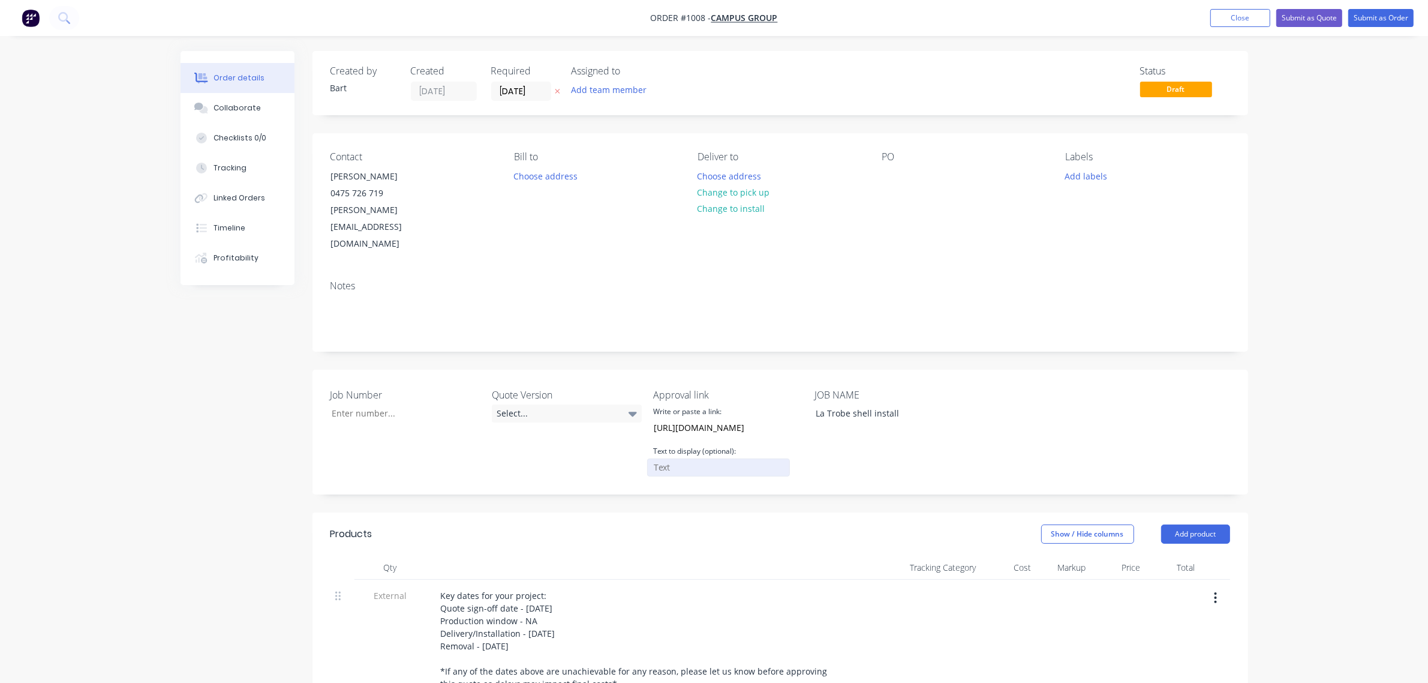
scroll to position [0, 0]
click at [677, 458] on input "Job Number" at bounding box center [718, 467] width 143 height 18
paste input "CLICK HERE TO APPROVE QUOTE"
type input "CLICK HERE TO APPROVE QUOTE"
click at [516, 404] on div "Select..." at bounding box center [567, 413] width 150 height 18
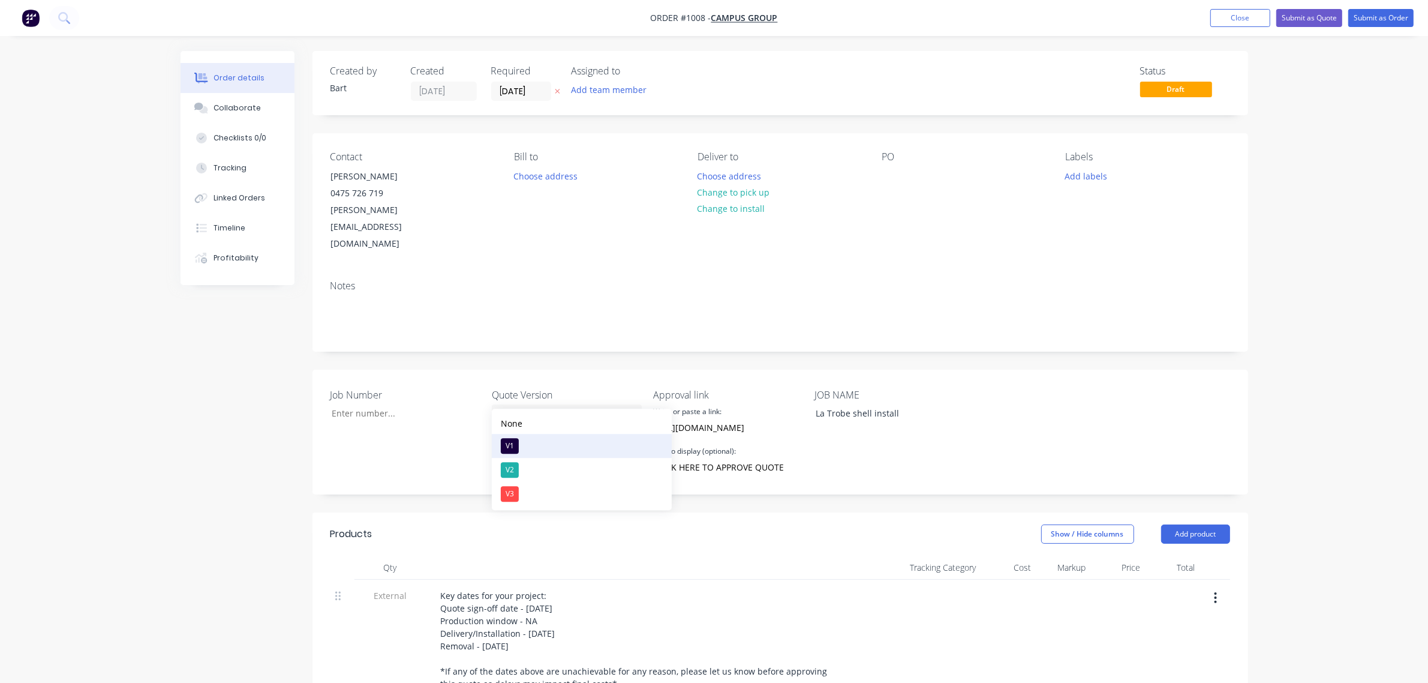
click at [512, 444] on div "V1" at bounding box center [510, 446] width 18 height 16
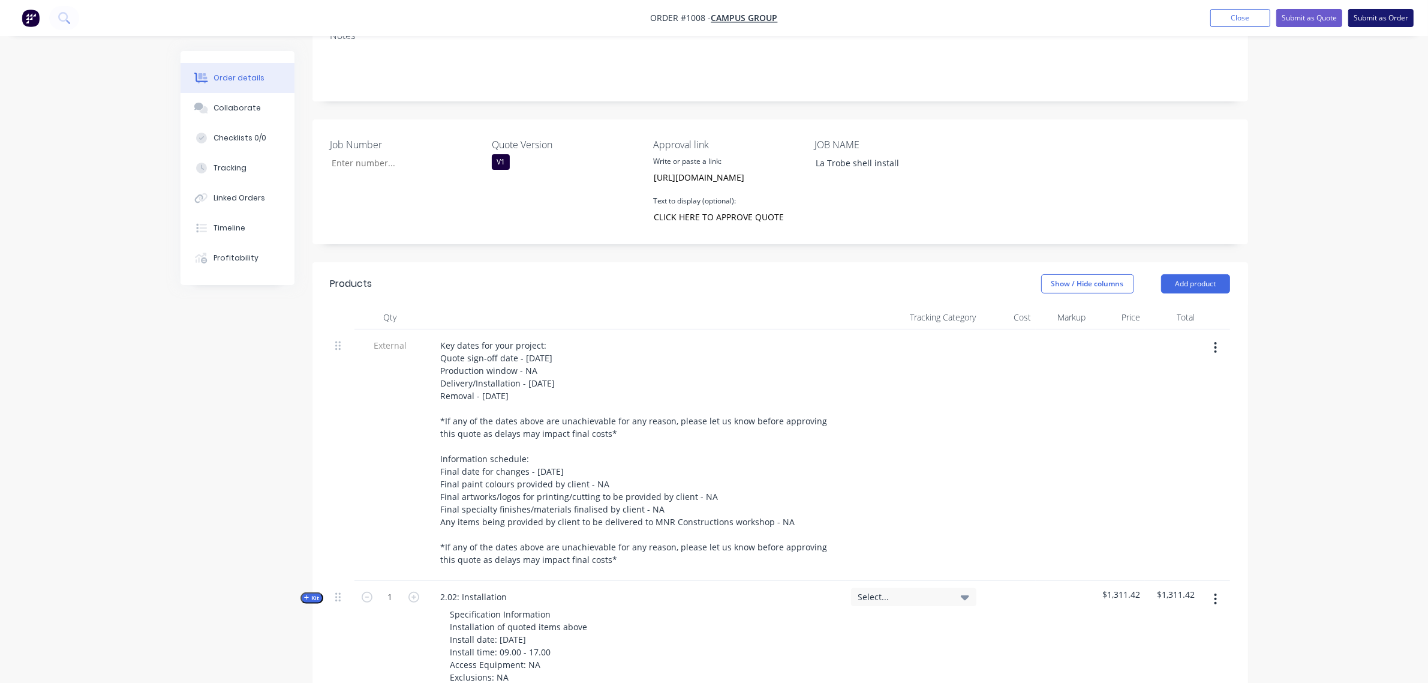
scroll to position [249, 0]
click at [1306, 22] on button "Submit as Quote" at bounding box center [1309, 18] width 66 height 18
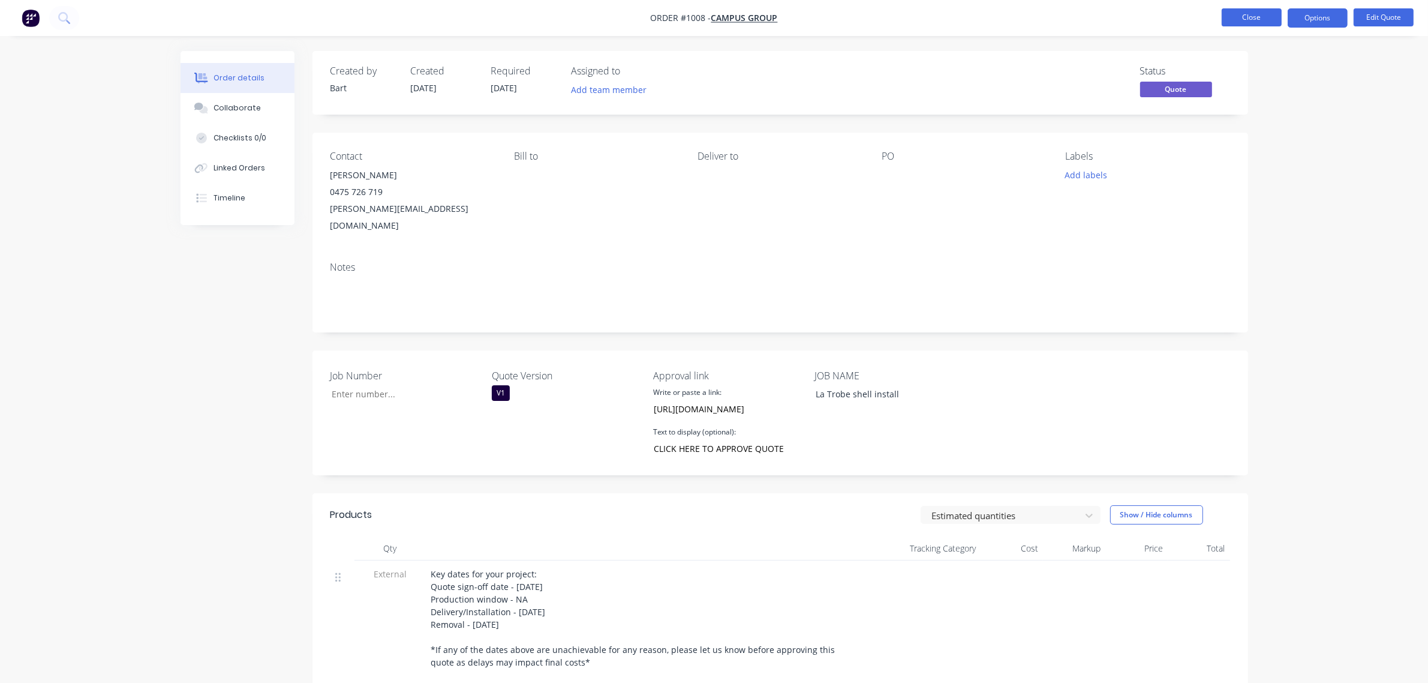
click at [1243, 19] on button "Close" at bounding box center [1252, 17] width 60 height 18
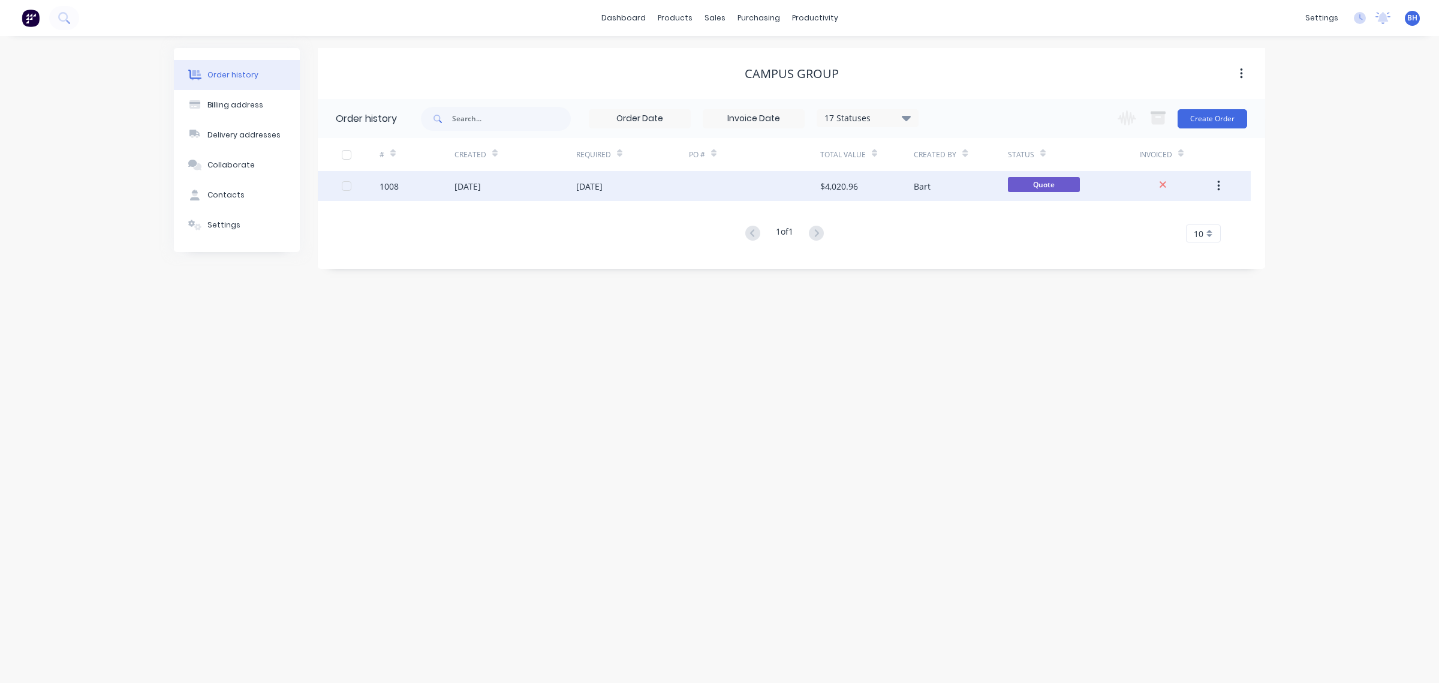
click at [807, 193] on div at bounding box center [754, 186] width 131 height 30
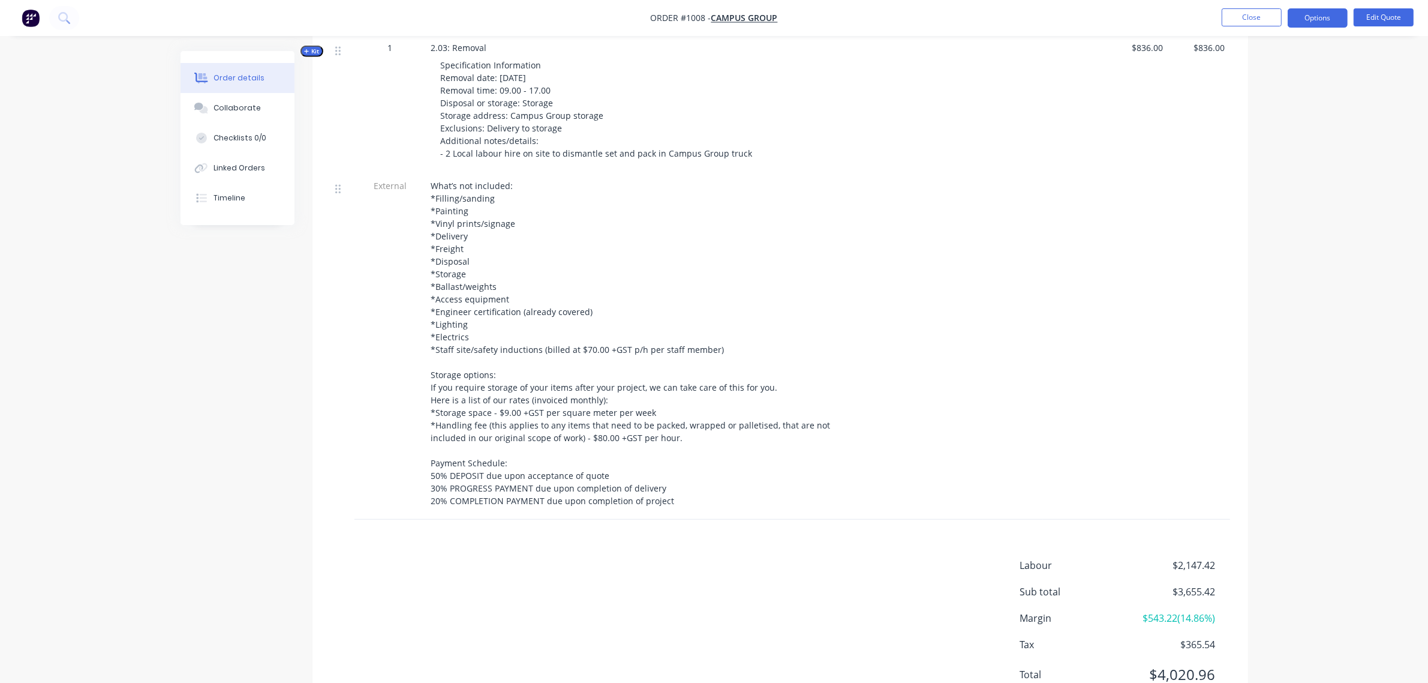
scroll to position [1081, 0]
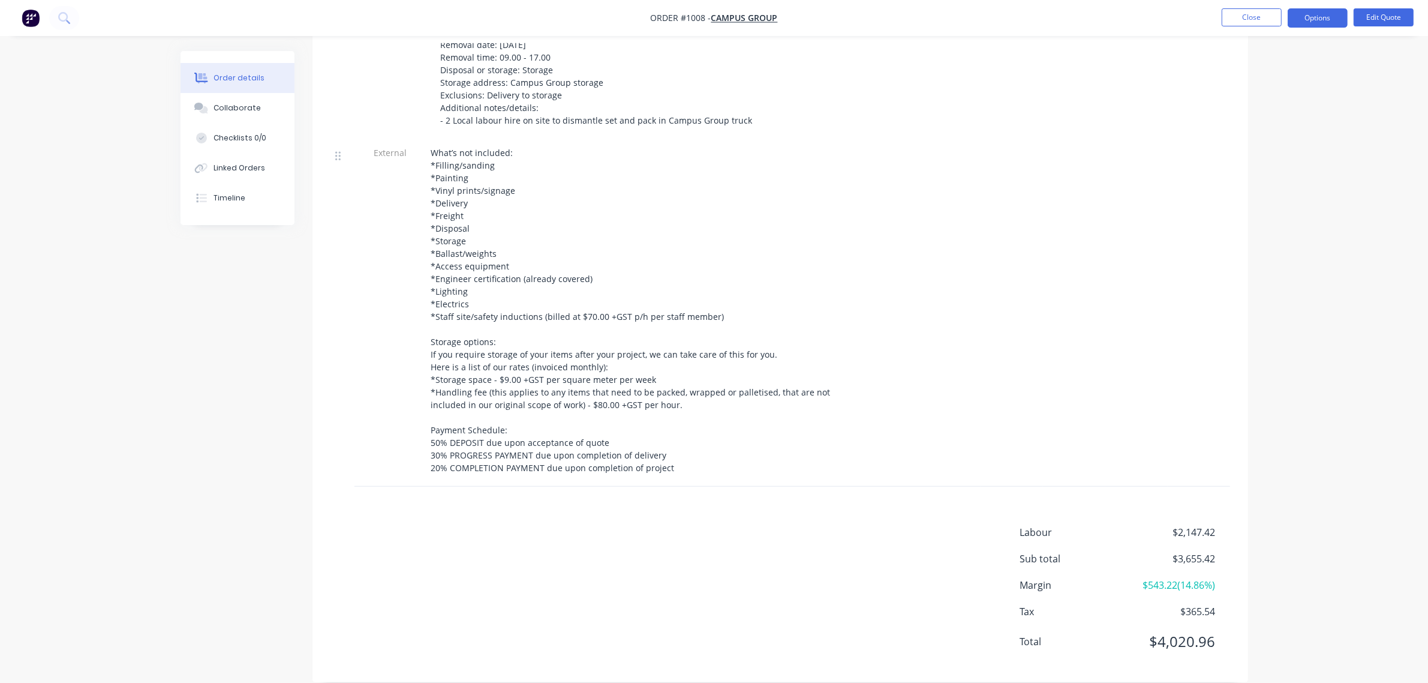
click at [1206, 551] on span "$3,655.42" at bounding box center [1170, 558] width 89 height 14
click at [1191, 576] on div "Labour $2,147.42 Sub total $3,655.42 Margin $543.22 ( 14.86 %) Tax $365.54 Tota…" at bounding box center [1125, 594] width 210 height 139
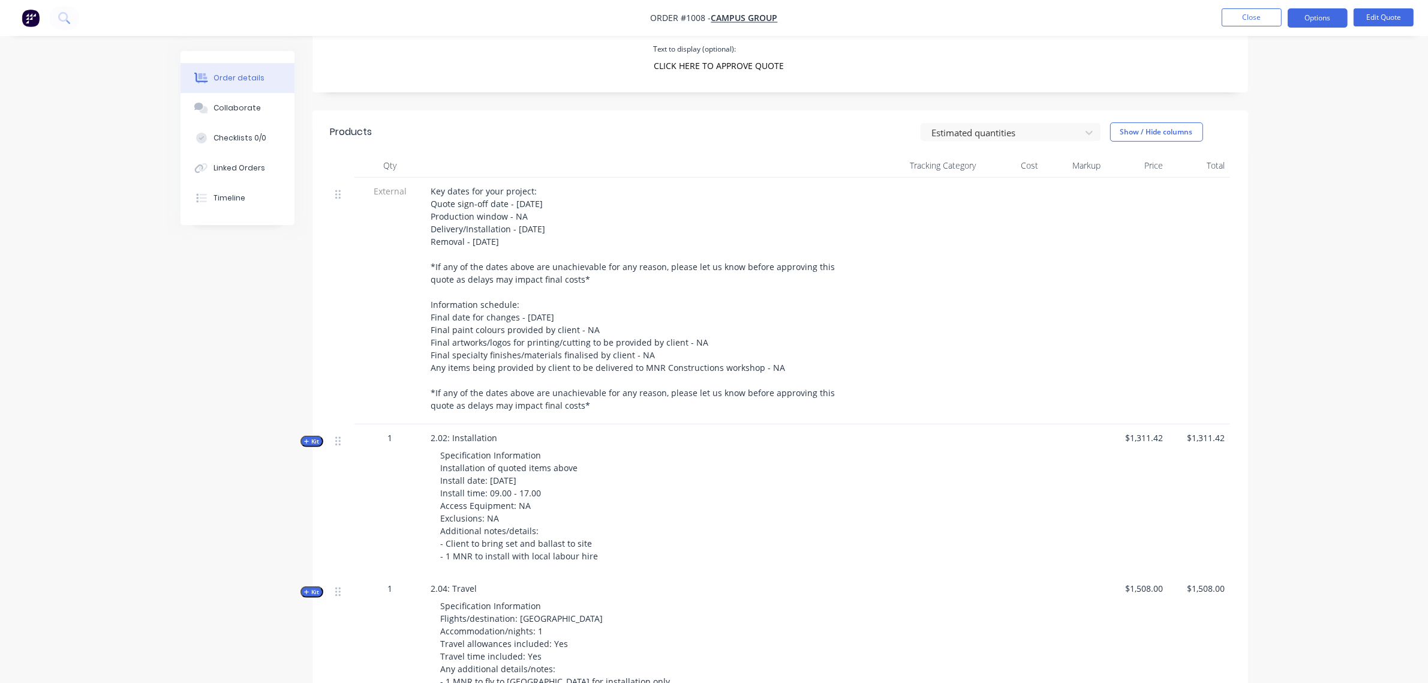
scroll to position [382, 0]
click at [1373, 20] on button "Edit Quote" at bounding box center [1384, 17] width 60 height 18
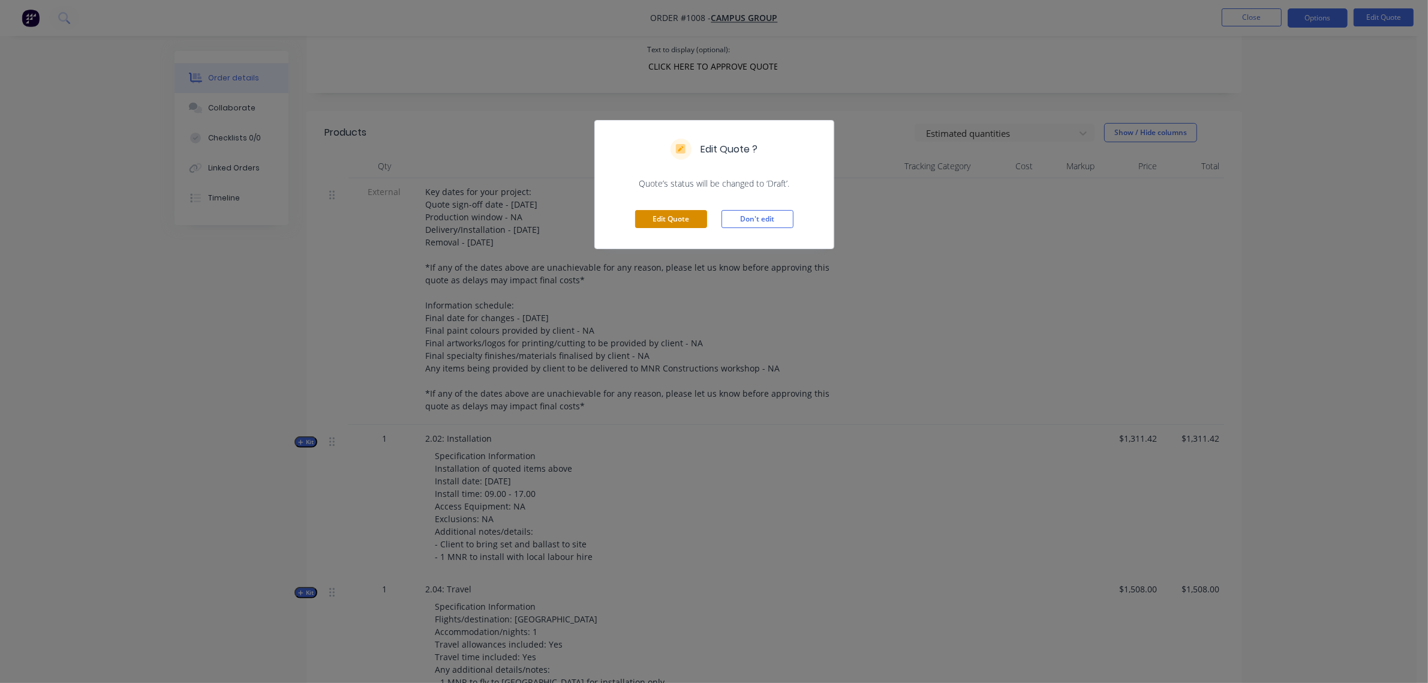
click at [685, 221] on button "Edit Quote" at bounding box center [671, 219] width 72 height 18
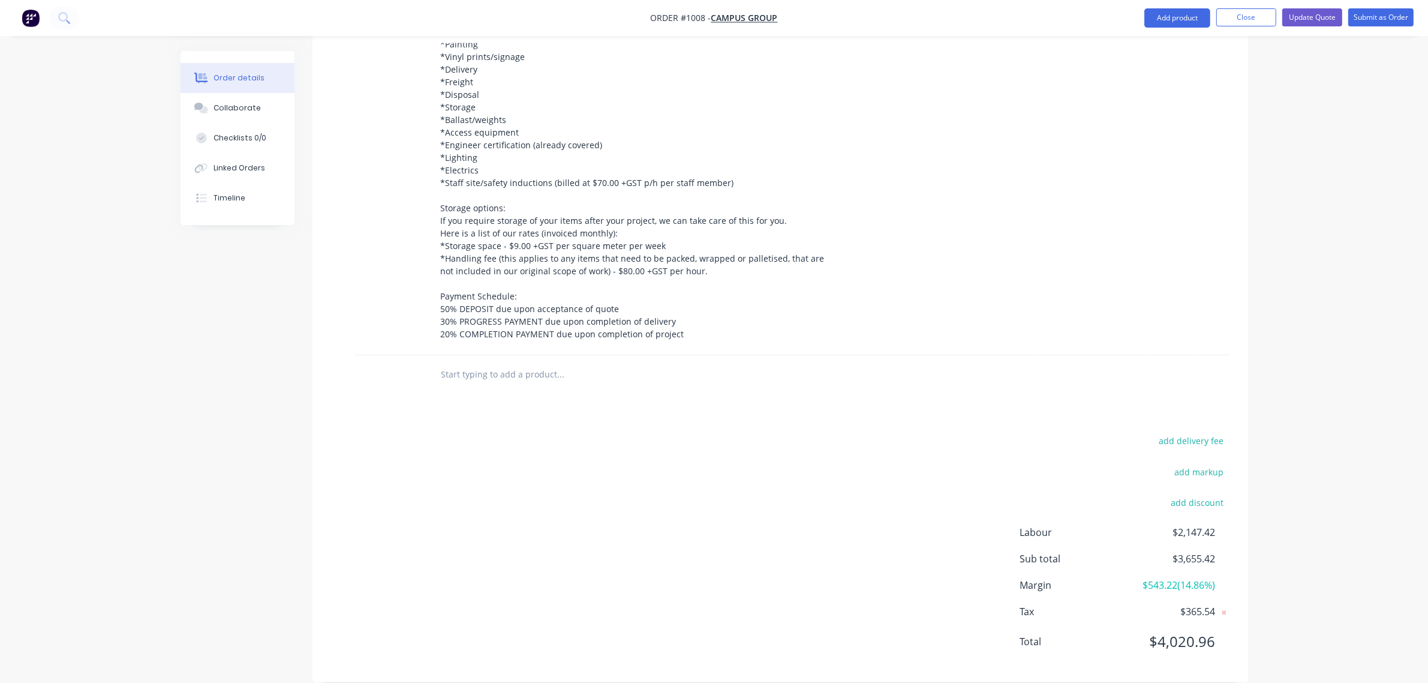
scroll to position [1249, 0]
click at [1200, 462] on button "add markup" at bounding box center [1199, 470] width 62 height 16
click at [1186, 466] on input at bounding box center [1183, 475] width 54 height 18
type input "7"
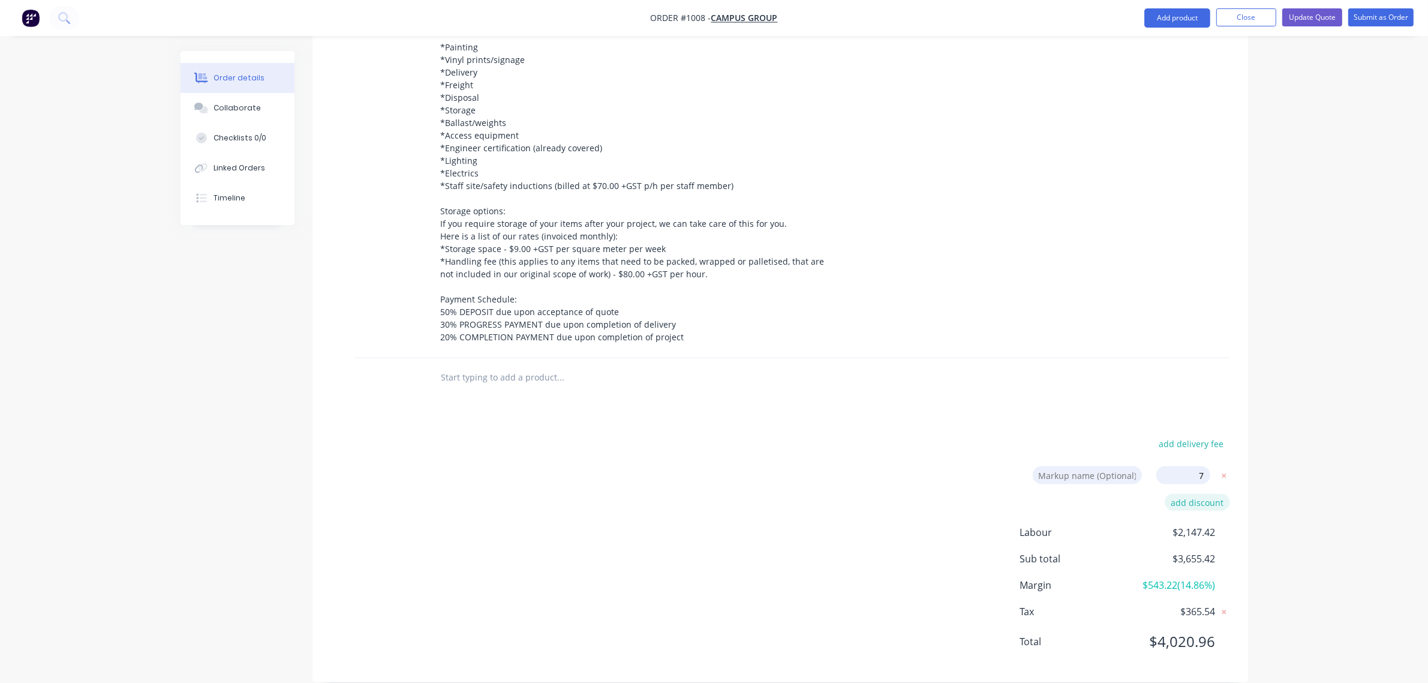
click input "submit" at bounding box center [0, 0] width 0 height 0
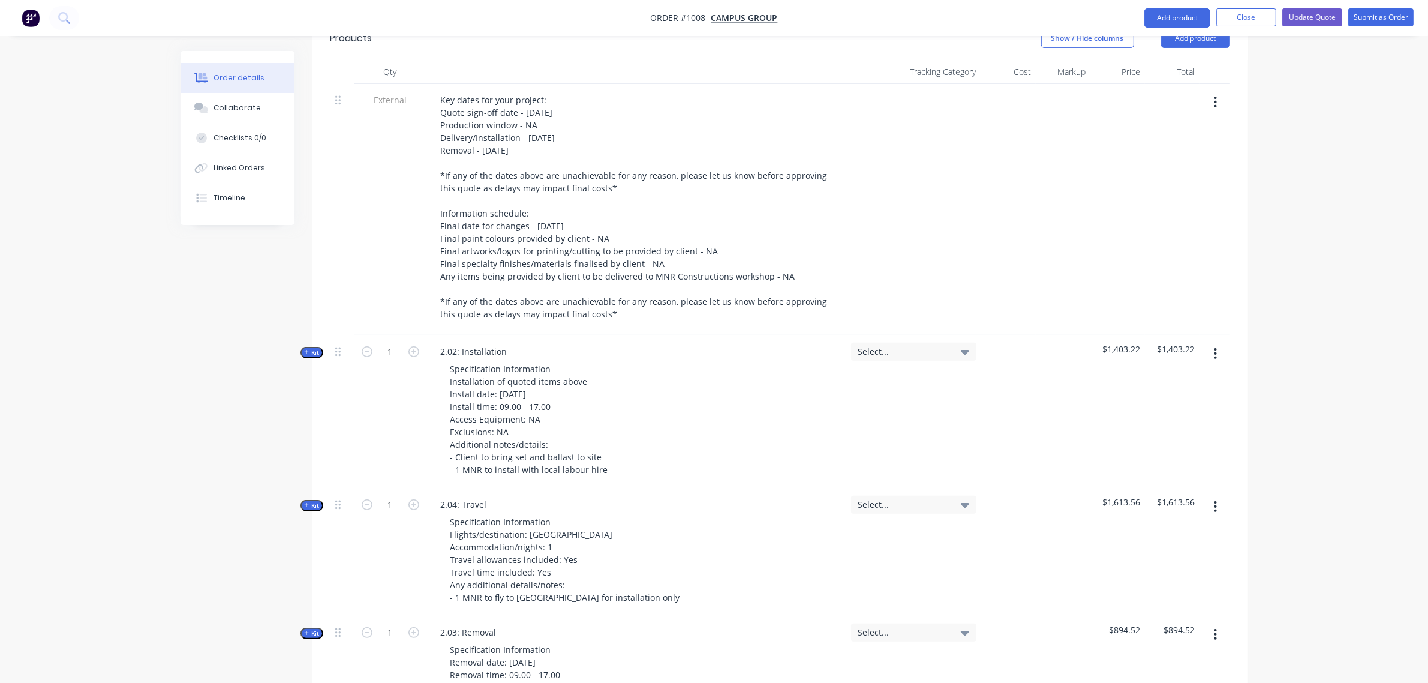
scroll to position [496, 0]
click at [312, 500] on span "Kit" at bounding box center [312, 504] width 16 height 9
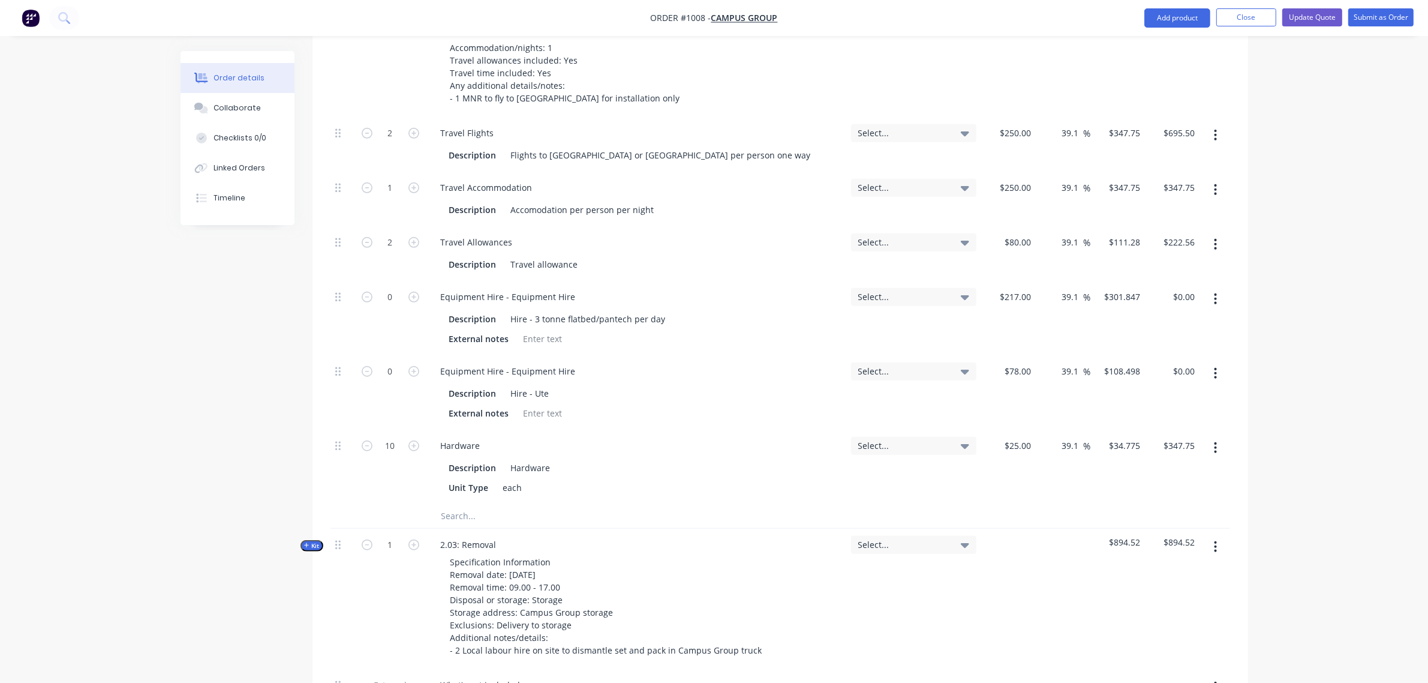
scroll to position [996, 0]
click at [458, 503] on input "text" at bounding box center [561, 515] width 240 height 24
click at [490, 503] on input "travel time" at bounding box center [561, 515] width 240 height 24
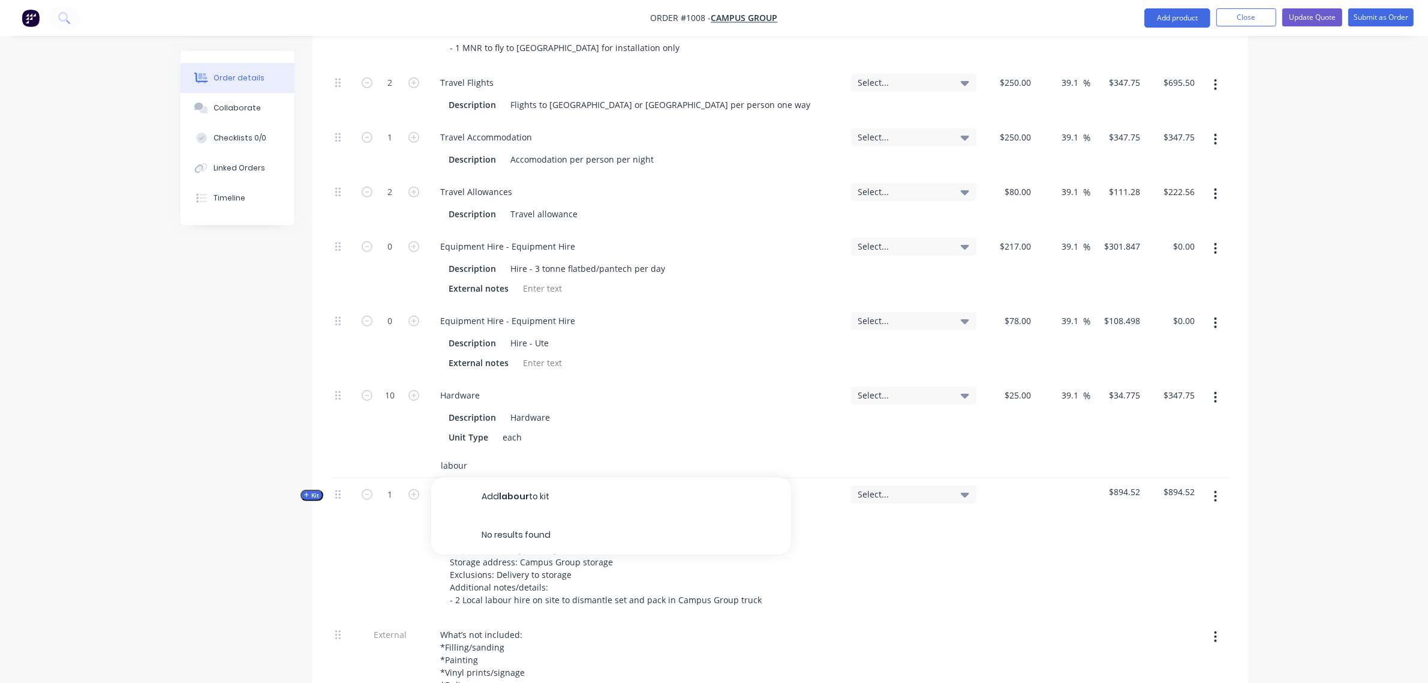
scroll to position [1045, 0]
click at [471, 453] on input "labour" at bounding box center [561, 465] width 240 height 24
type input "l"
type input "misc"
click at [490, 453] on input "misc" at bounding box center [561, 465] width 240 height 24
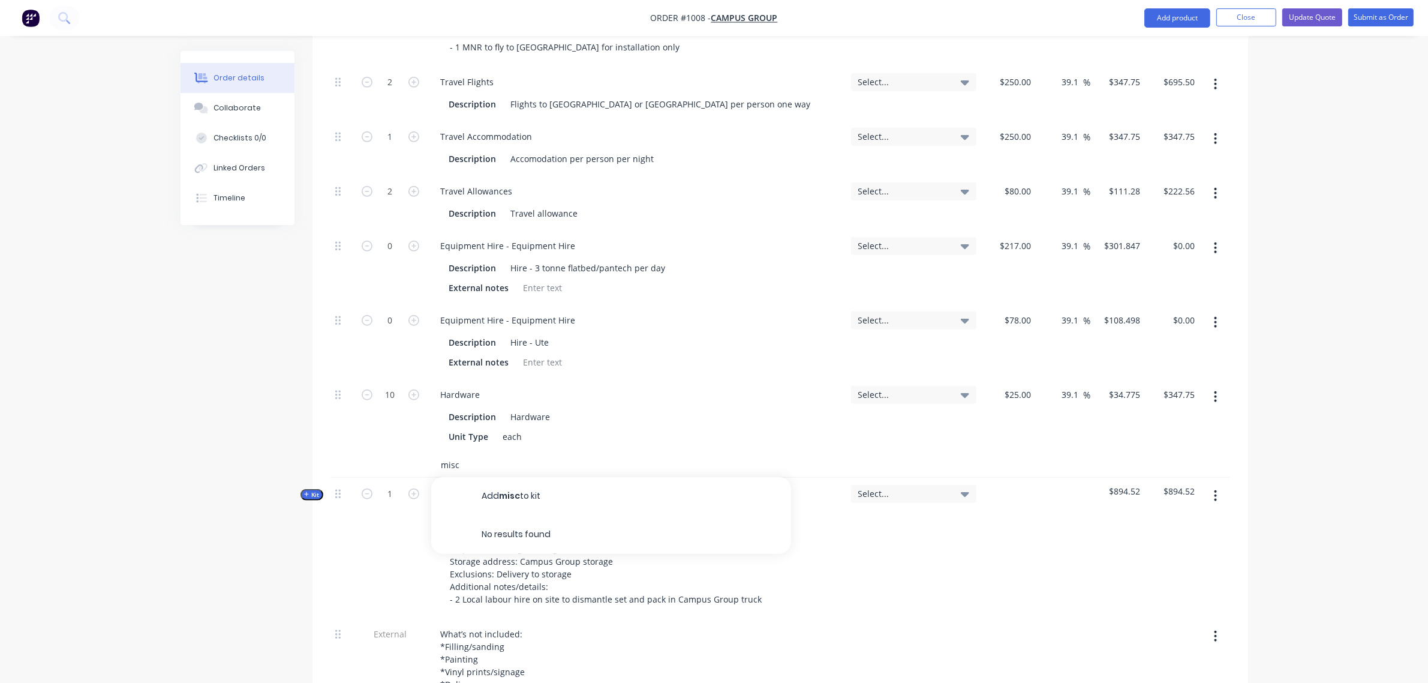
click at [490, 453] on input "misc" at bounding box center [561, 465] width 240 height 24
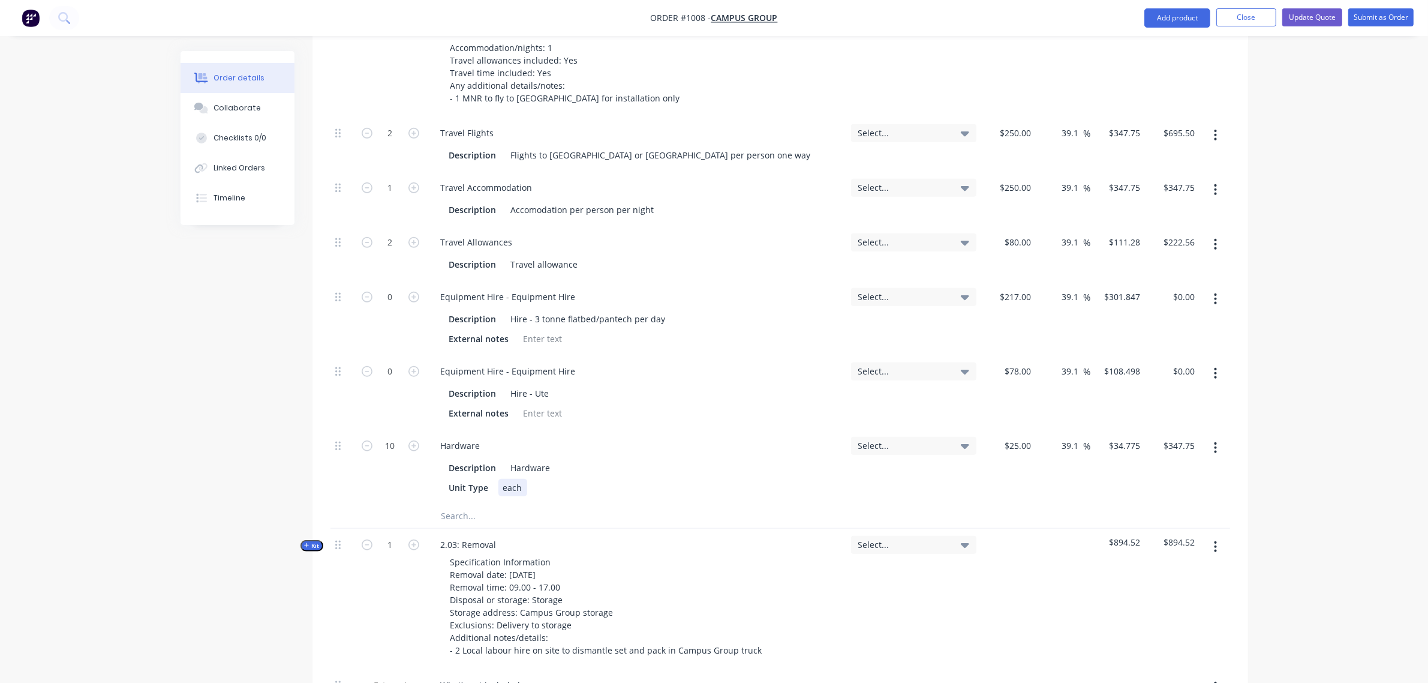
scroll to position [996, 0]
click at [489, 503] on input "text" at bounding box center [561, 515] width 240 height 24
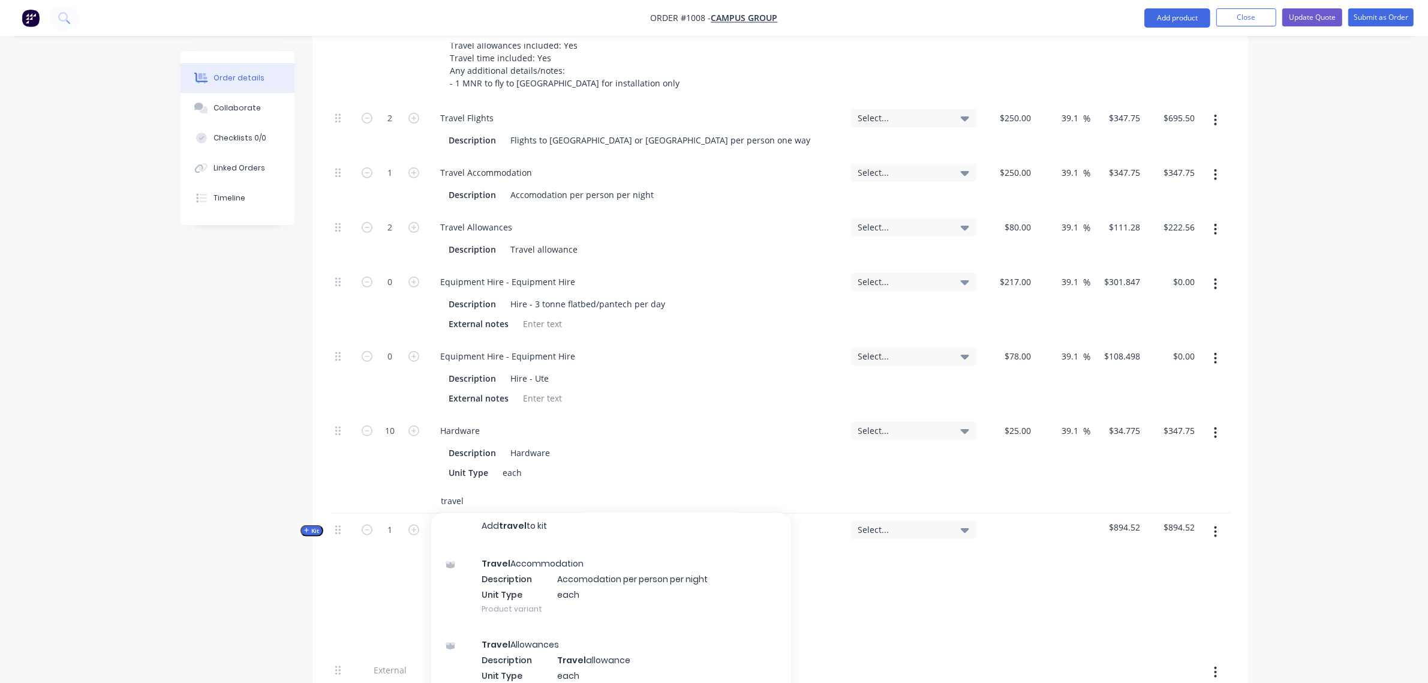
scroll to position [0, 0]
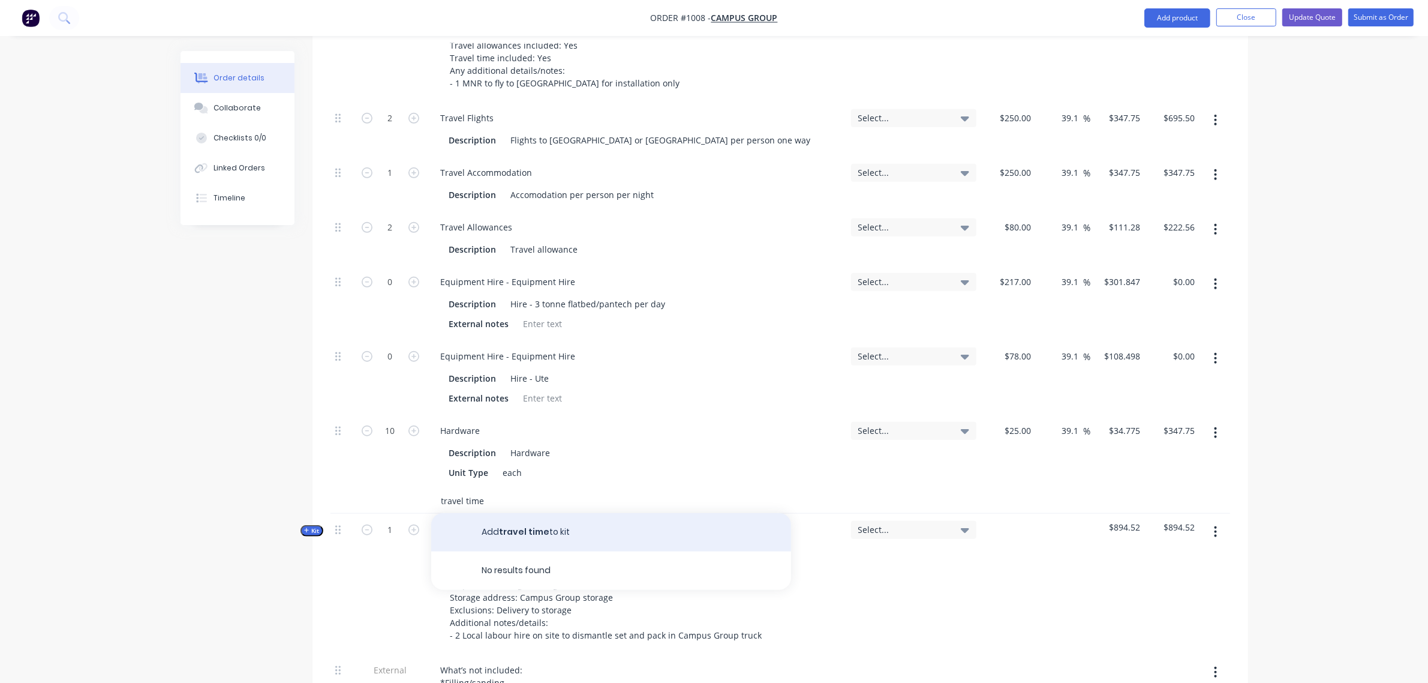
type input "travel time"
click at [564, 522] on button "Add travel time to kit" at bounding box center [611, 532] width 360 height 38
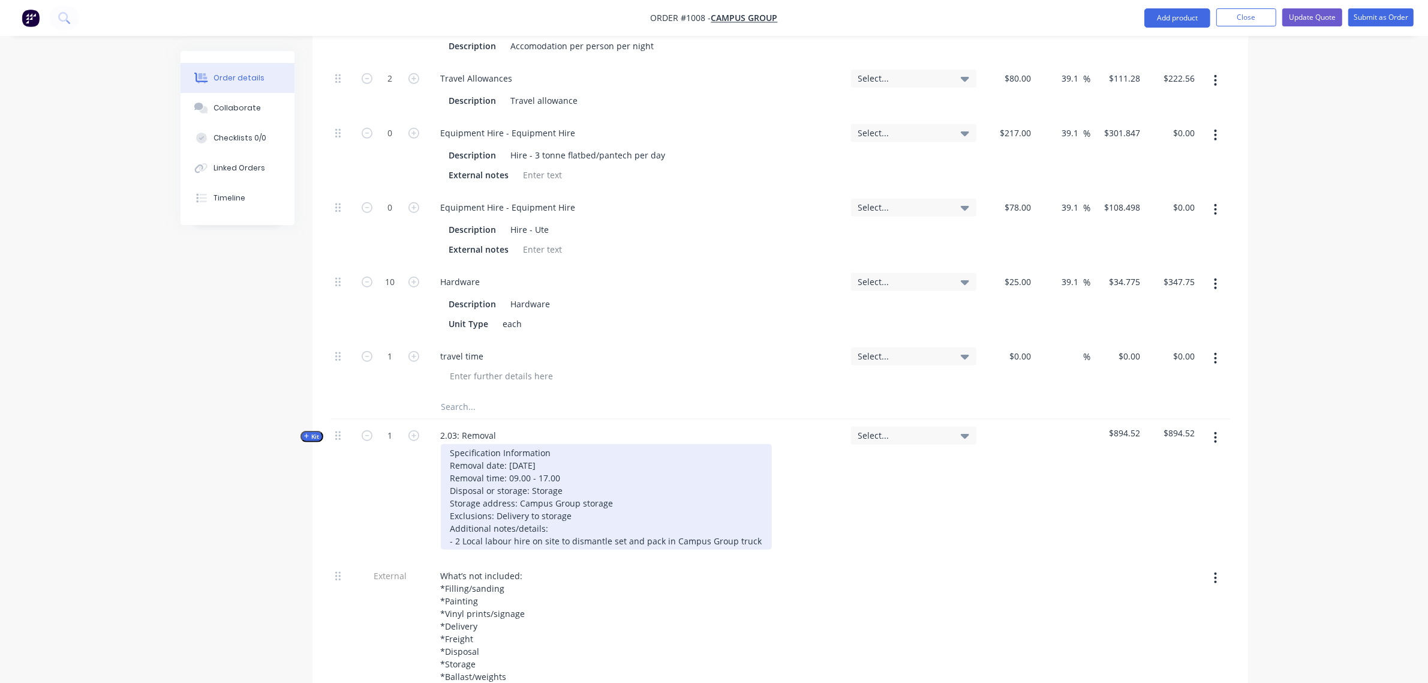
scroll to position [1159, 0]
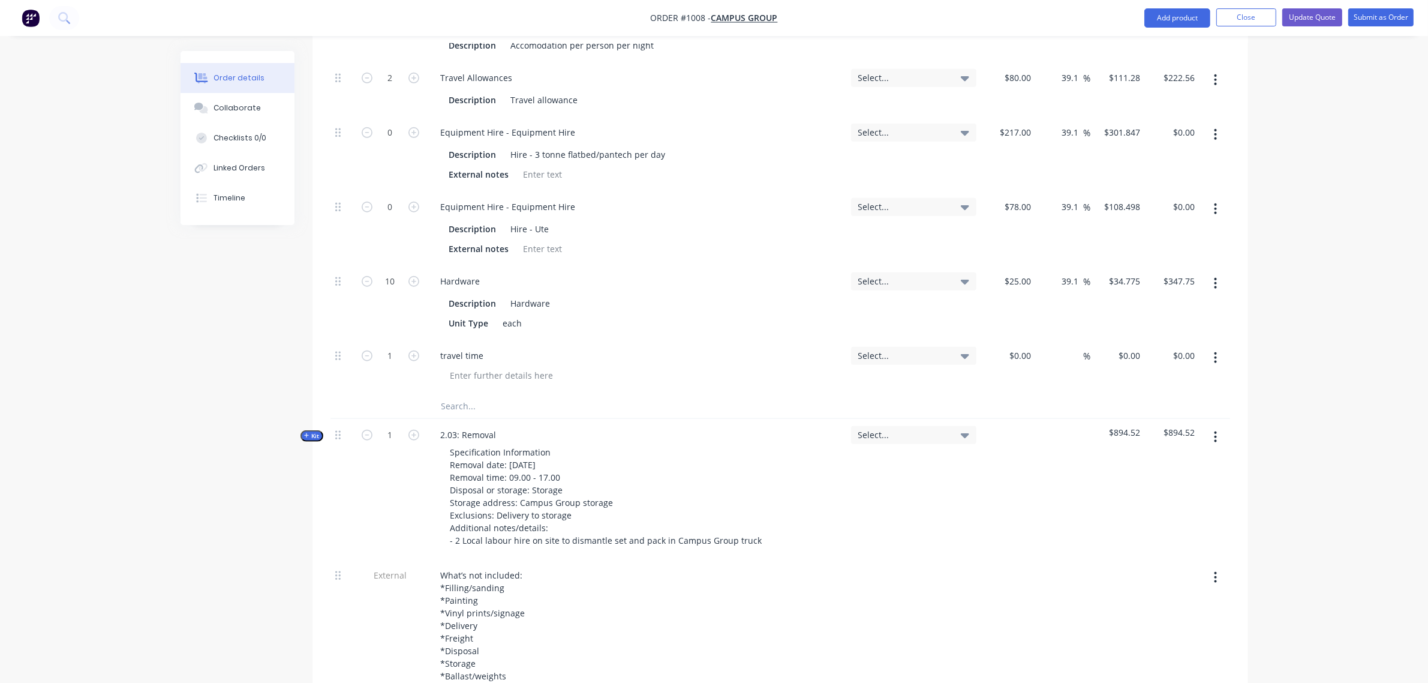
click at [317, 431] on span "Kit" at bounding box center [312, 435] width 16 height 9
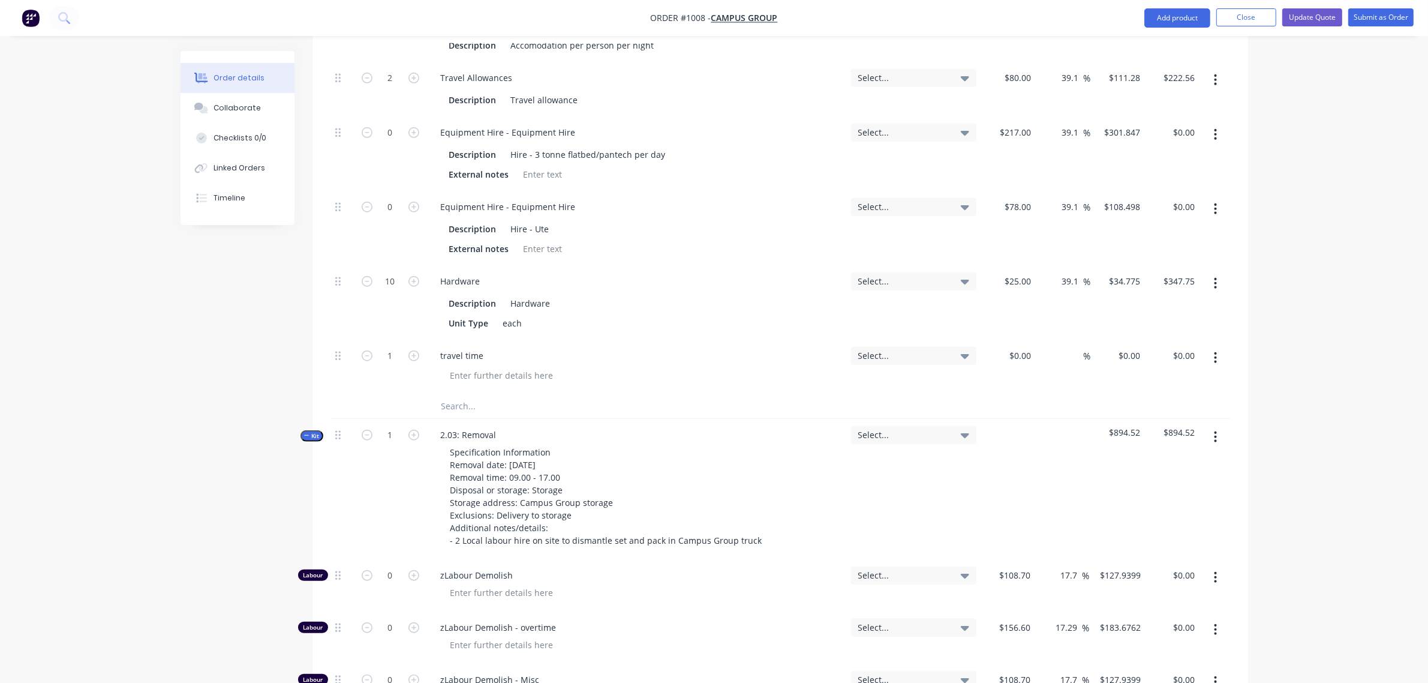
click at [317, 431] on span "Kit" at bounding box center [312, 435] width 16 height 9
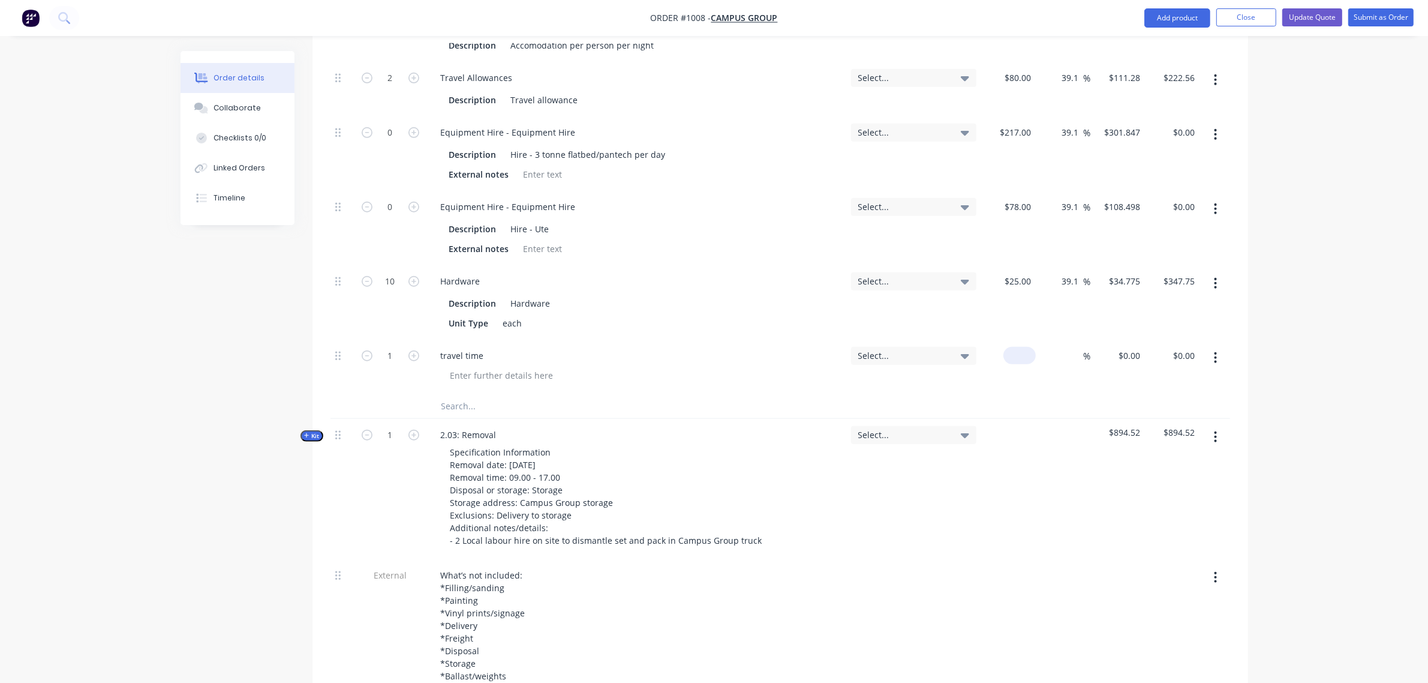
click at [1027, 347] on input at bounding box center [1022, 355] width 28 height 17
type input "$108.70"
click at [1071, 347] on input at bounding box center [1076, 355] width 14 height 17
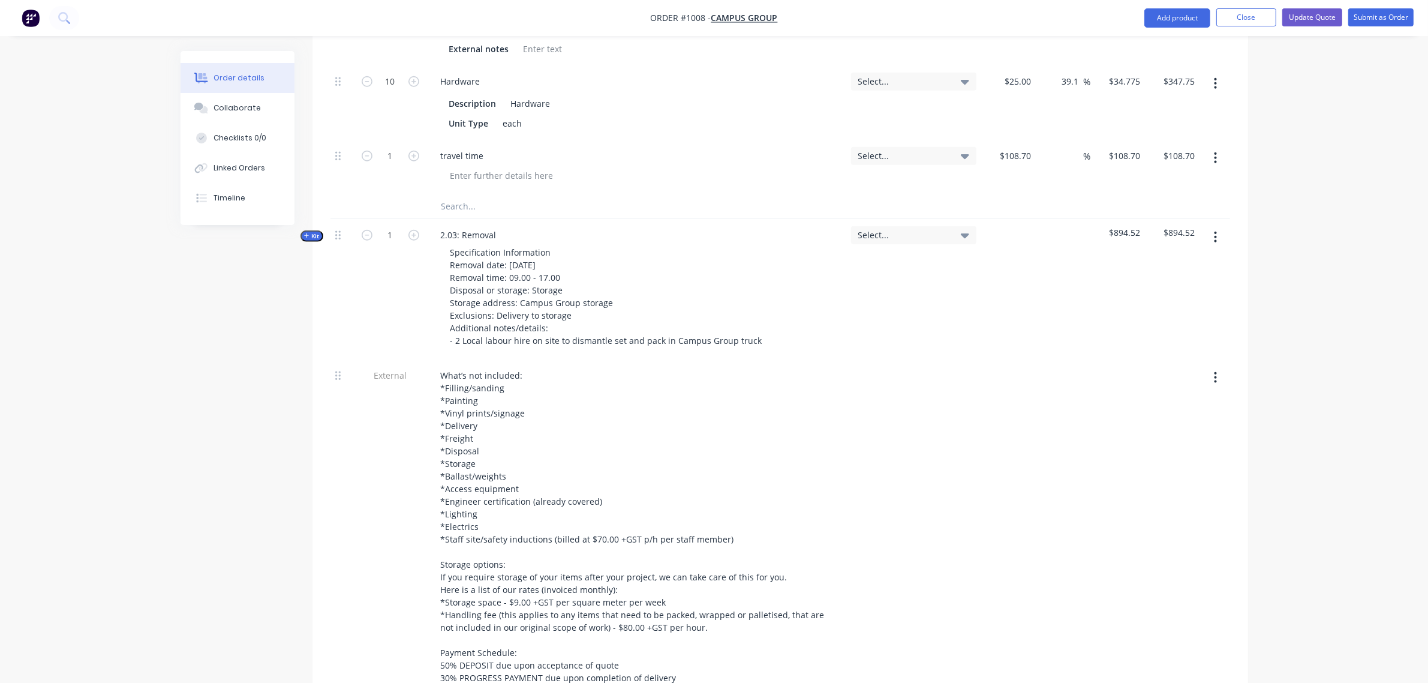
scroll to position [1359, 0]
click at [318, 231] on span "Kit" at bounding box center [312, 235] width 16 height 9
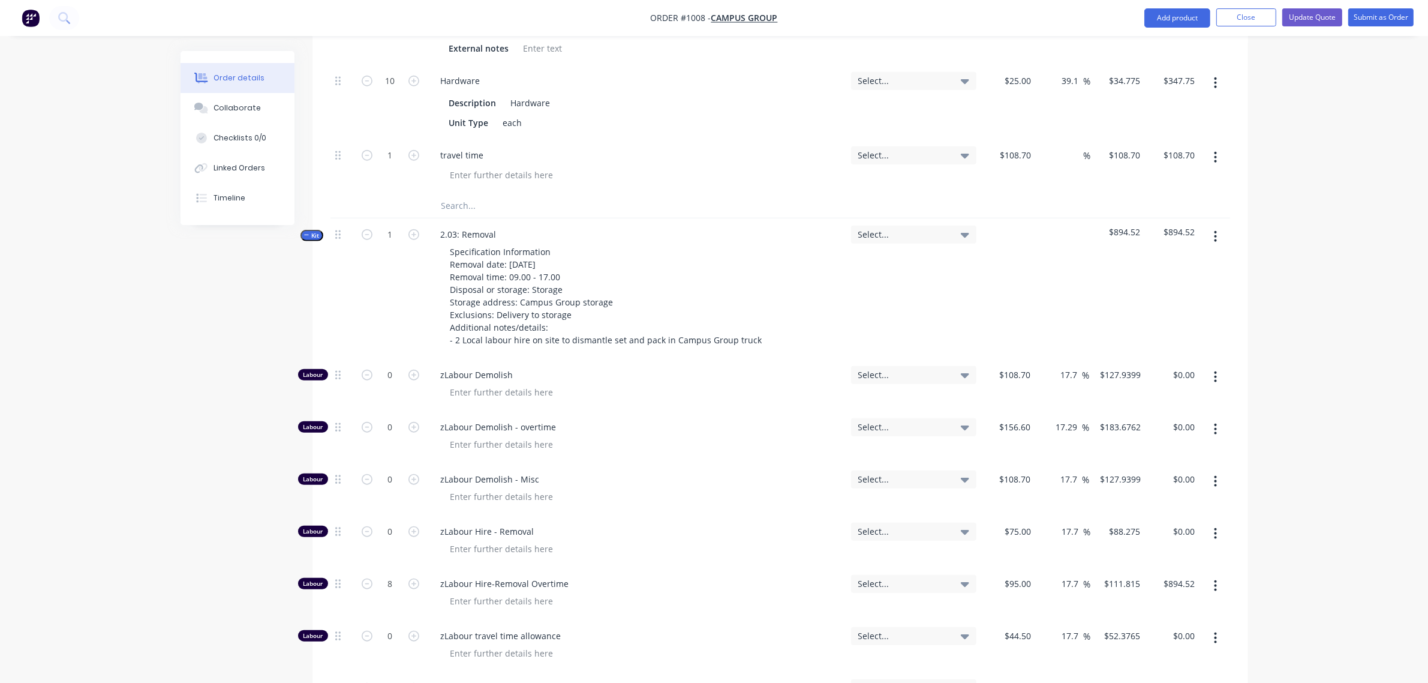
click at [317, 231] on span "Kit" at bounding box center [312, 235] width 16 height 9
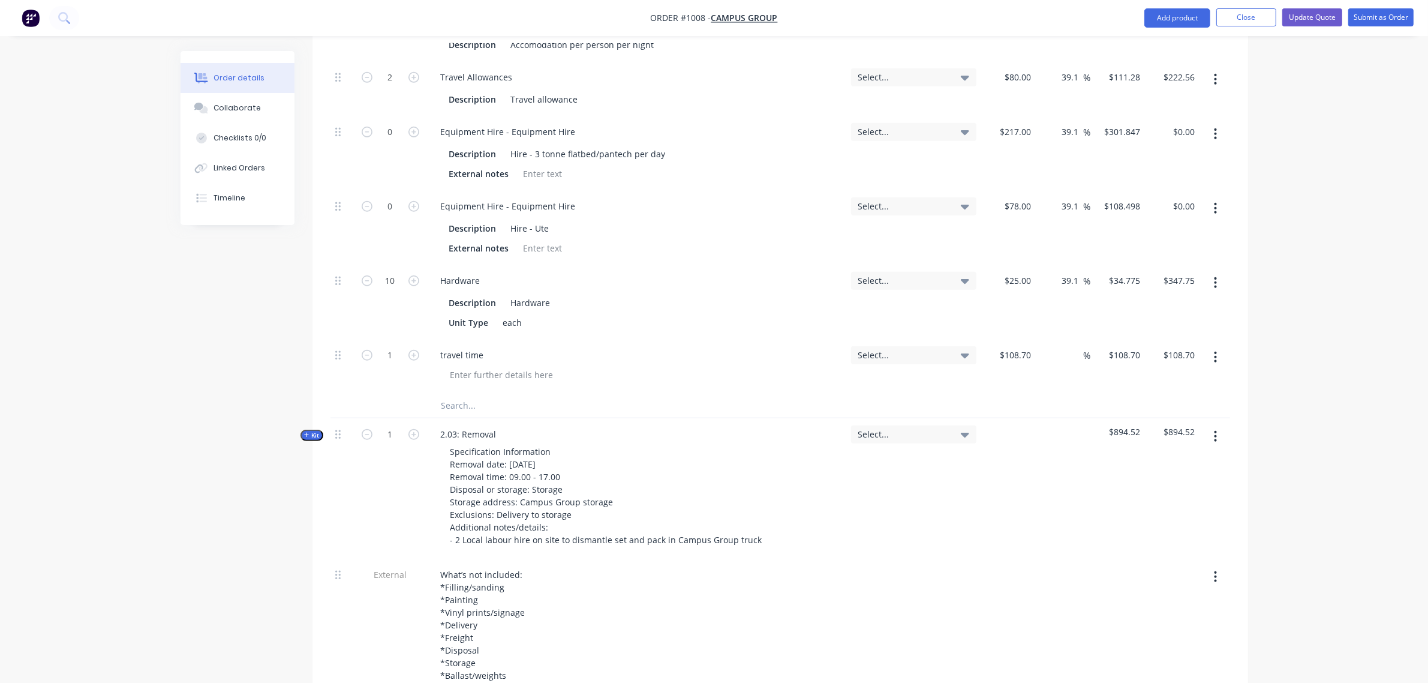
scroll to position [1159, 0]
click at [1080, 347] on input at bounding box center [1076, 355] width 14 height 17
type input "17.7"
type input "$127.9399"
type input "$127.94"
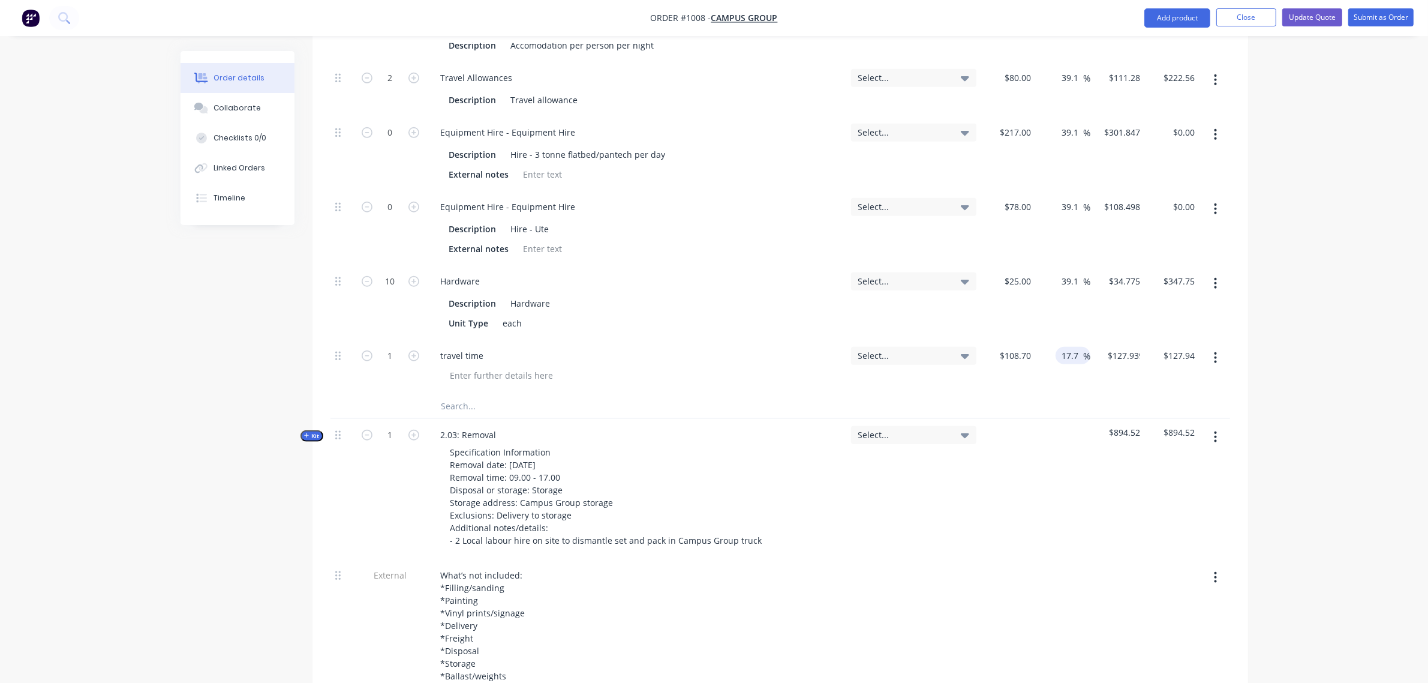
click at [1057, 297] on div "39.1 39.1 %" at bounding box center [1063, 302] width 55 height 74
click at [390, 347] on input "1" at bounding box center [390, 356] width 31 height 18
type input "8"
type input "$1,023.52"
click at [591, 274] on div "Hardware Description Hardware Unit Type each" at bounding box center [636, 302] width 420 height 74
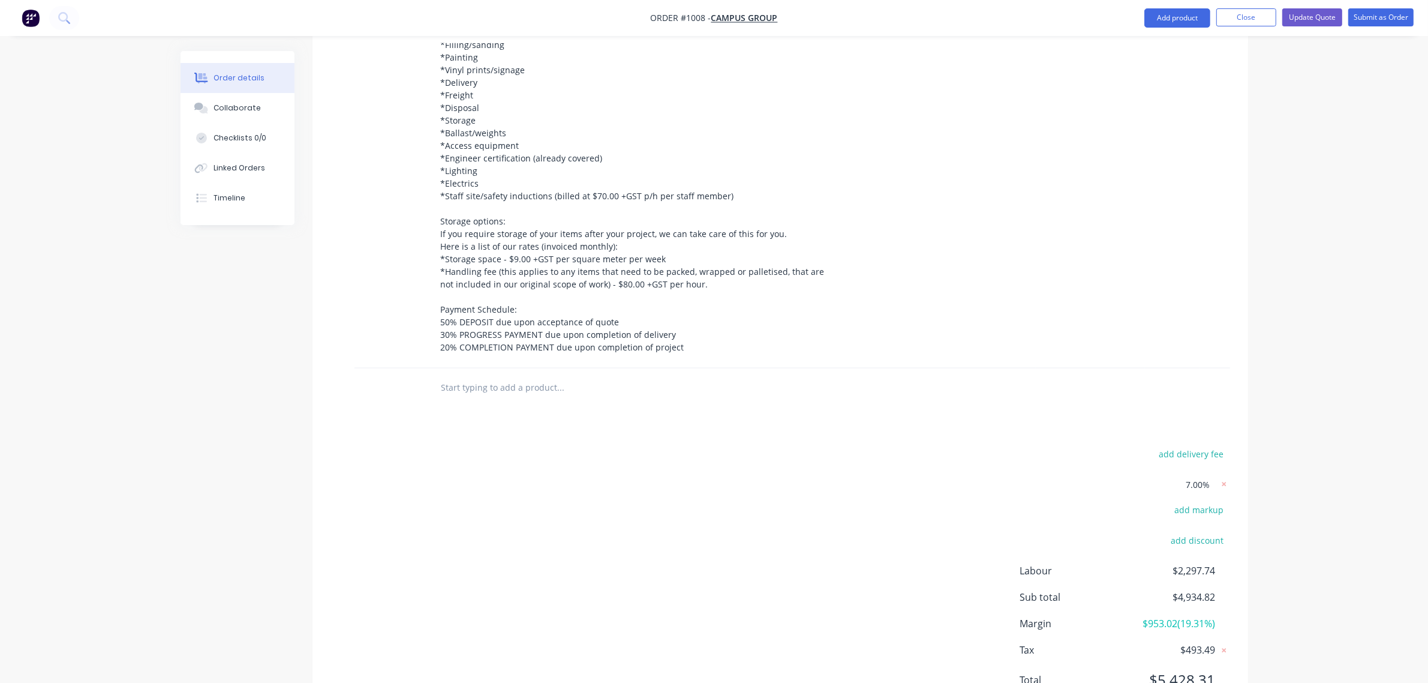
scroll to position [1741, 0]
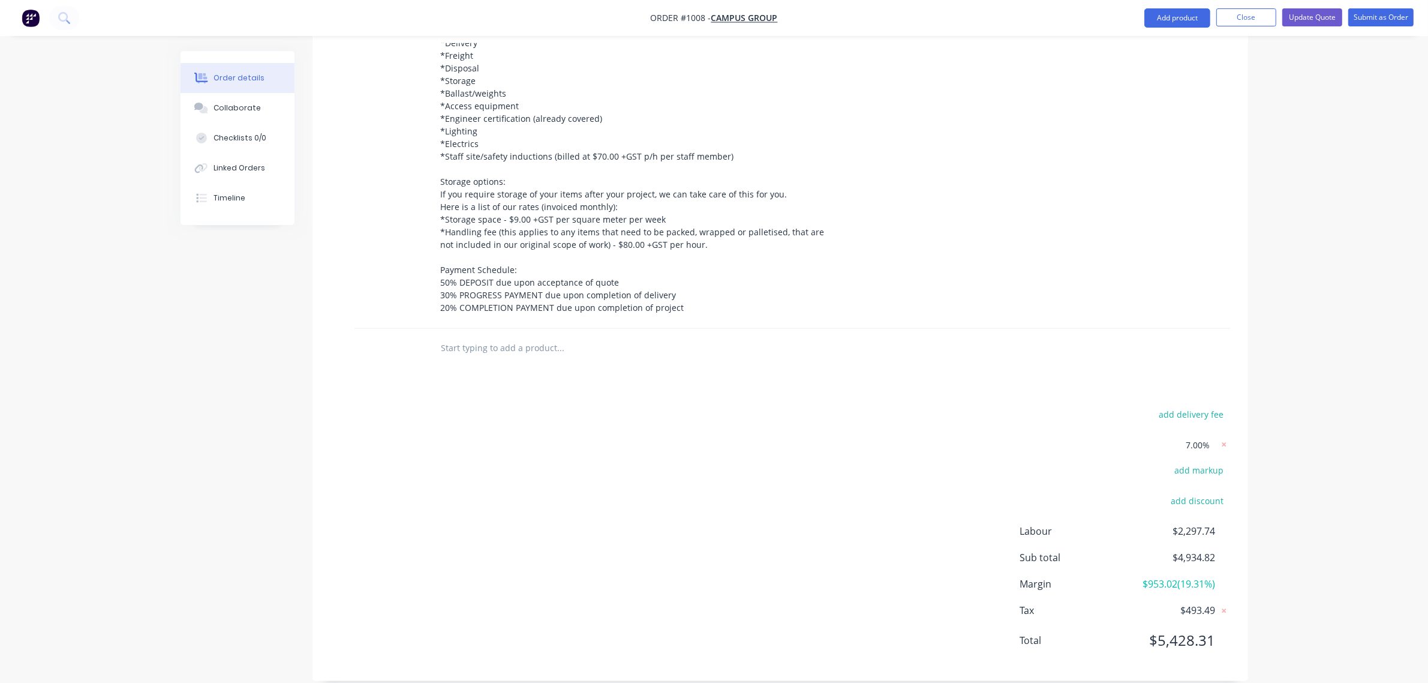
click at [1195, 438] on span "7.00%" at bounding box center [1198, 444] width 24 height 13
click at [1221, 438] on icon at bounding box center [1224, 444] width 12 height 12
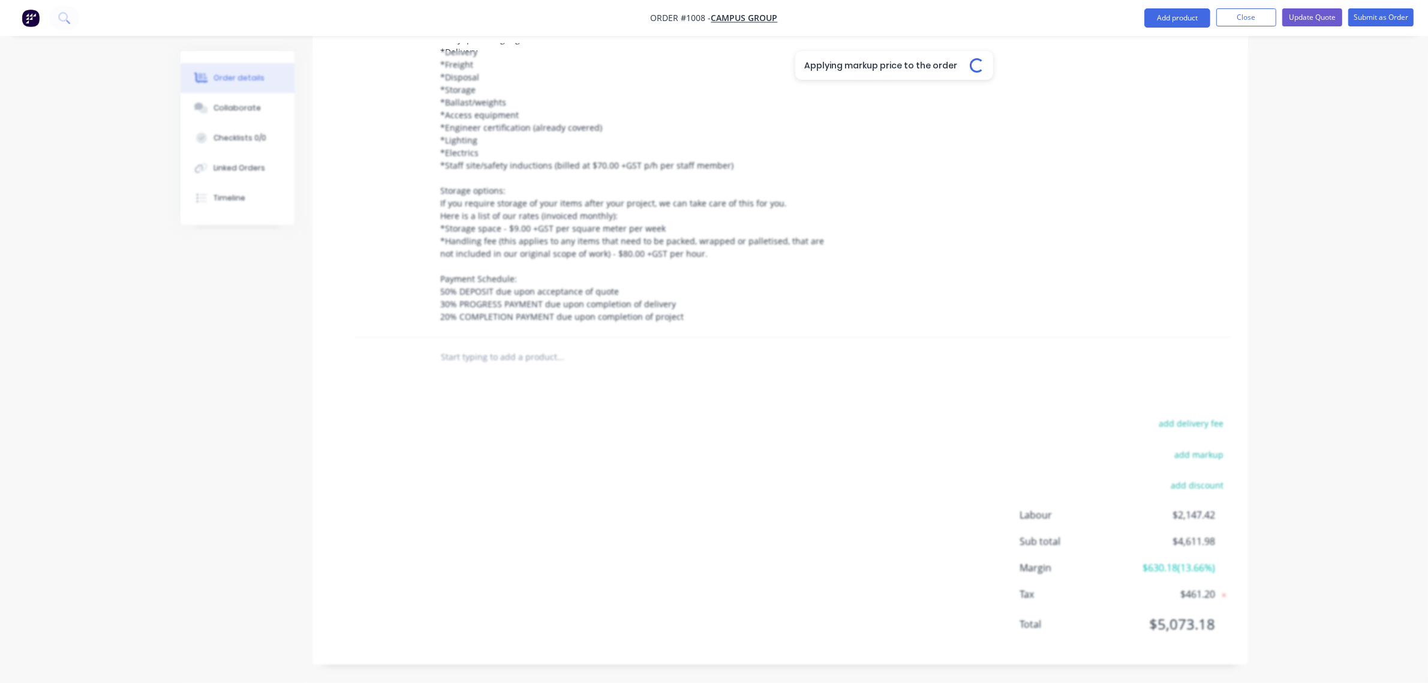
type input "30"
type input "$325.00"
type input "$650.00"
type input "30"
type input "$325.00"
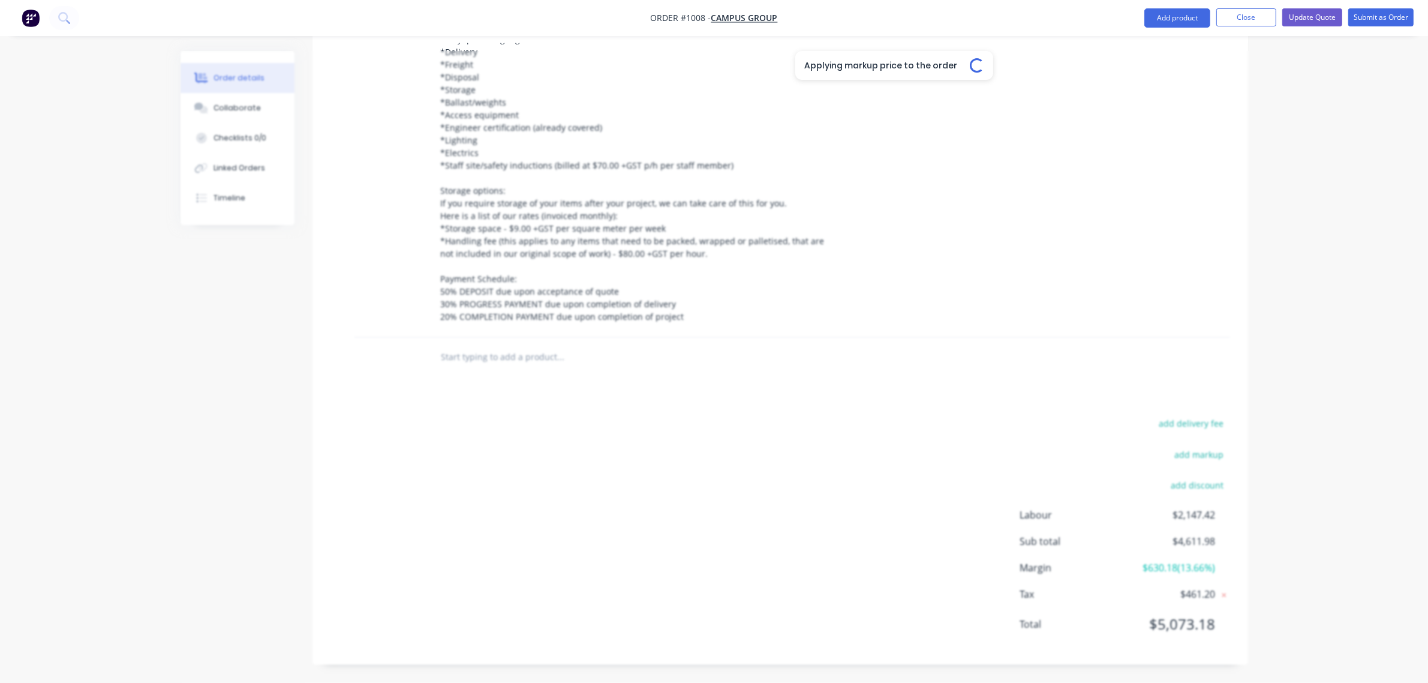
type input "$325.00"
type input "30"
type input "$104.00"
type input "$208.00"
type input "30"
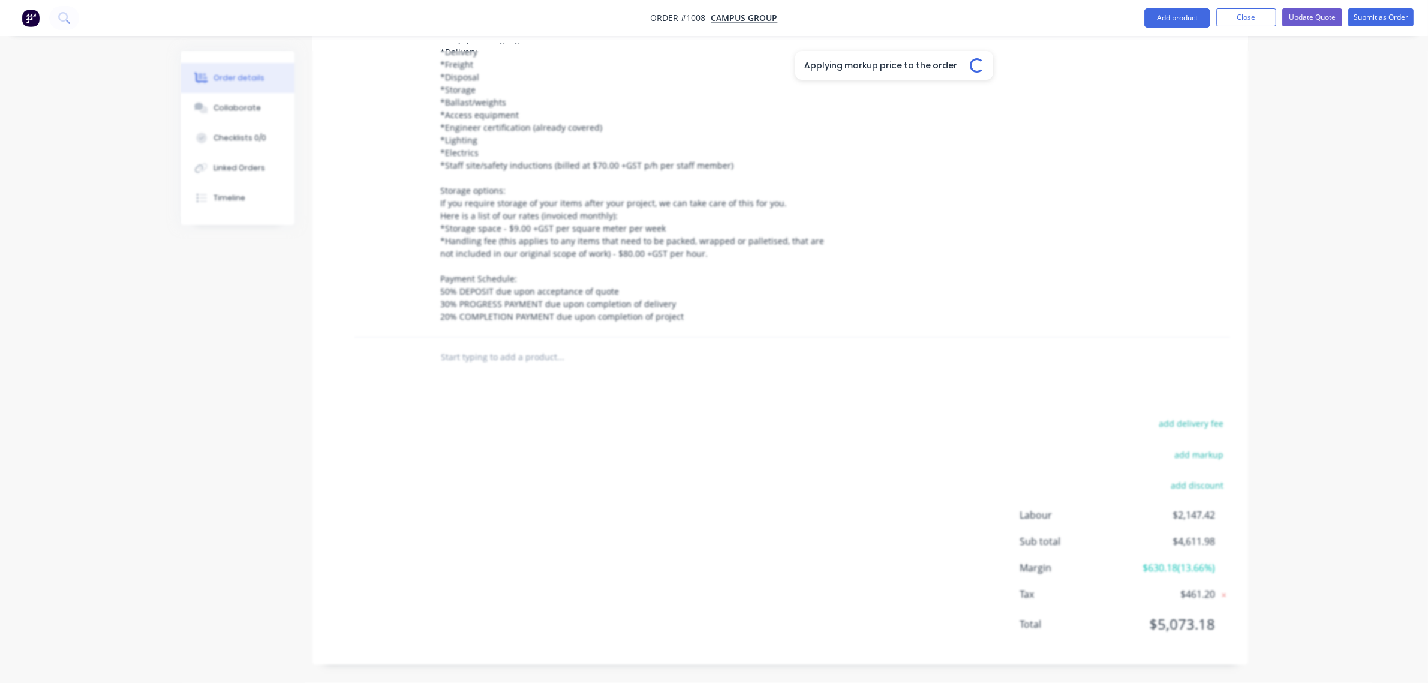
type input "$282.10"
type input "30"
type input "$101.40"
type input "30"
type input "$32.50"
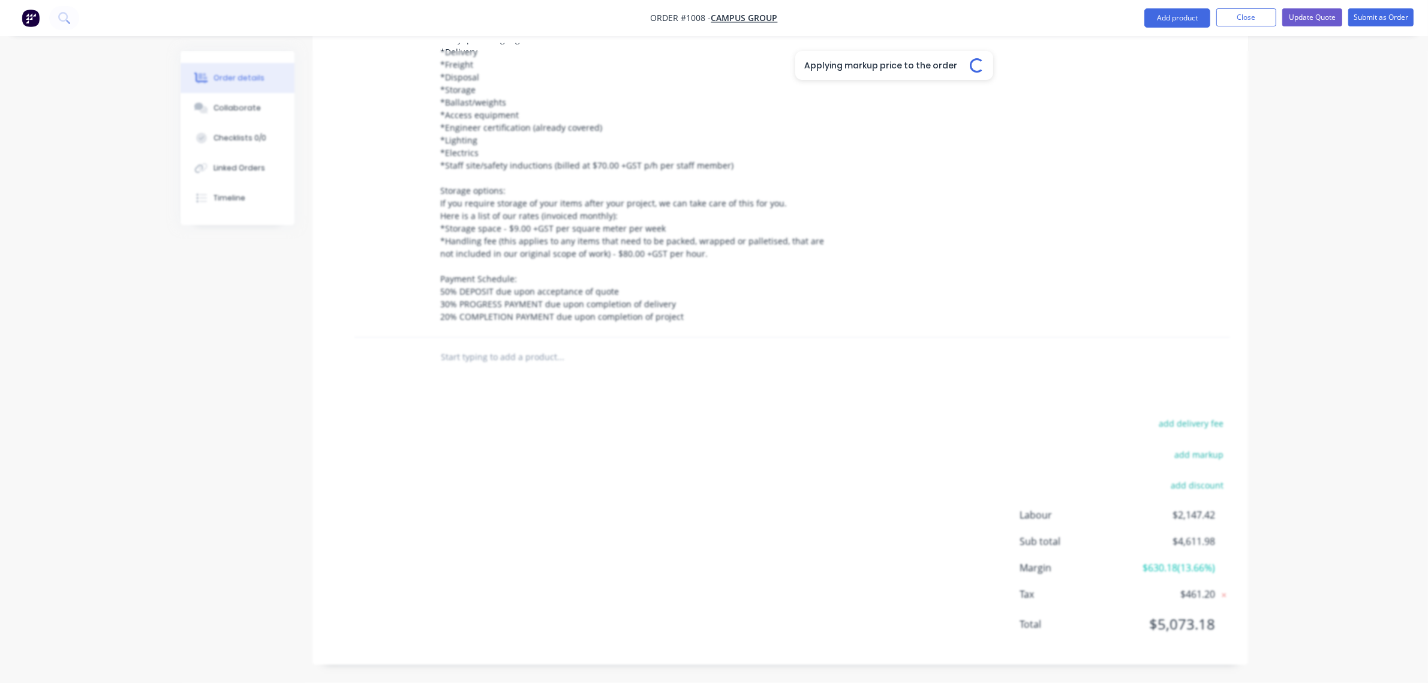
type input "$325.00"
type input "10"
type input "$119.57"
type input "$956.56"
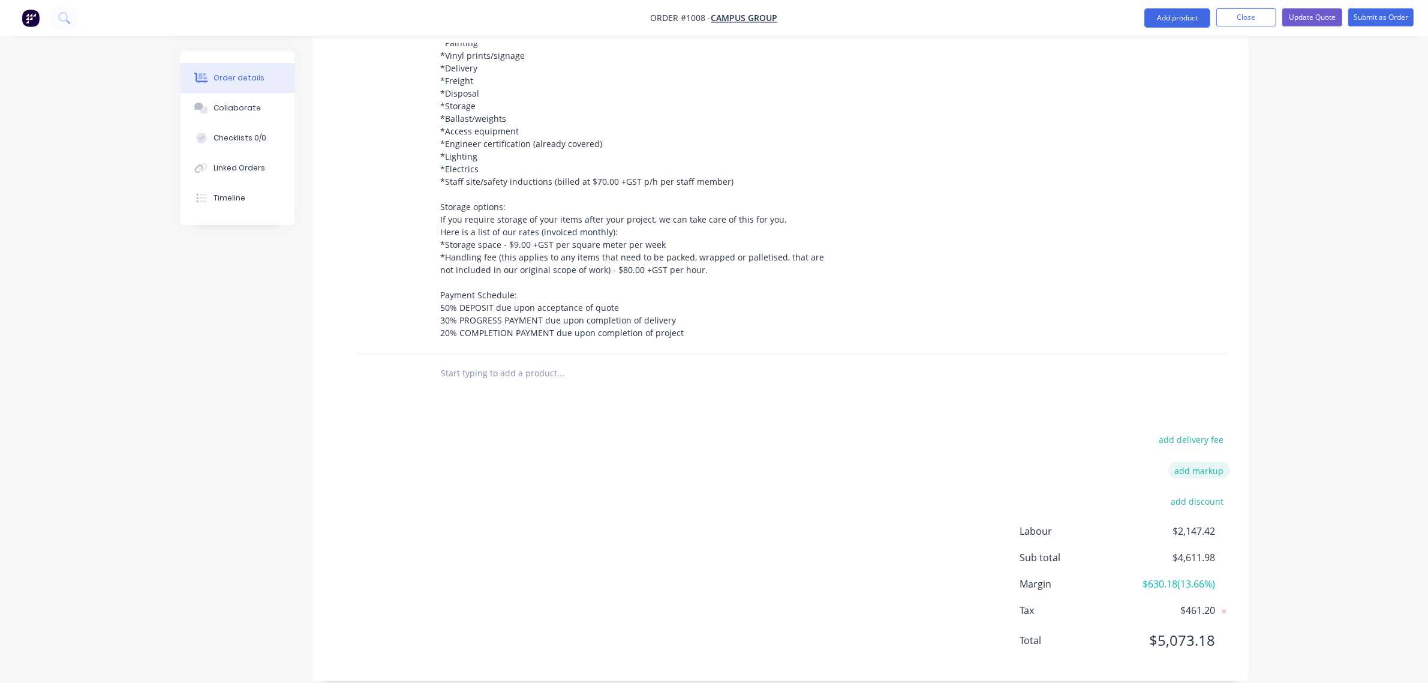
click at [1205, 462] on button "add markup" at bounding box center [1199, 470] width 62 height 16
click at [1203, 465] on input at bounding box center [1183, 474] width 54 height 18
type input "8"
click input "submit" at bounding box center [0, 0] width 0 height 0
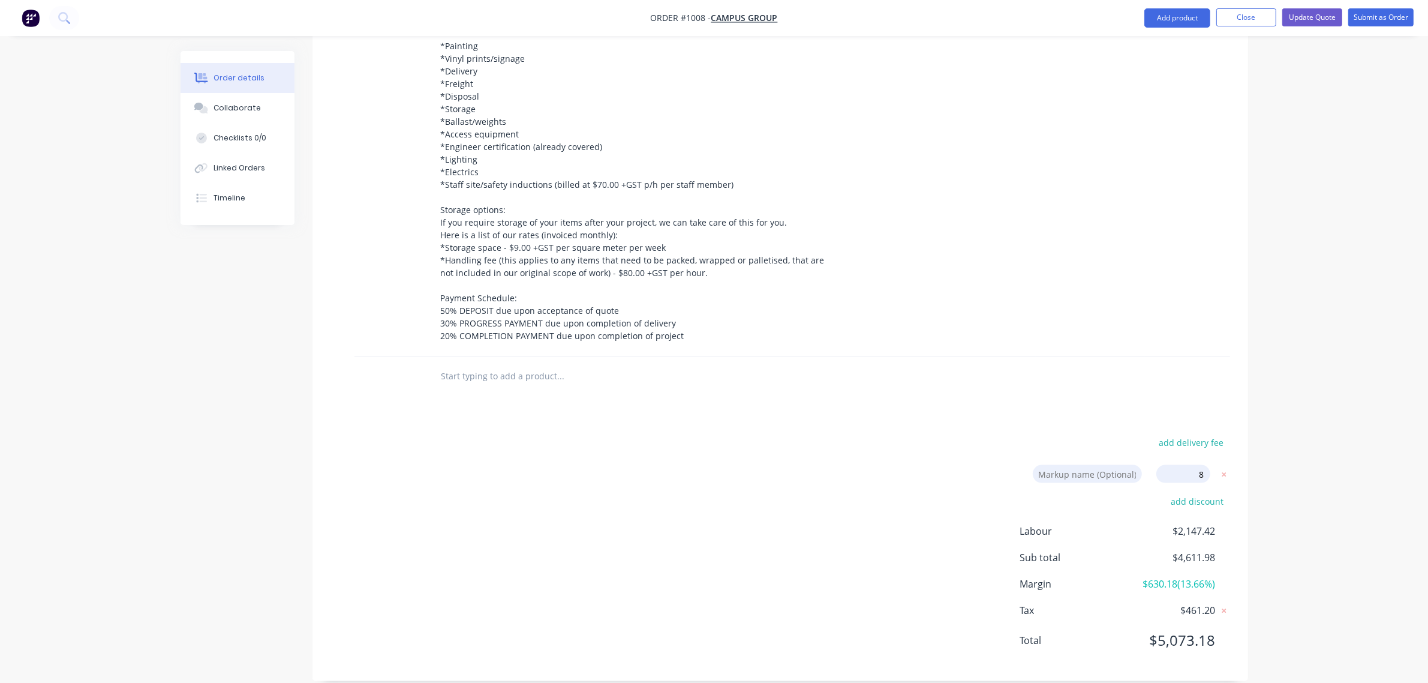
type input "40.4"
type input "$351.00"
type input "$702.00"
type input "40.4"
type input "$351.00"
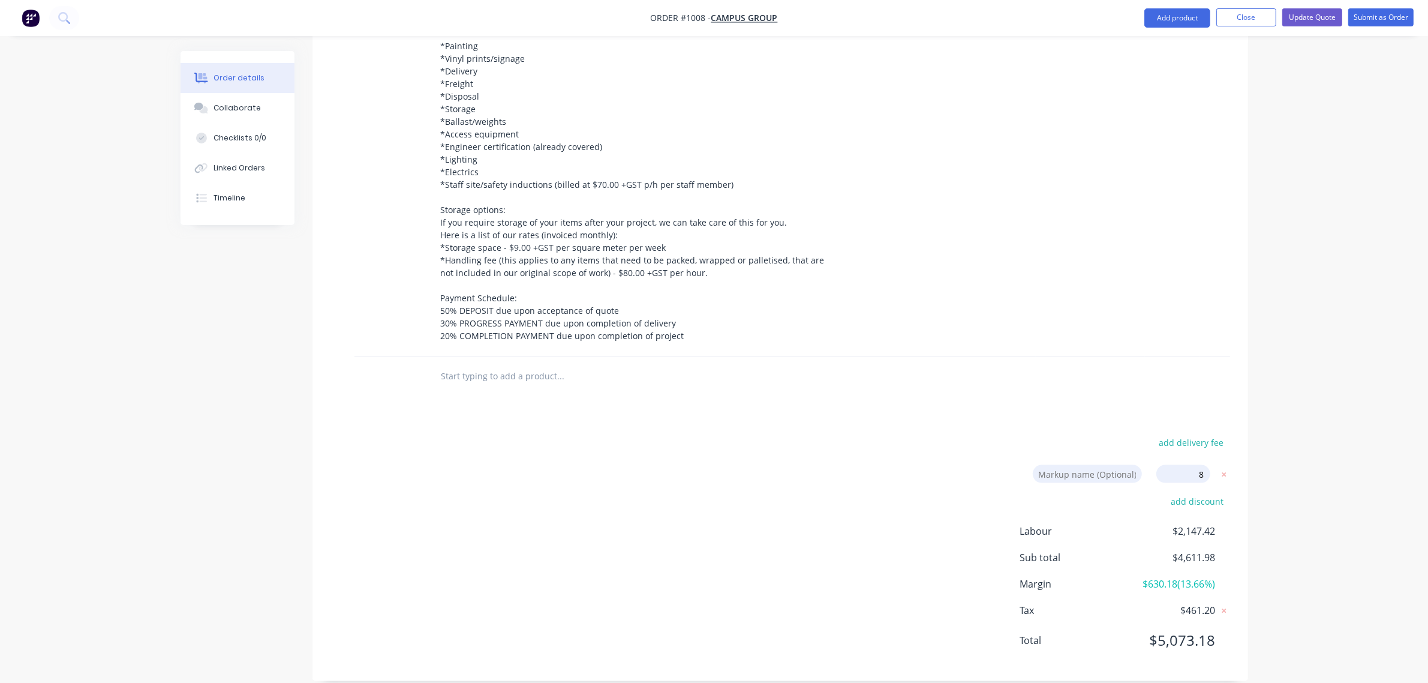
type input "$351.00"
type input "40.4"
type input "$112.32"
type input "$224.64"
type input "40.4"
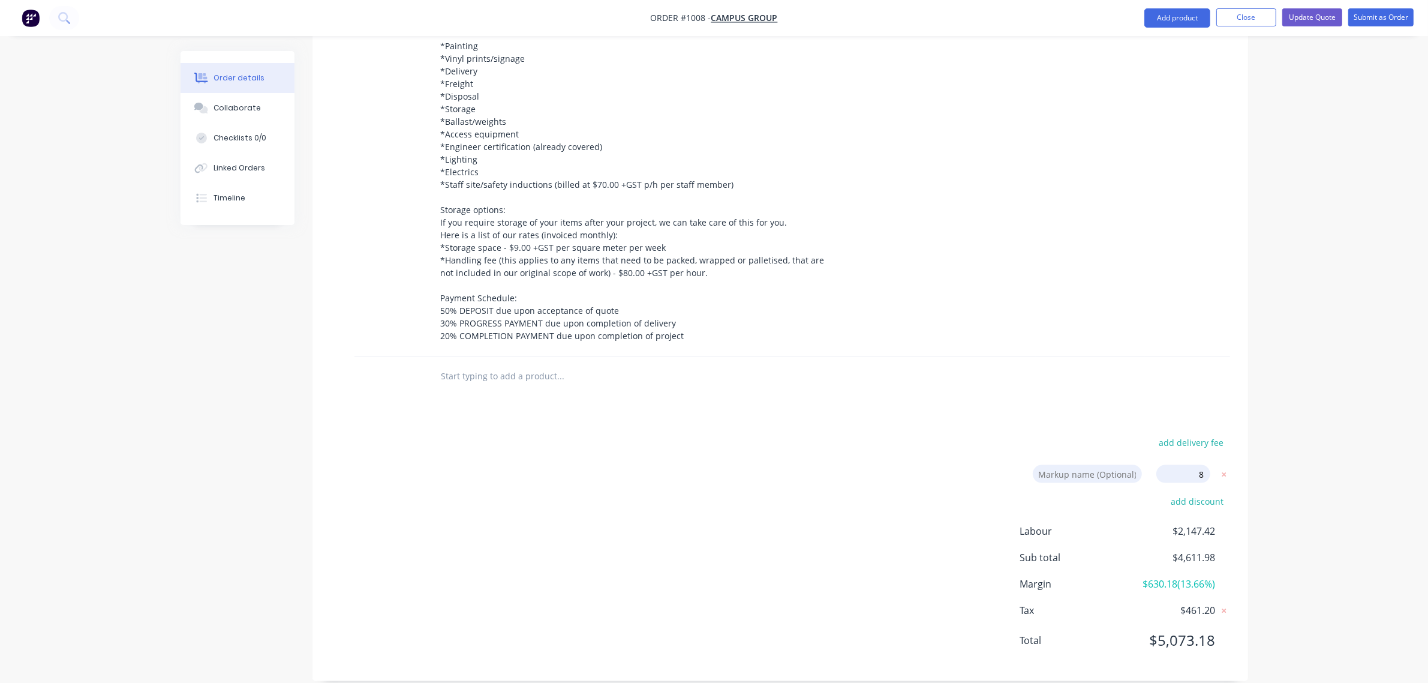
type input "$304.668"
type input "40.4"
type input "$109.512"
type input "40.4"
type input "$35.10"
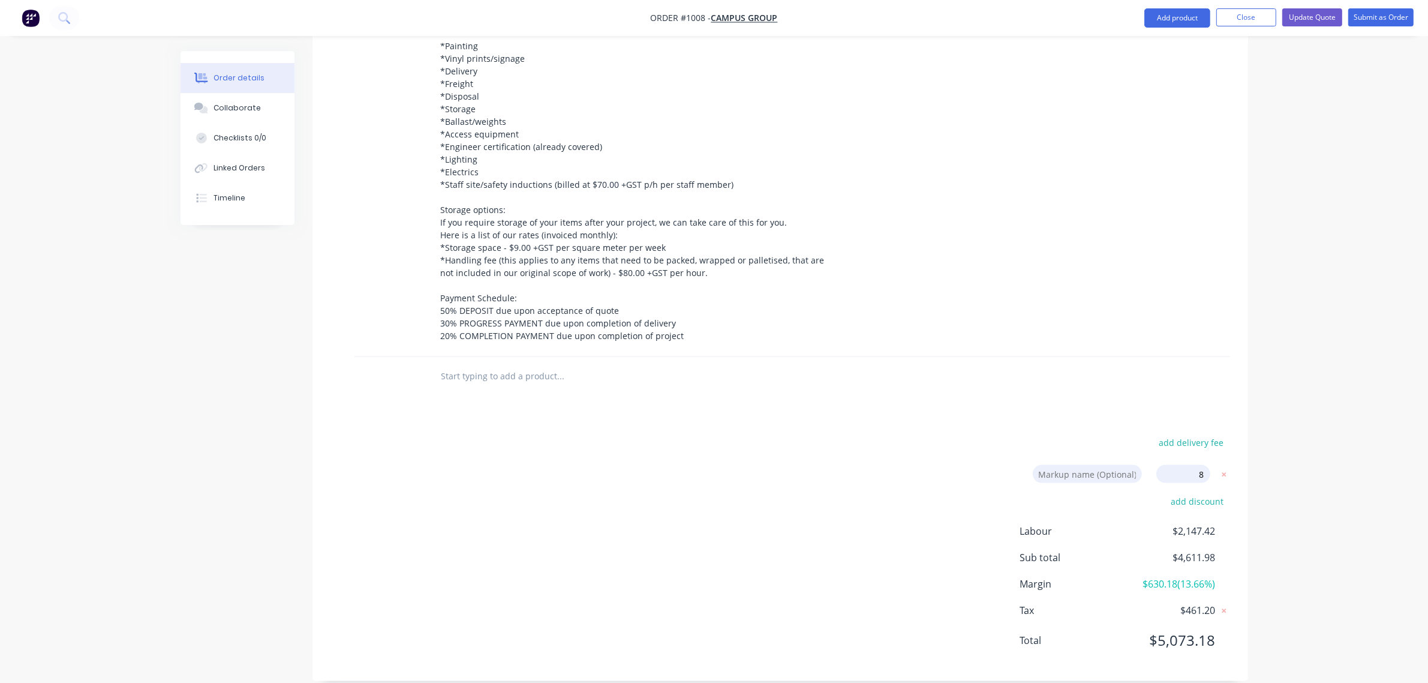
type input "$351.00"
type input "18.8"
type input "$129.1356"
type input "$1,033.08"
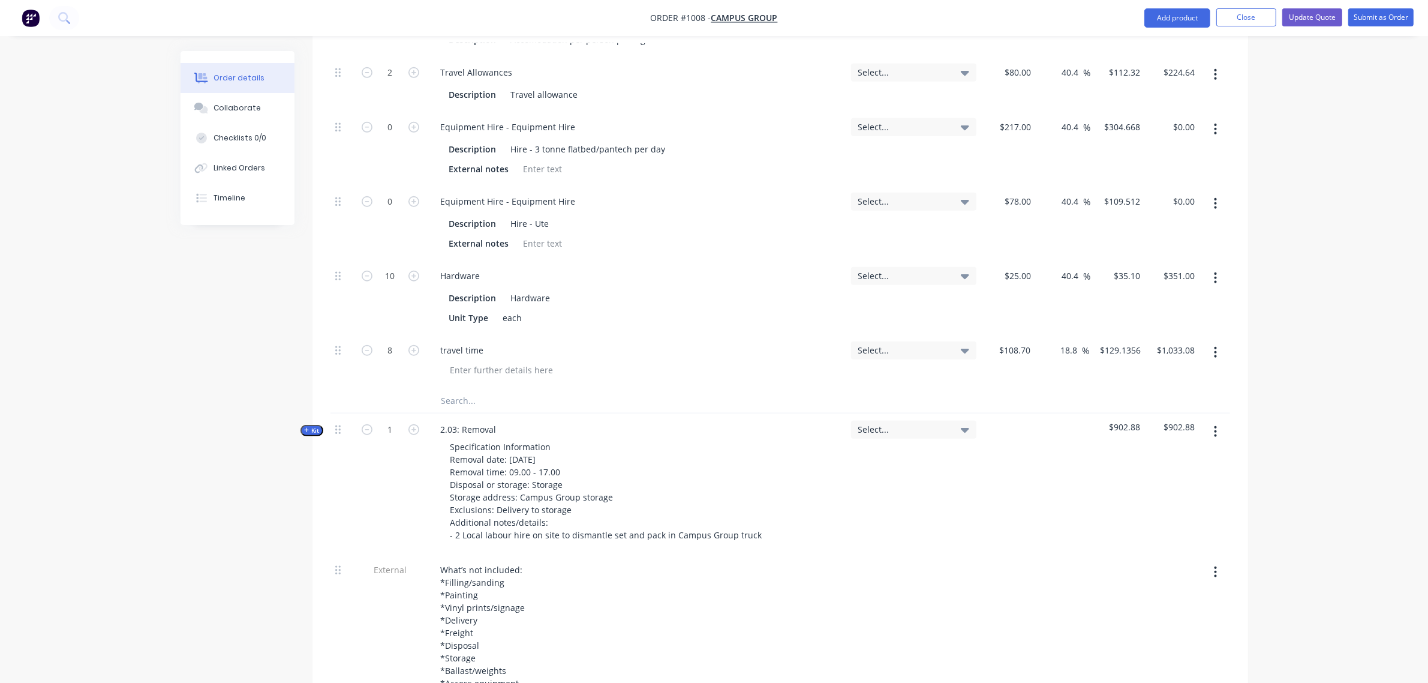
scroll to position [1163, 0]
click at [309, 428] on icon "button" at bounding box center [306, 431] width 5 height 6
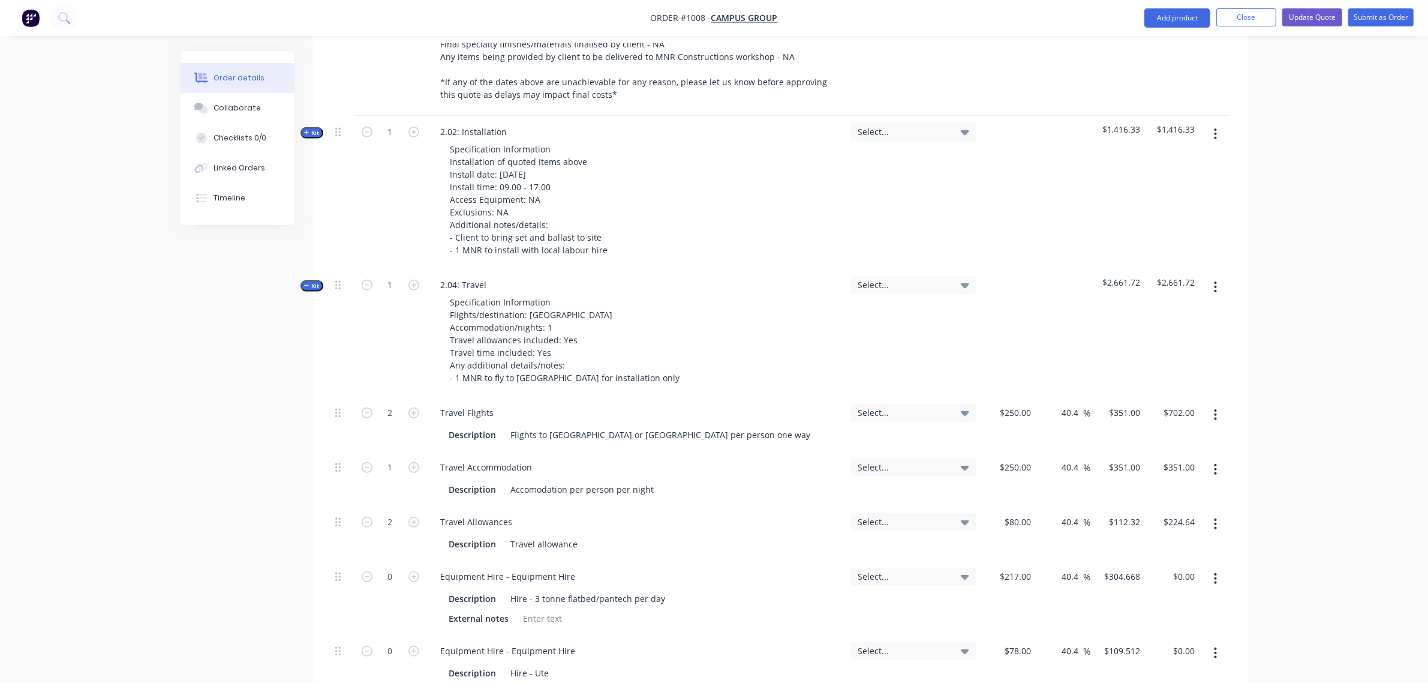
scroll to position [714, 0]
click at [313, 282] on span "Kit" at bounding box center [312, 286] width 16 height 9
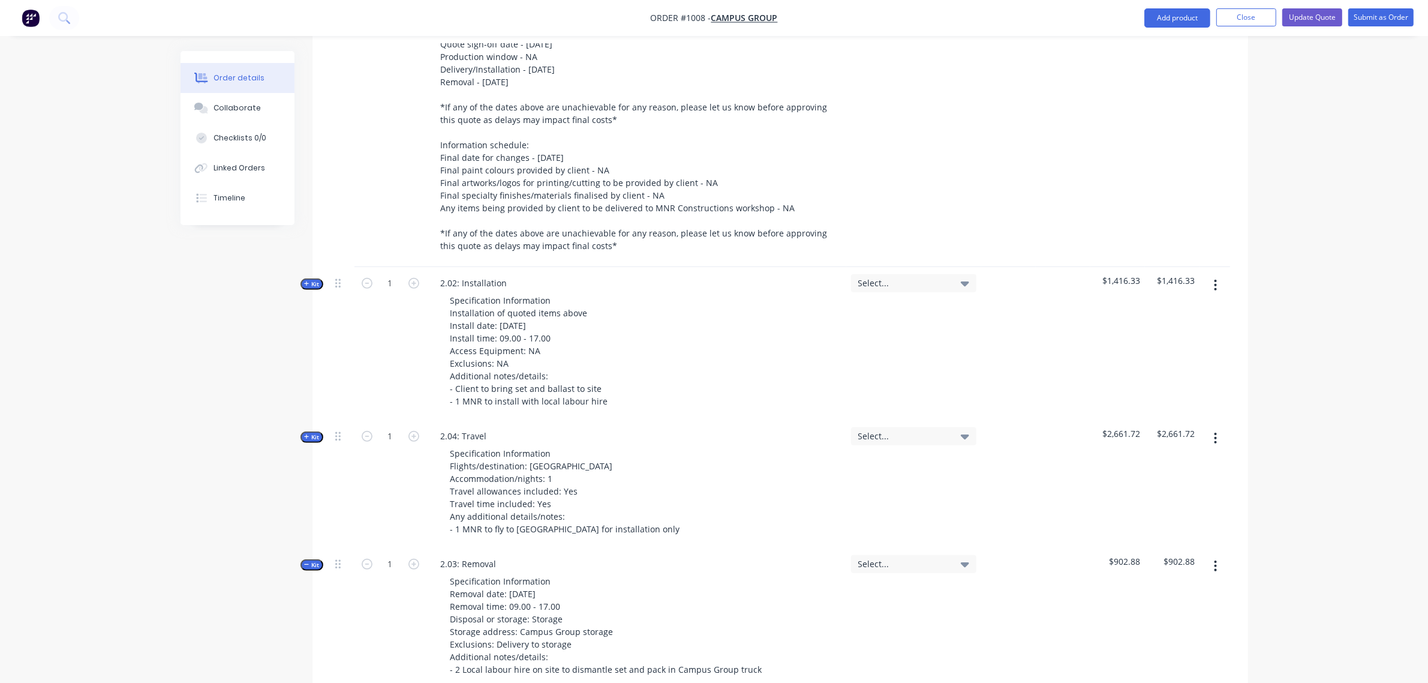
scroll to position [564, 0]
